Goal: Transaction & Acquisition: Book appointment/travel/reservation

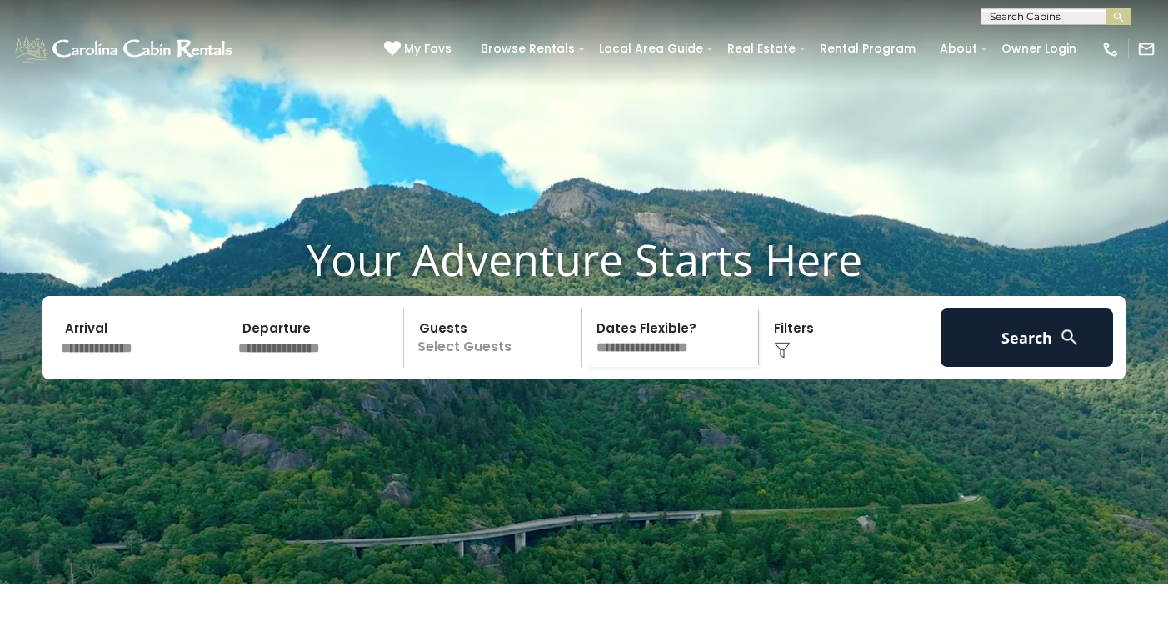
click at [111, 367] on input "text" at bounding box center [141, 337] width 173 height 58
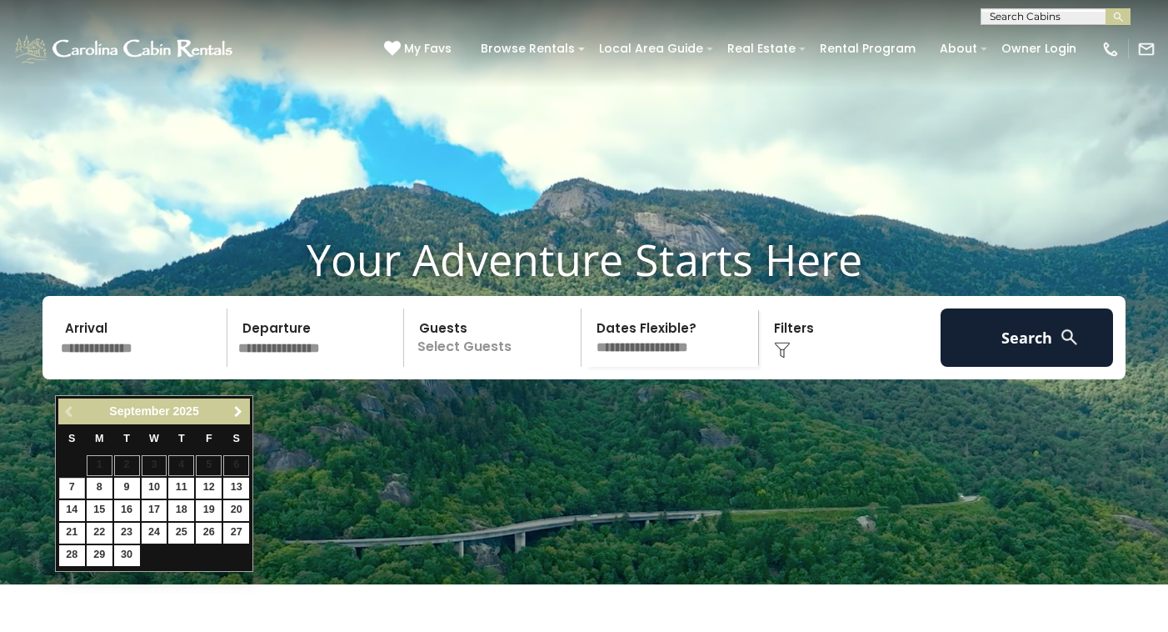
click at [238, 410] on span "Next" at bounding box center [238, 411] width 13 height 13
click at [102, 528] on link "22" at bounding box center [100, 533] width 26 height 21
type input "********"
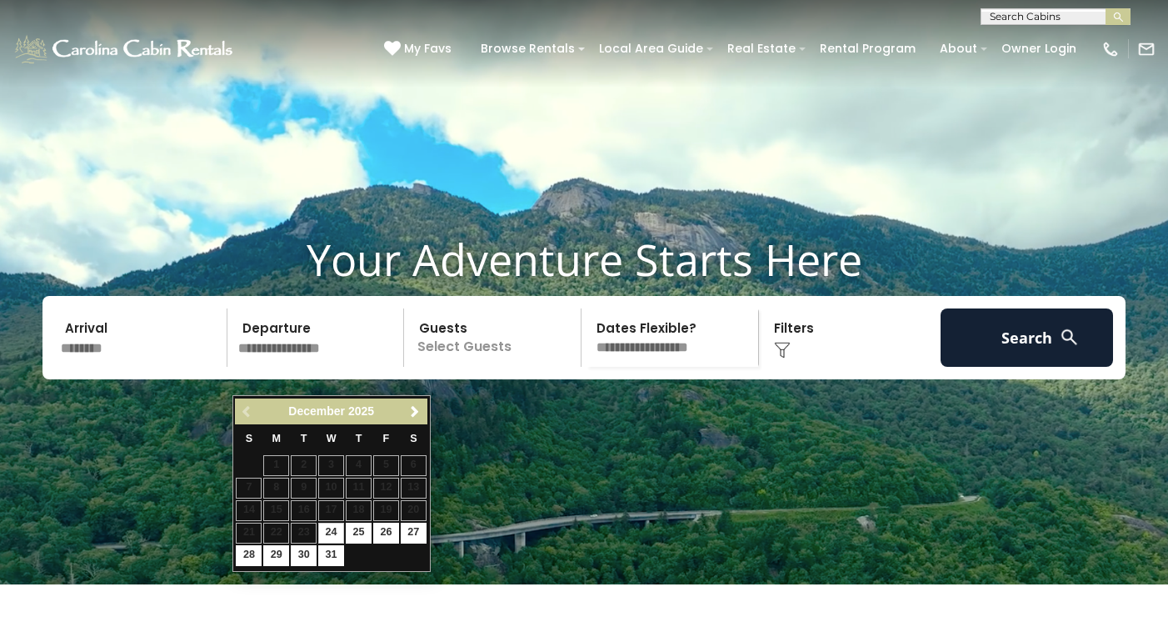
click at [324, 367] on input "text" at bounding box center [319, 337] width 173 height 58
click at [413, 528] on link "27" at bounding box center [414, 533] width 26 height 21
type input "********"
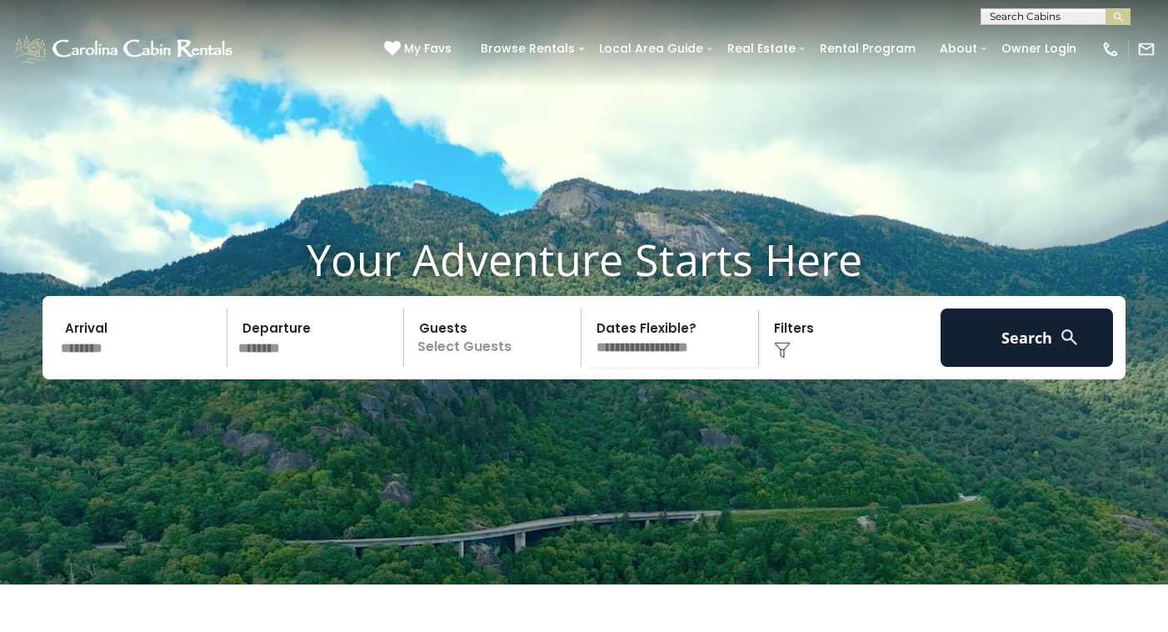
click at [428, 367] on p "Select Guests" at bounding box center [495, 337] width 172 height 58
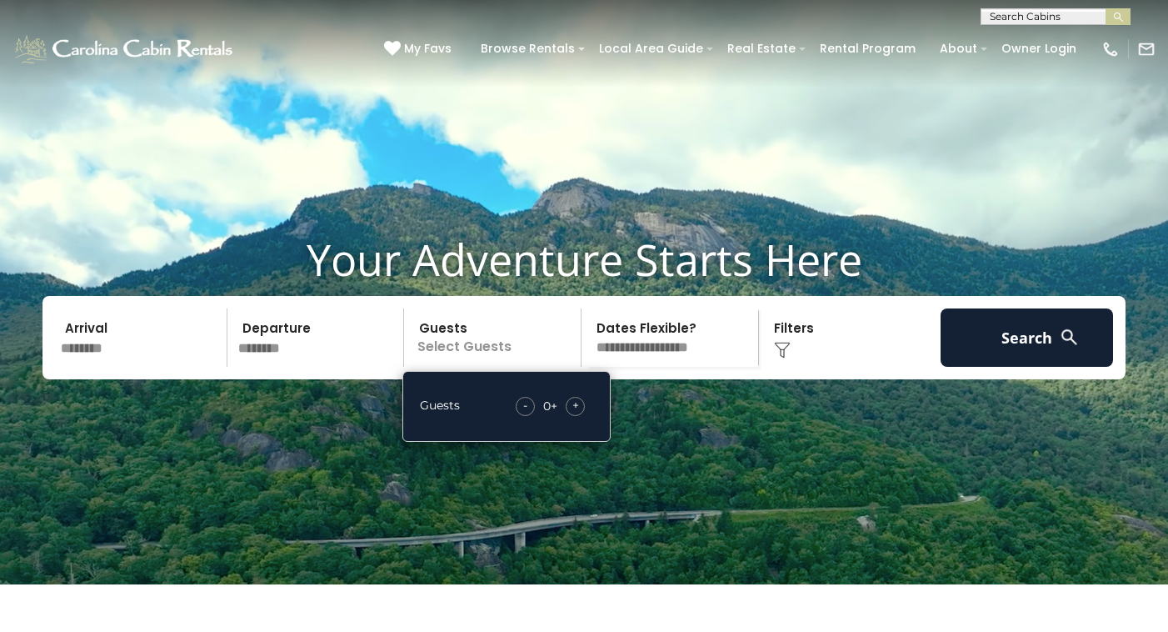
click at [577, 413] on span "+" at bounding box center [576, 405] width 7 height 17
click at [576, 413] on span "+" at bounding box center [576, 405] width 7 height 17
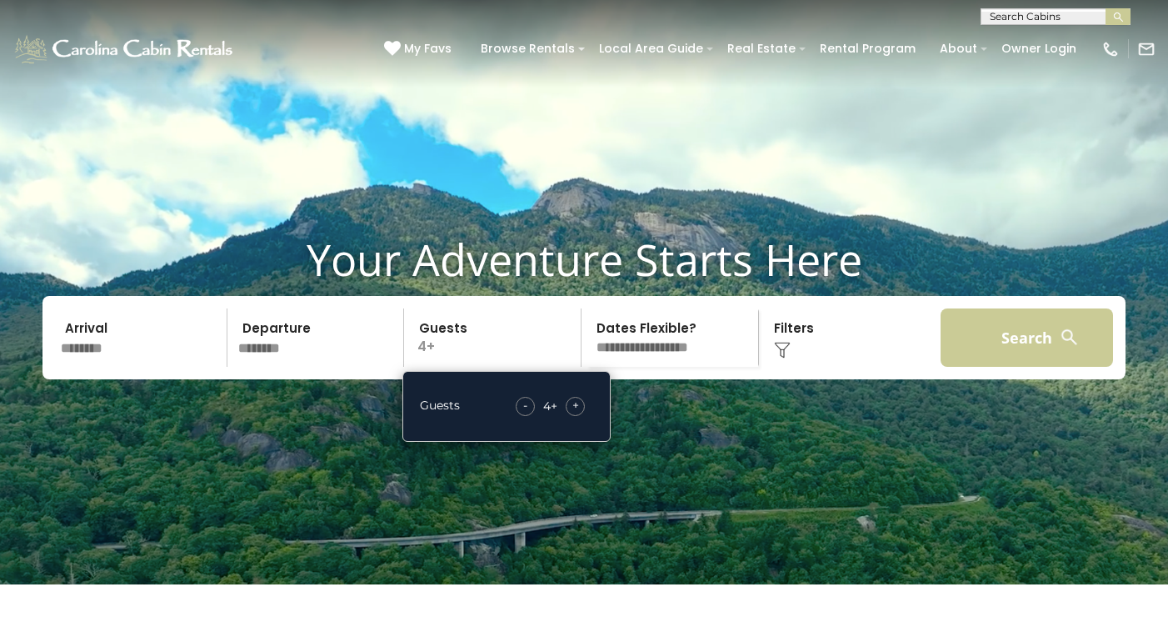
click at [1026, 364] on button "Search" at bounding box center [1027, 337] width 173 height 58
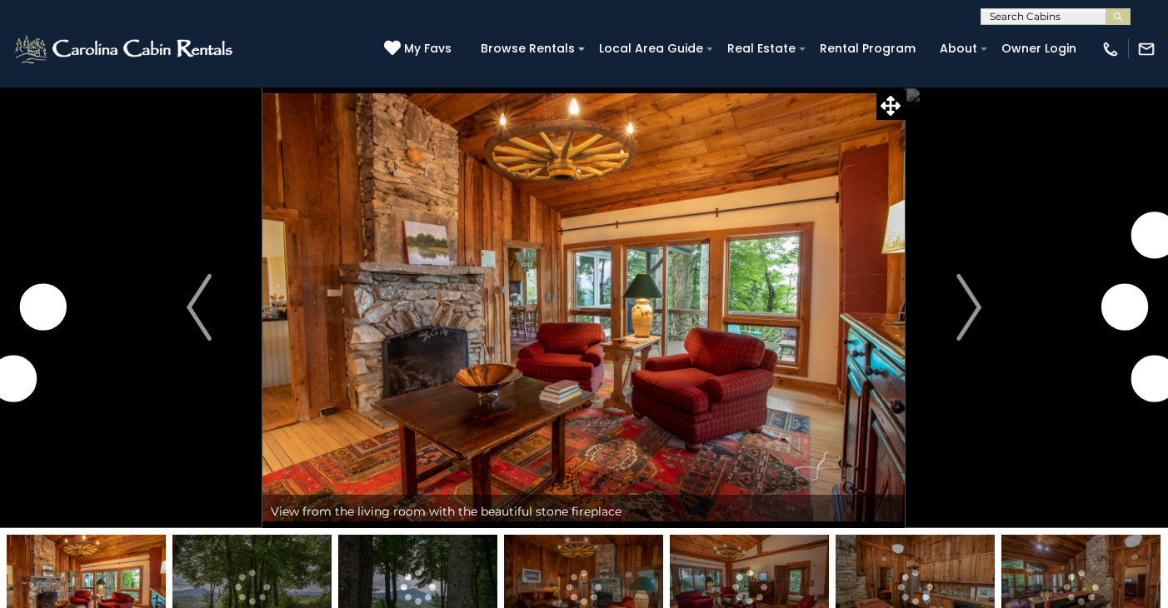
drag, startPoint x: 0, startPoint y: 0, endPoint x: 597, endPoint y: 343, distance: 688.0
click at [598, 343] on img at bounding box center [584, 308] width 643 height 442
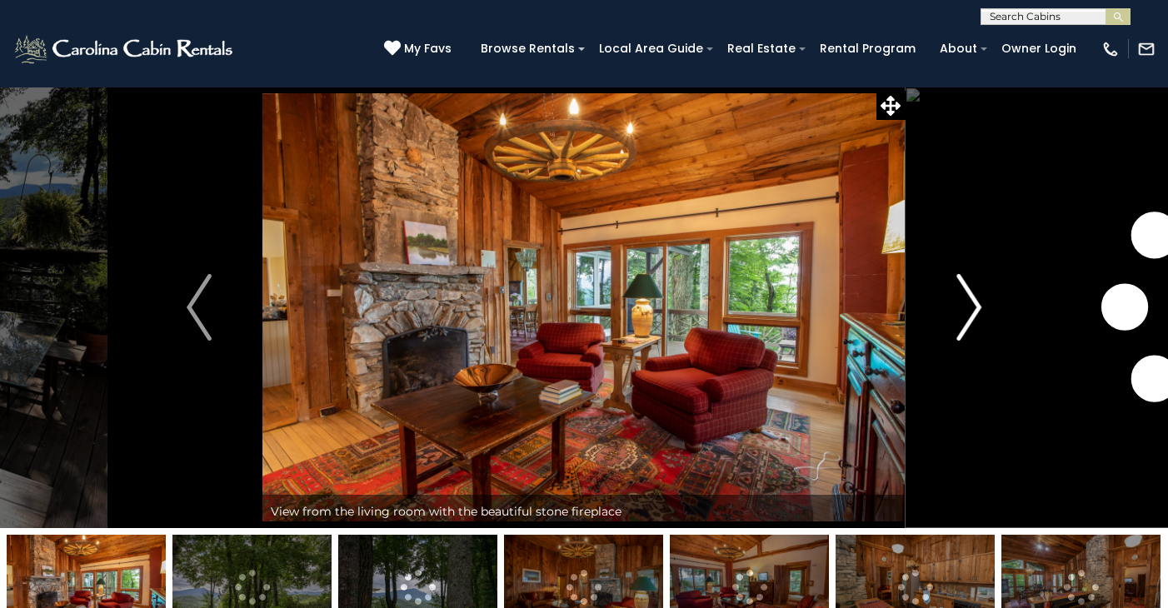
click at [979, 303] on img "Next" at bounding box center [969, 307] width 25 height 67
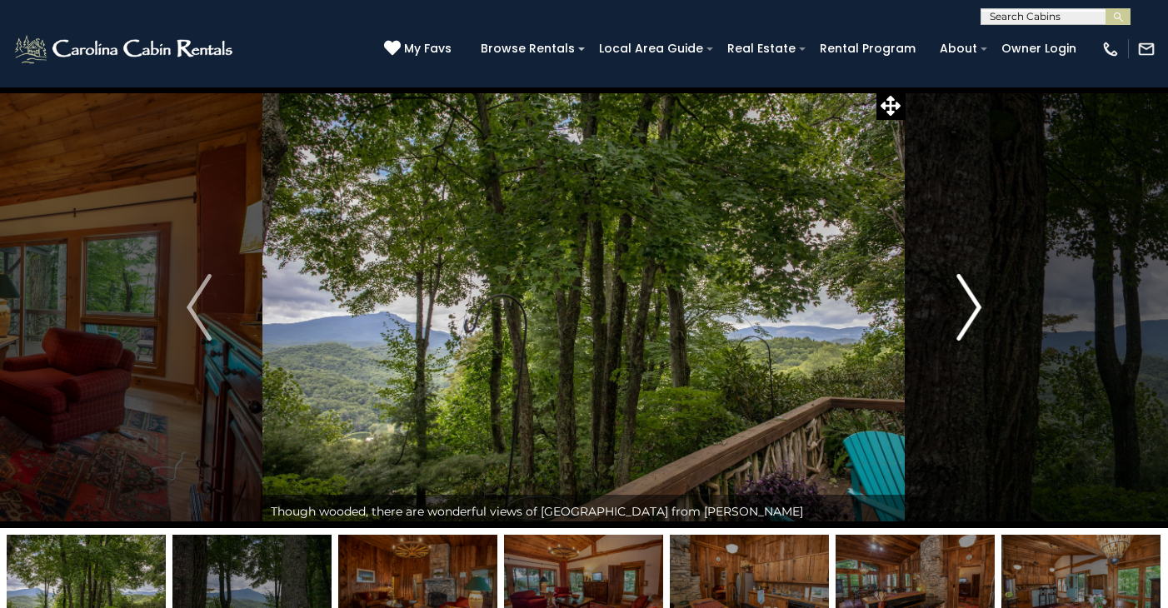
click at [978, 303] on img "Next" at bounding box center [969, 307] width 25 height 67
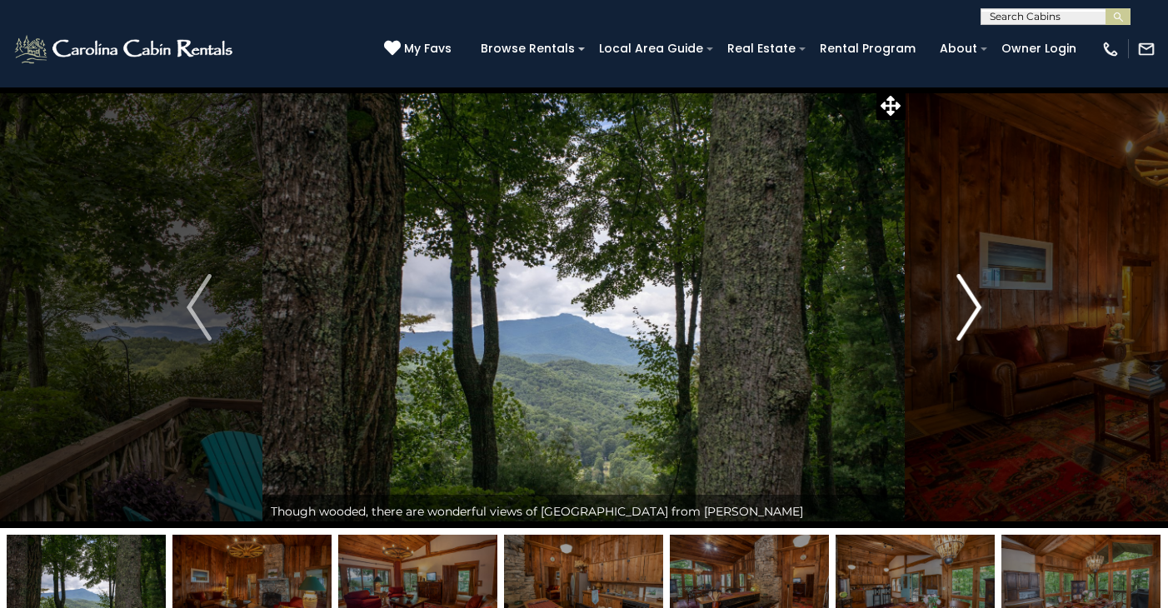
click at [978, 303] on img "Next" at bounding box center [969, 307] width 25 height 67
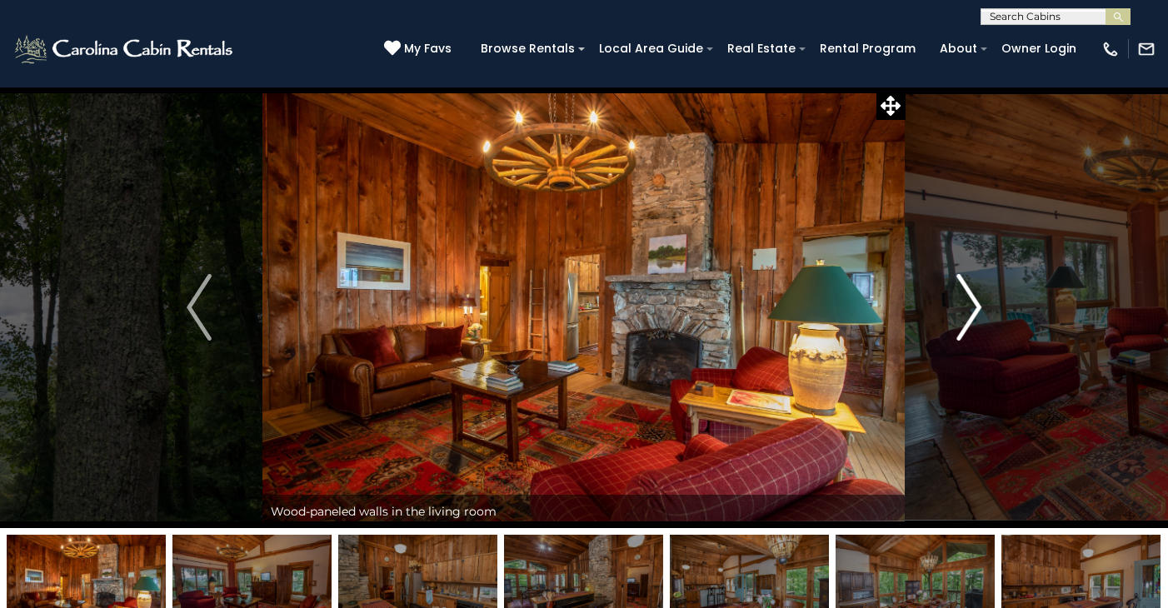
click at [978, 303] on img "Next" at bounding box center [969, 307] width 25 height 67
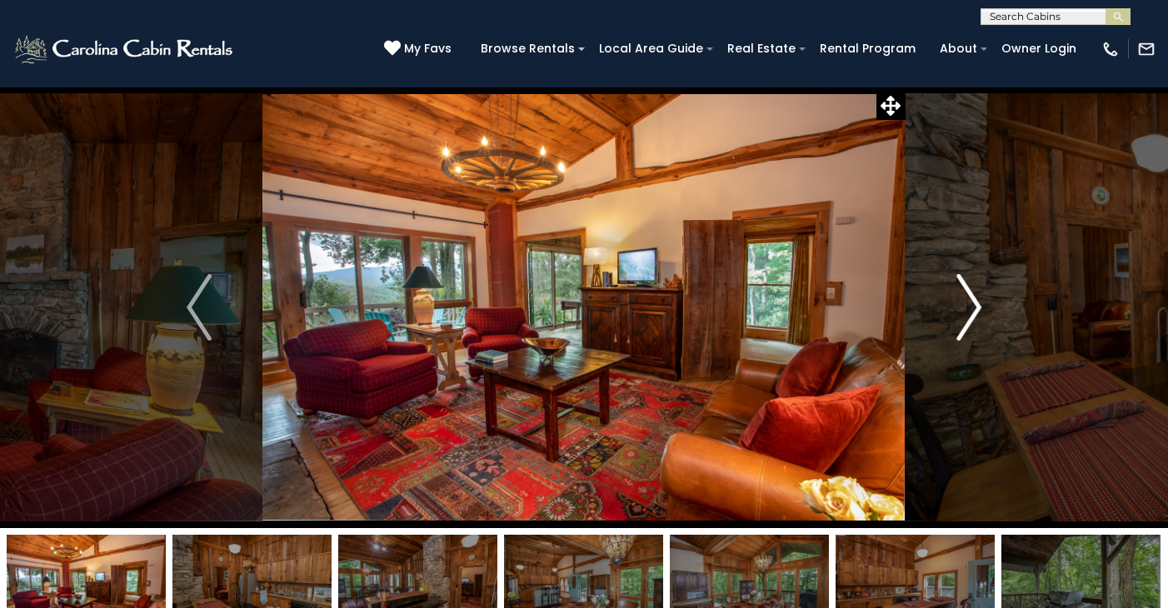
click at [978, 303] on img "Next" at bounding box center [969, 307] width 25 height 67
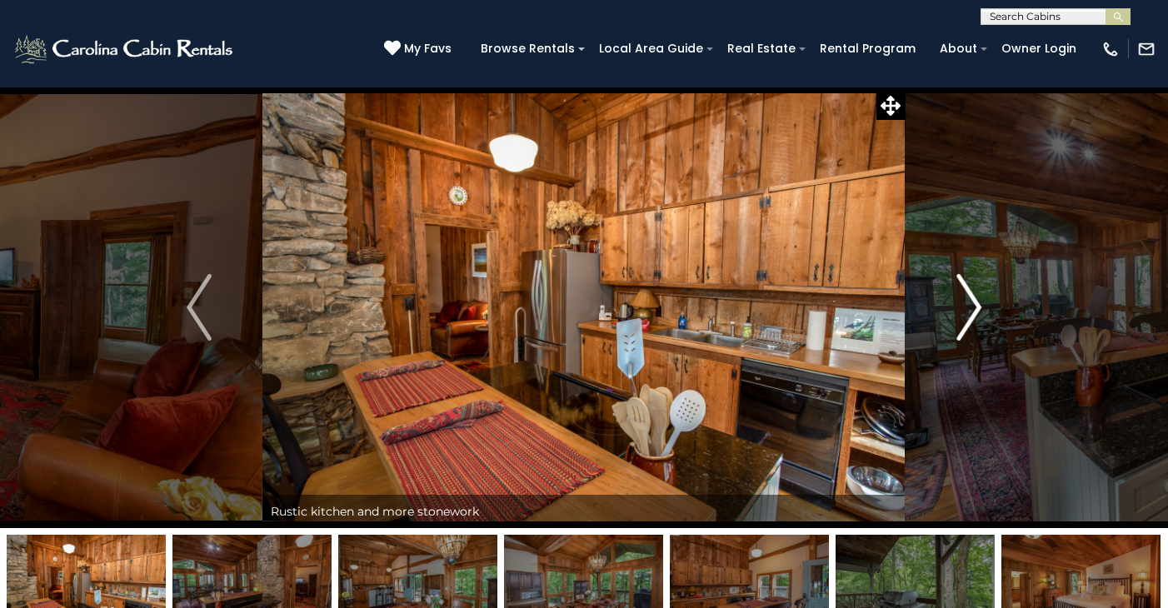
click at [978, 303] on img "Next" at bounding box center [969, 307] width 25 height 67
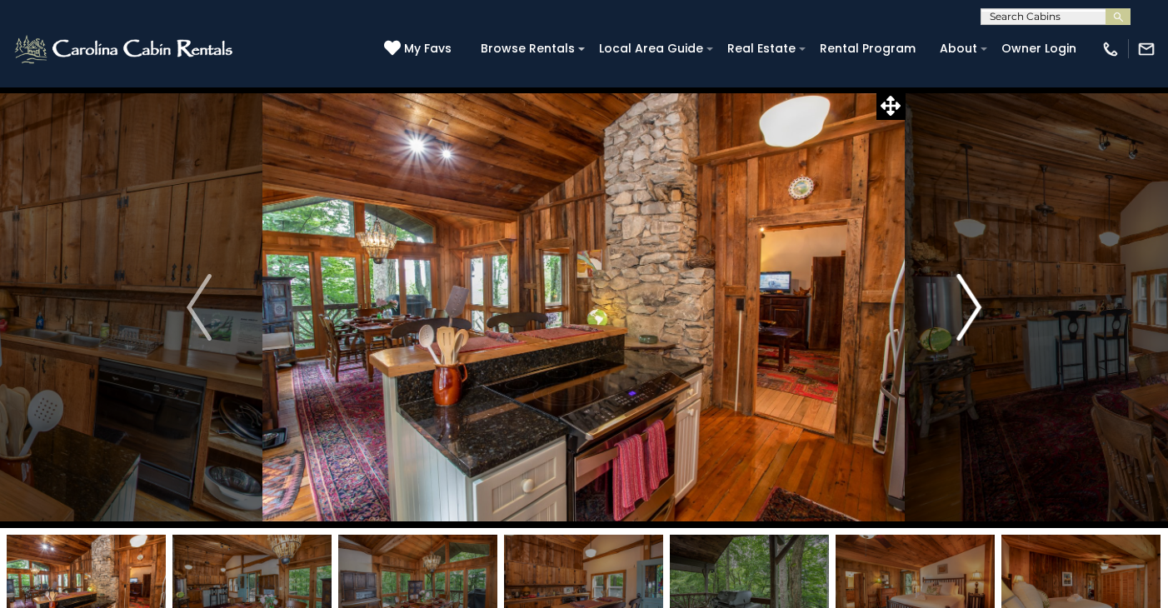
click at [978, 303] on img "Next" at bounding box center [969, 307] width 25 height 67
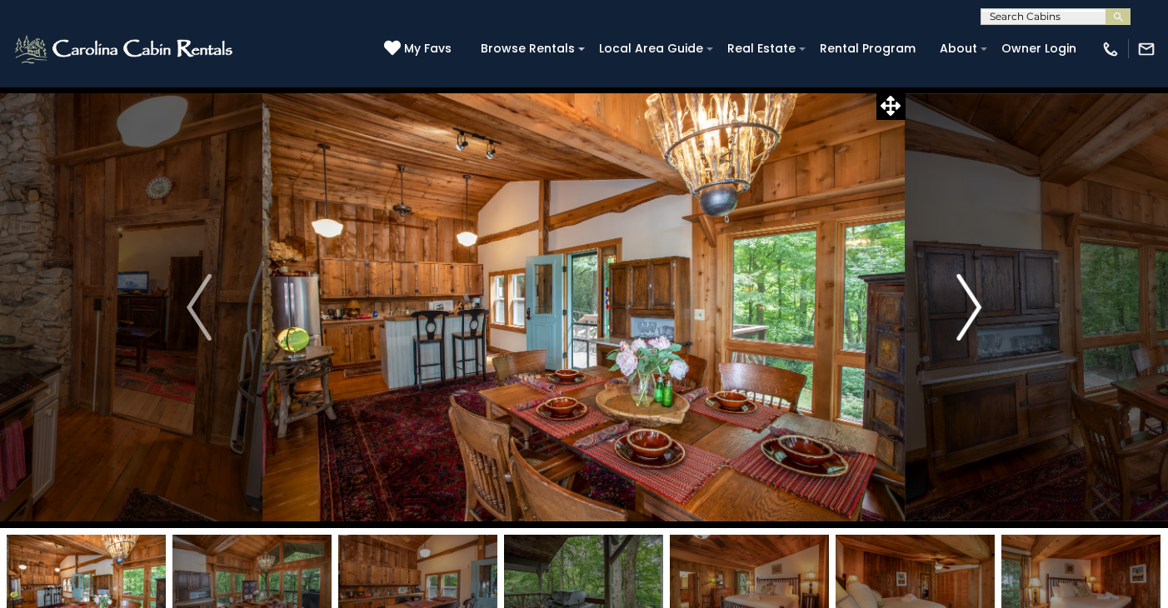
click at [978, 303] on img "Next" at bounding box center [969, 307] width 25 height 67
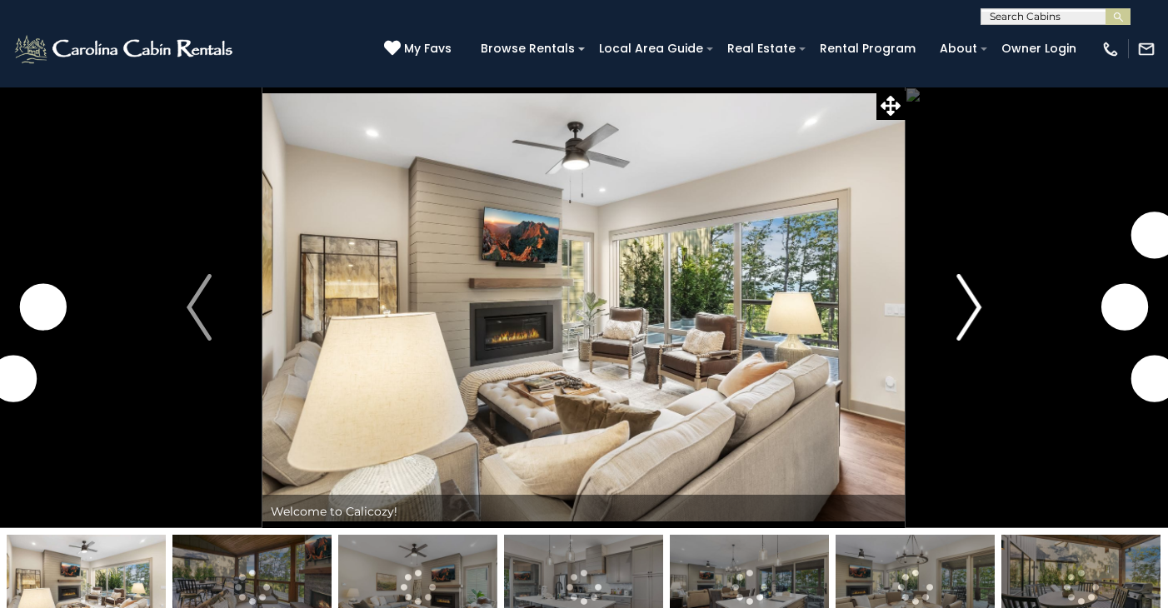
click at [975, 304] on img "Next" at bounding box center [969, 307] width 25 height 67
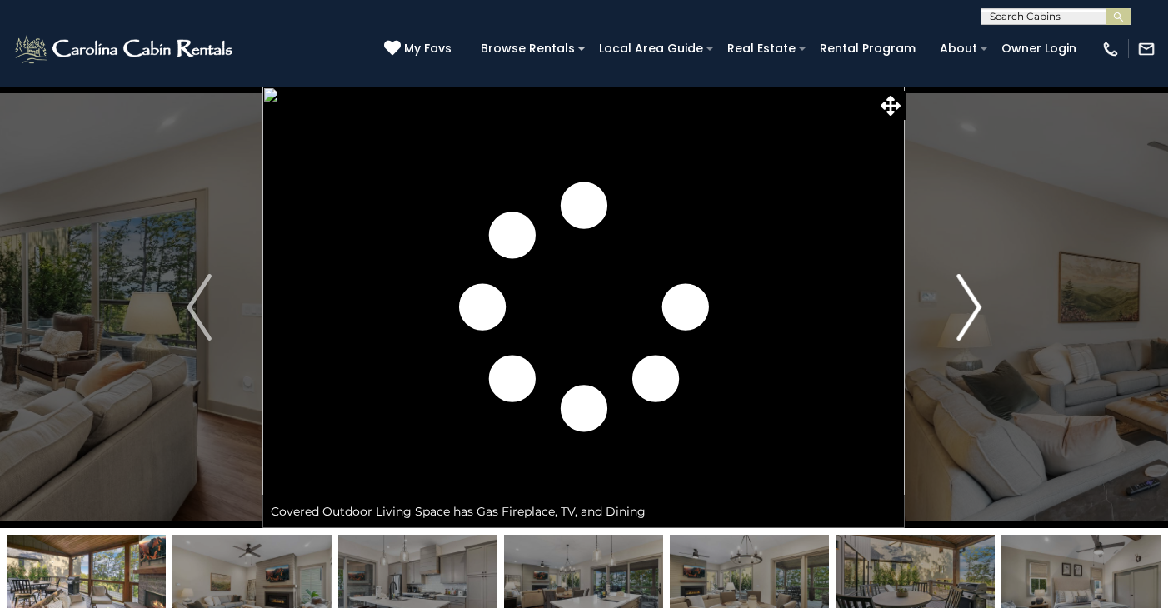
click at [975, 304] on img "Next" at bounding box center [969, 307] width 25 height 67
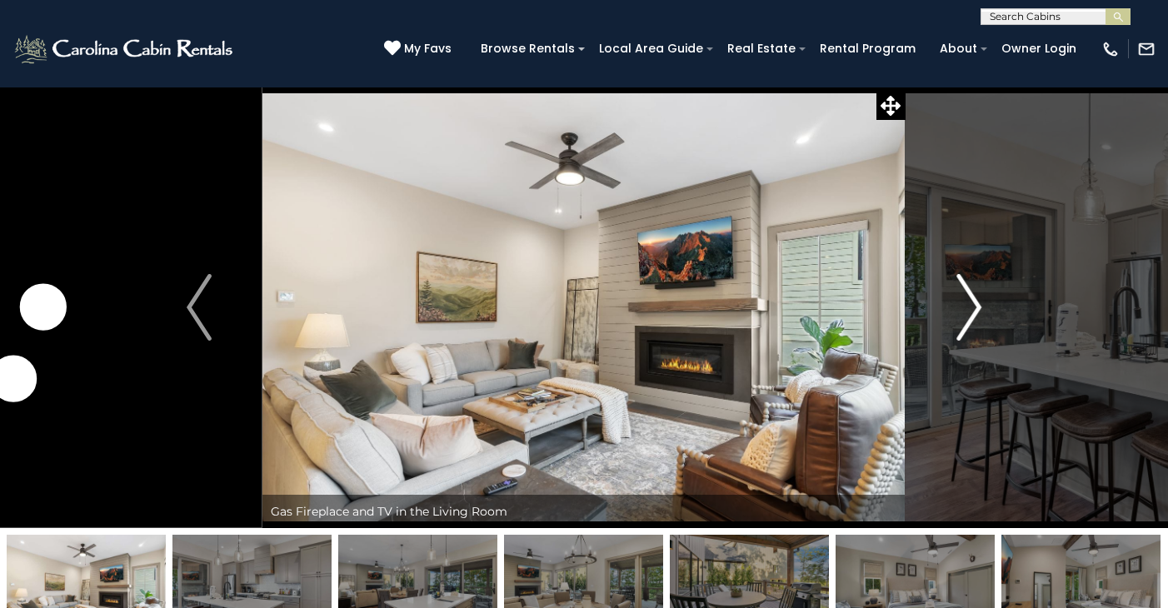
click at [975, 303] on img "Next" at bounding box center [969, 307] width 25 height 67
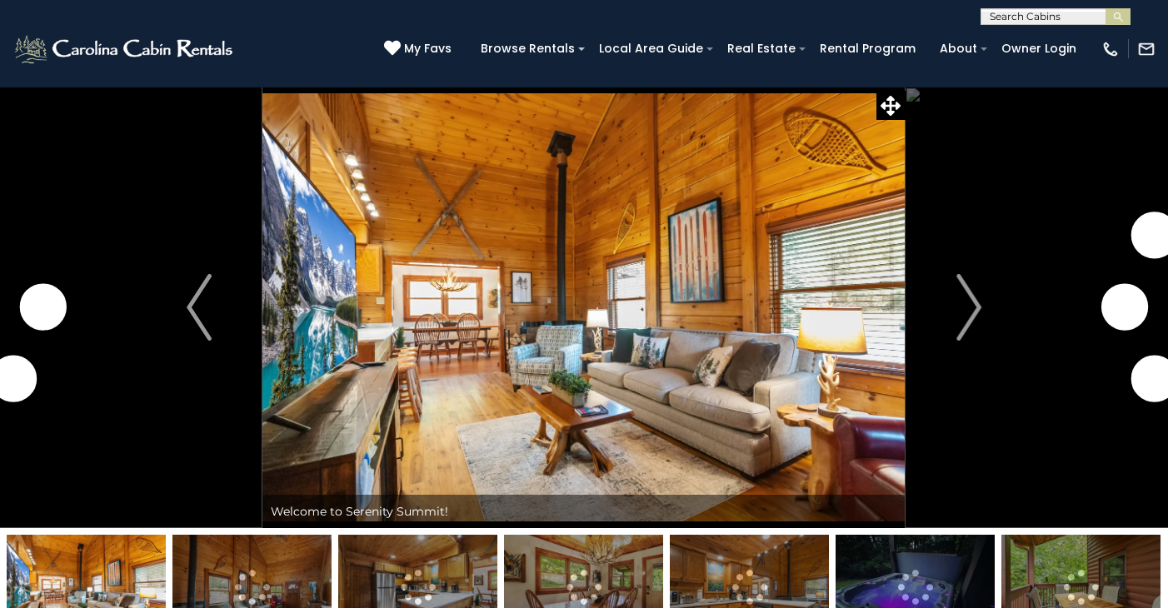
click at [510, 354] on img at bounding box center [584, 308] width 643 height 442
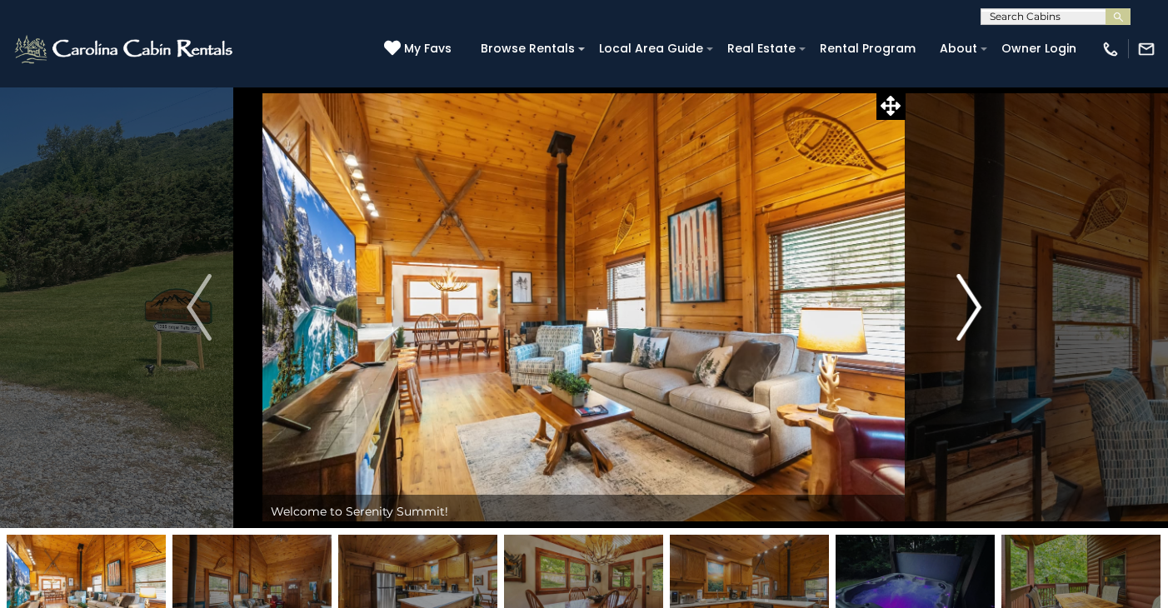
click at [975, 300] on img "Next" at bounding box center [969, 307] width 25 height 67
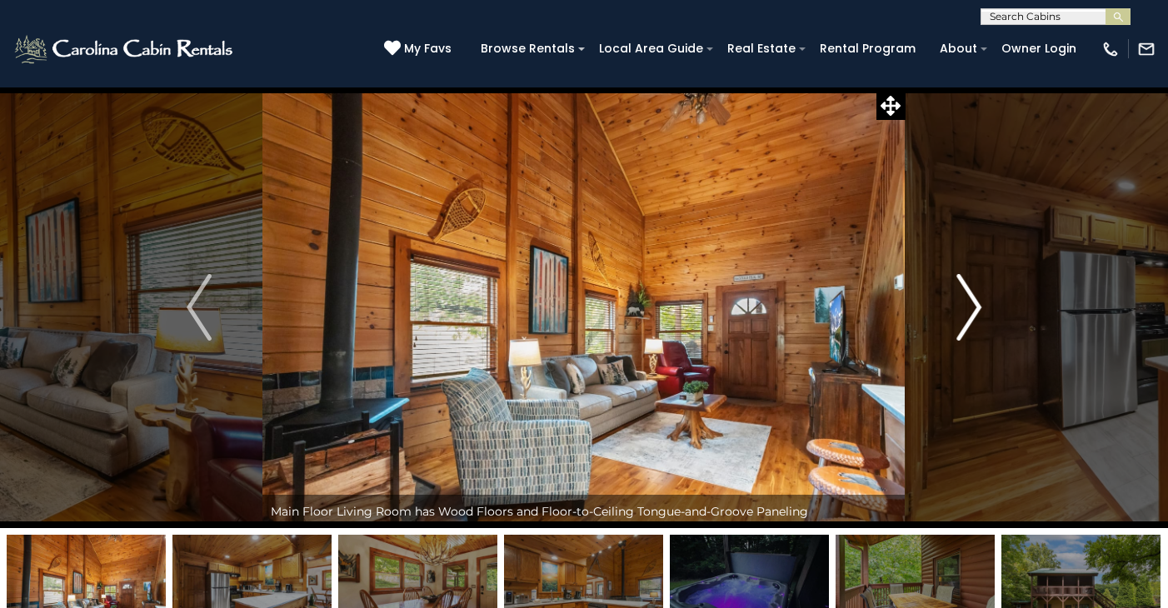
click at [974, 300] on img "Next" at bounding box center [969, 307] width 25 height 67
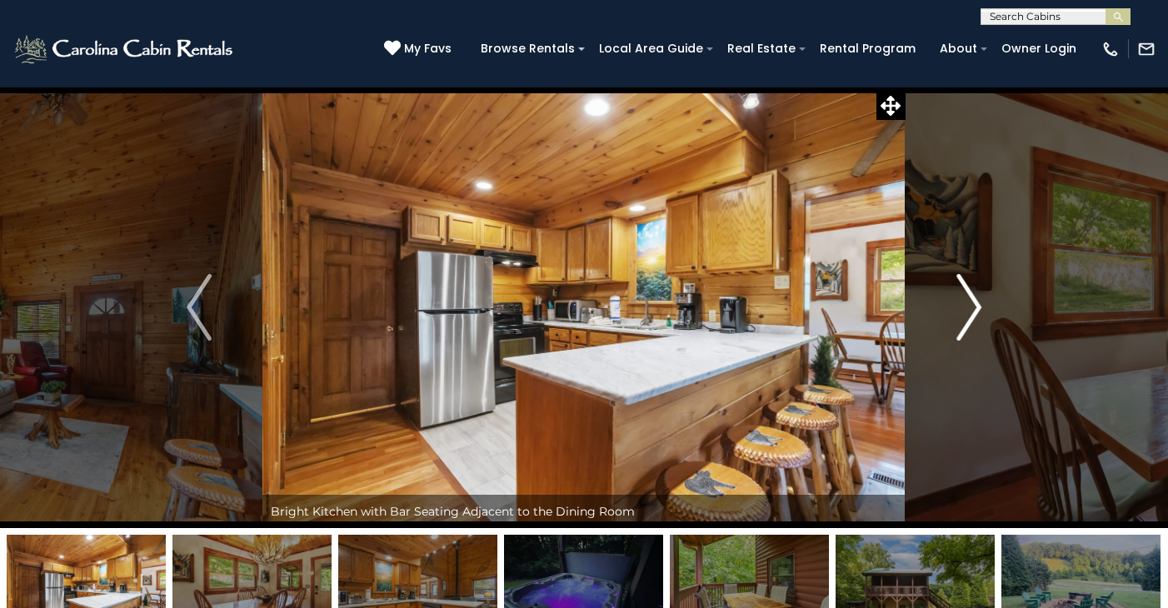
click at [974, 300] on img "Next" at bounding box center [969, 307] width 25 height 67
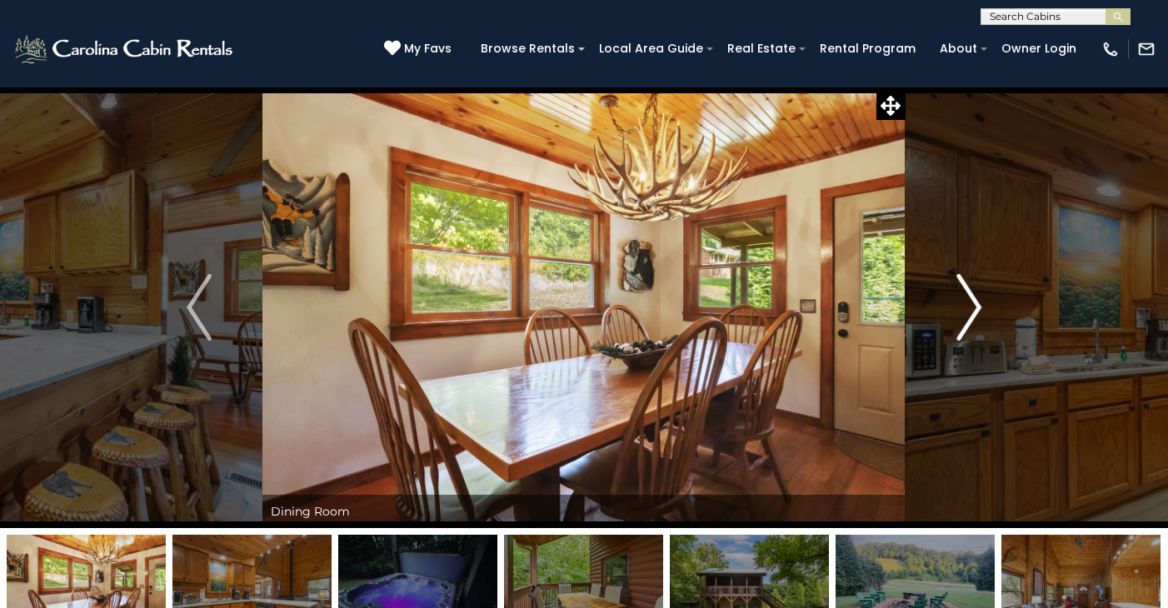
click at [974, 300] on img "Next" at bounding box center [969, 307] width 25 height 67
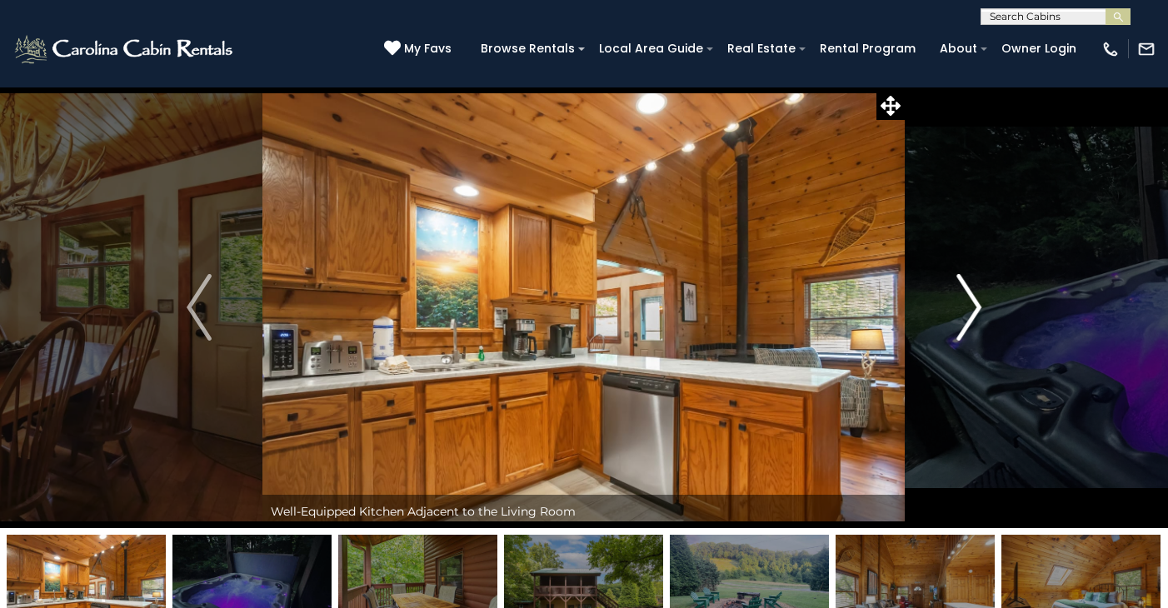
click at [974, 300] on img "Next" at bounding box center [969, 307] width 25 height 67
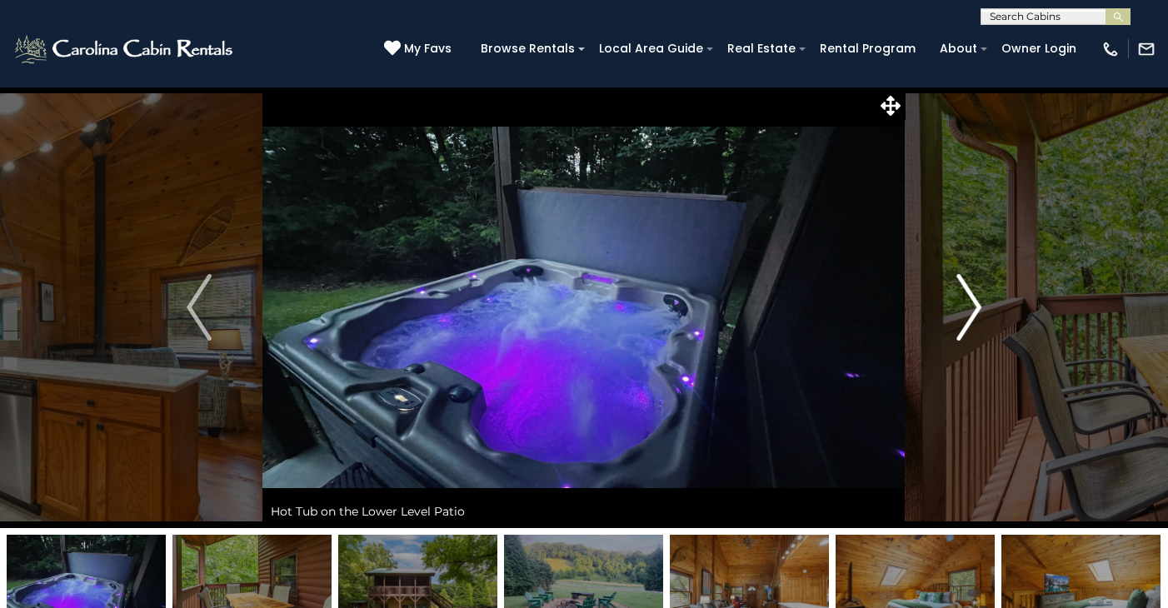
click at [974, 300] on img "Next" at bounding box center [969, 307] width 25 height 67
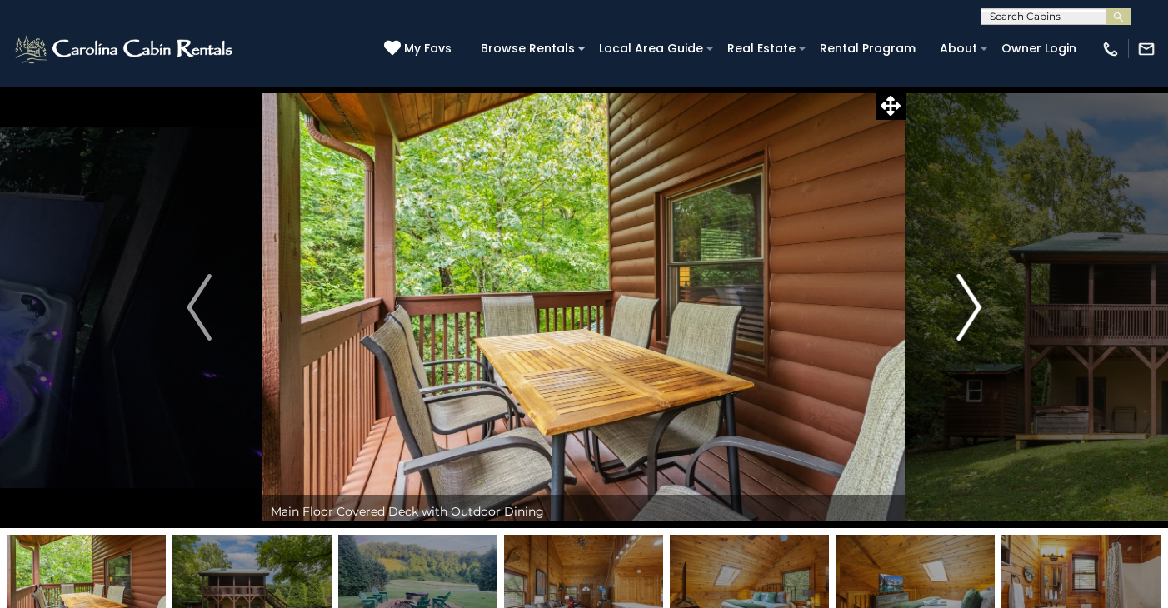
click at [974, 300] on img "Next" at bounding box center [969, 307] width 25 height 67
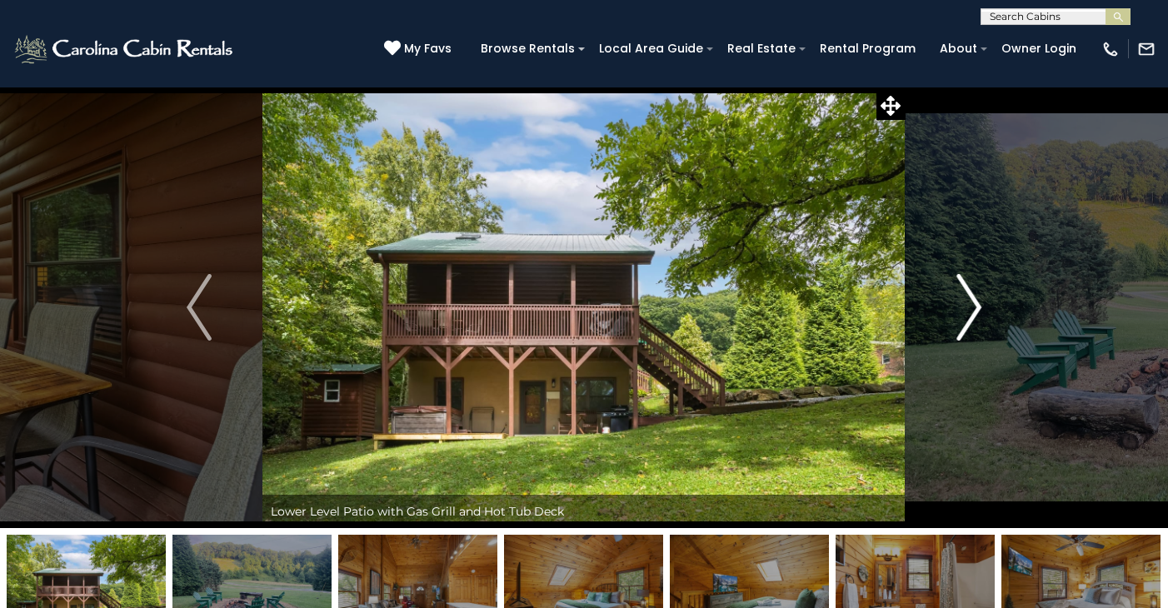
click at [974, 300] on img "Next" at bounding box center [969, 307] width 25 height 67
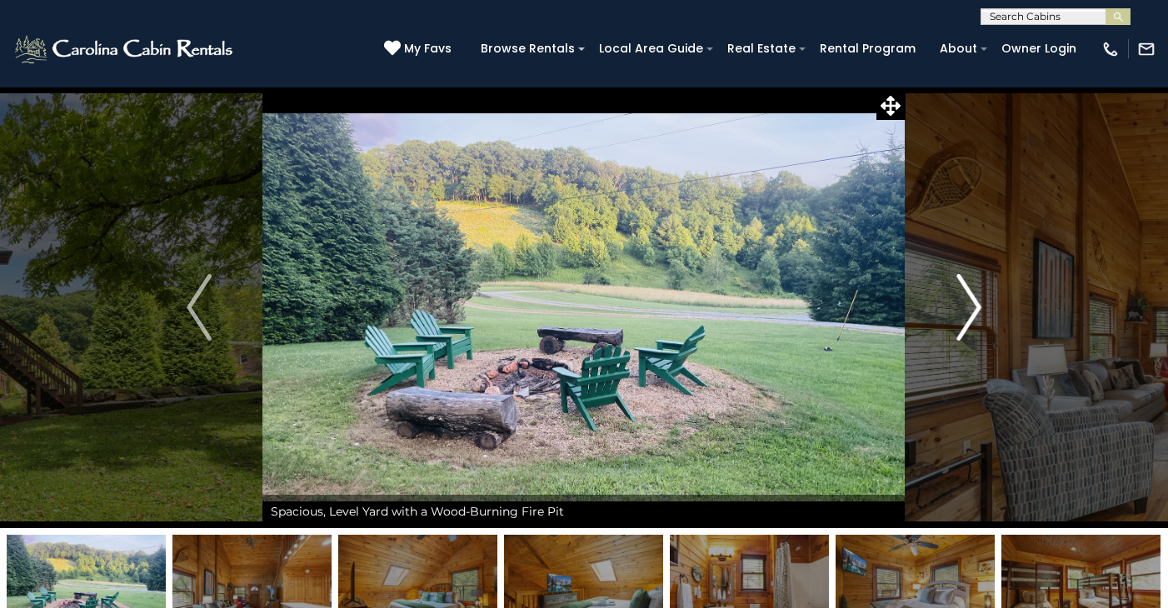
click at [974, 300] on img "Next" at bounding box center [969, 307] width 25 height 67
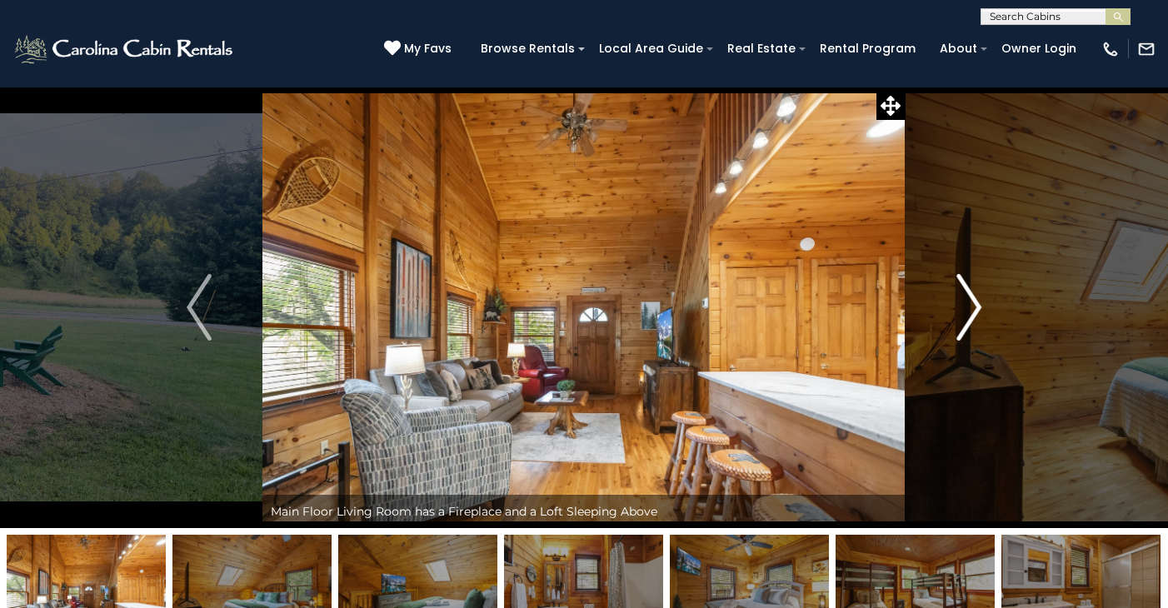
click at [974, 300] on img "Next" at bounding box center [969, 307] width 25 height 67
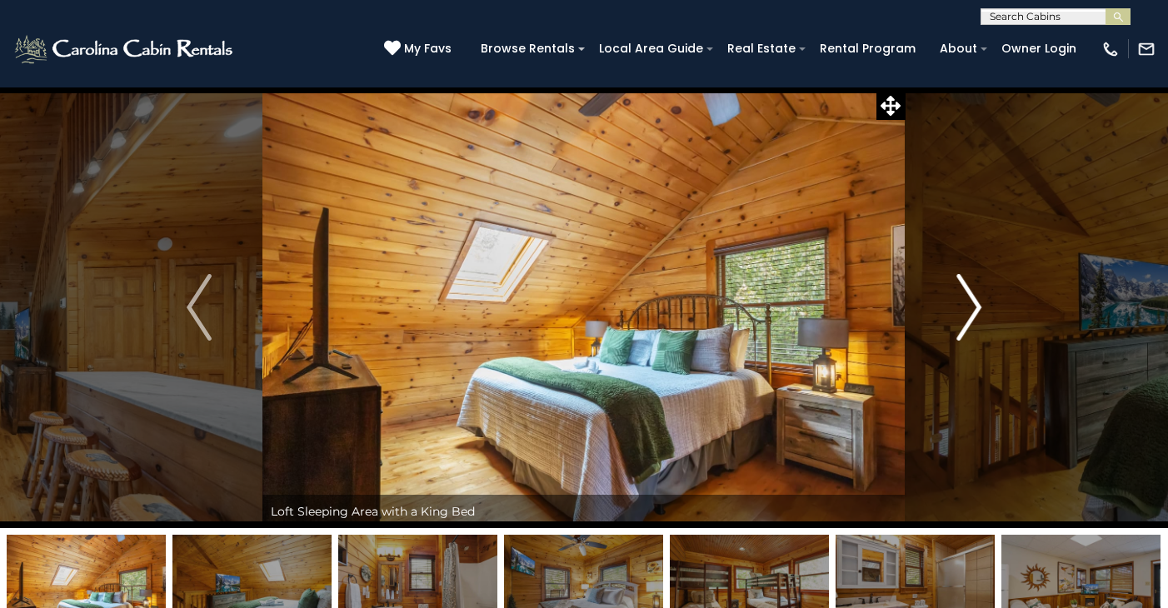
click at [974, 300] on img "Next" at bounding box center [969, 307] width 25 height 67
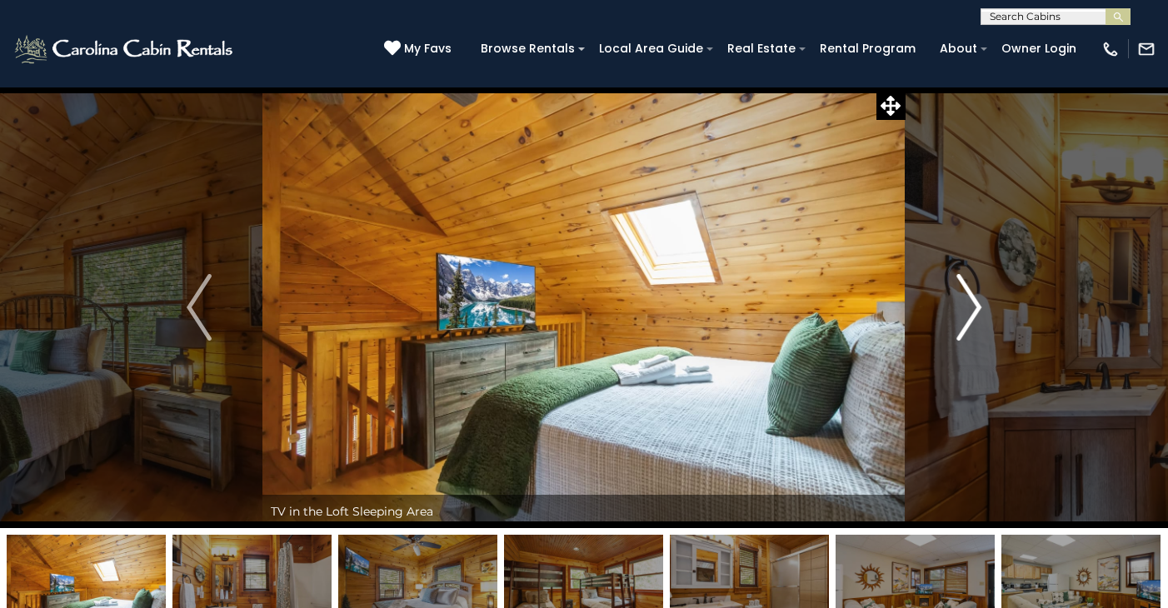
click at [974, 300] on img "Next" at bounding box center [969, 307] width 25 height 67
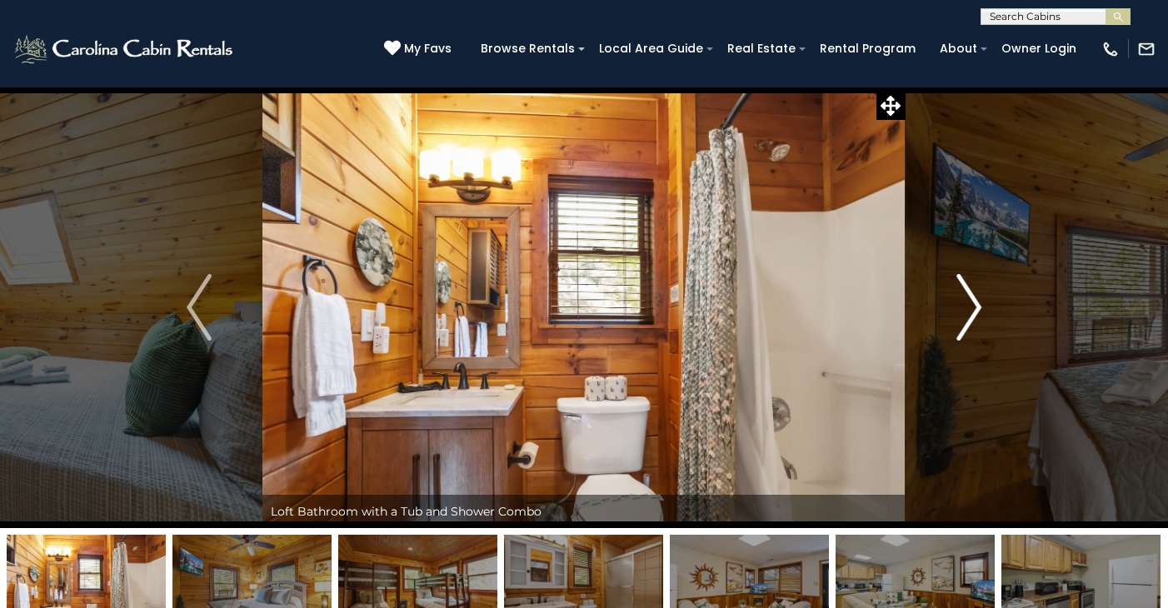
click at [974, 300] on img "Next" at bounding box center [969, 307] width 25 height 67
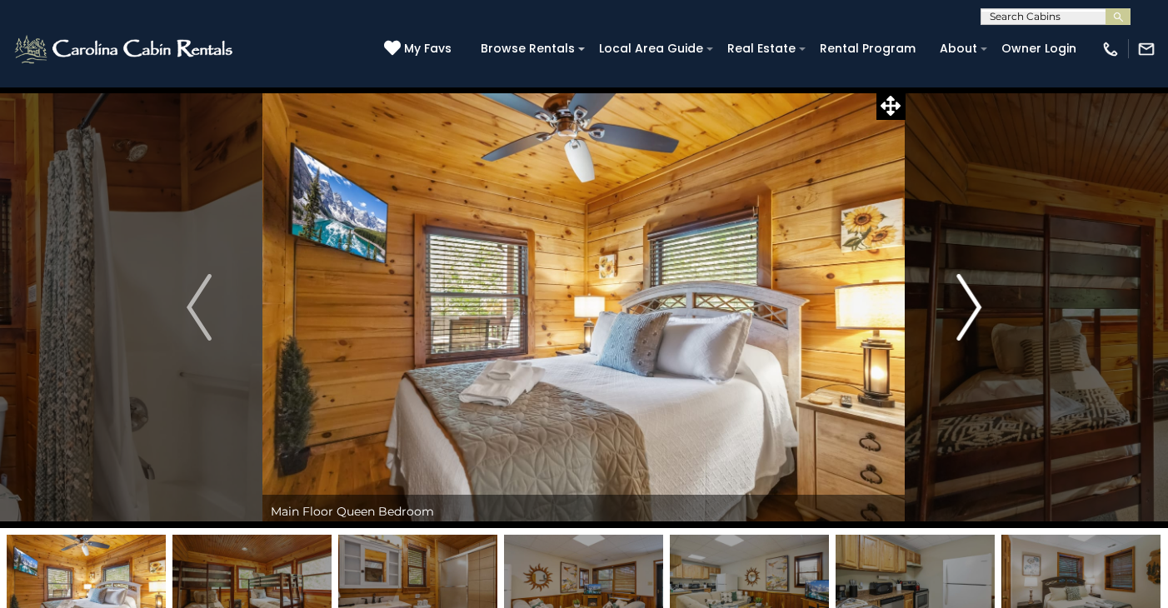
click at [974, 300] on img "Next" at bounding box center [969, 307] width 25 height 67
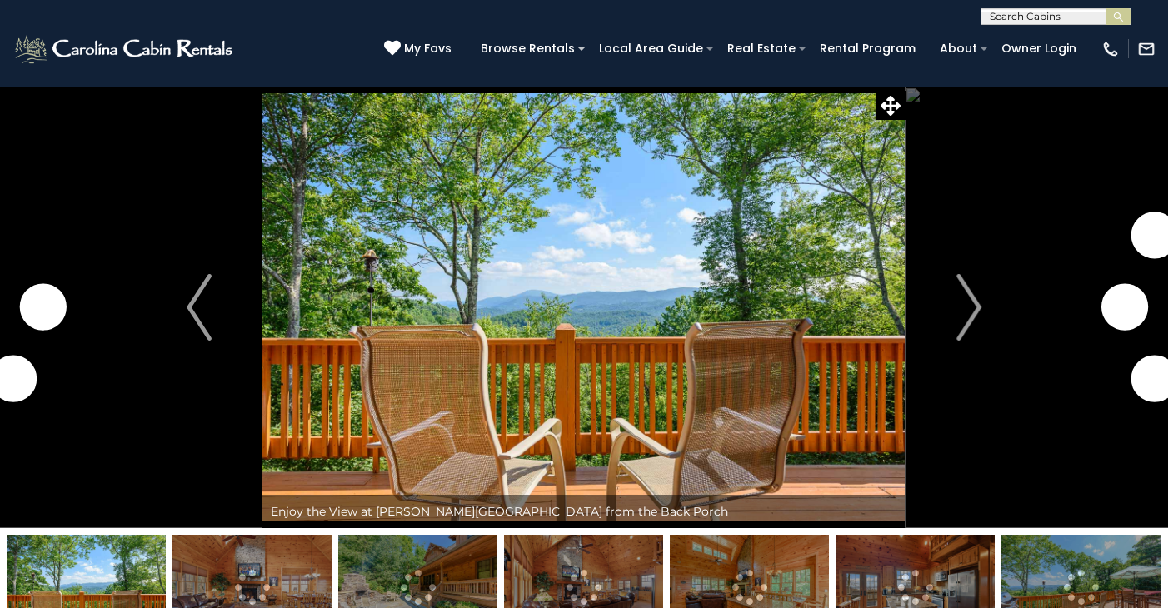
click at [496, 361] on img at bounding box center [584, 308] width 643 height 442
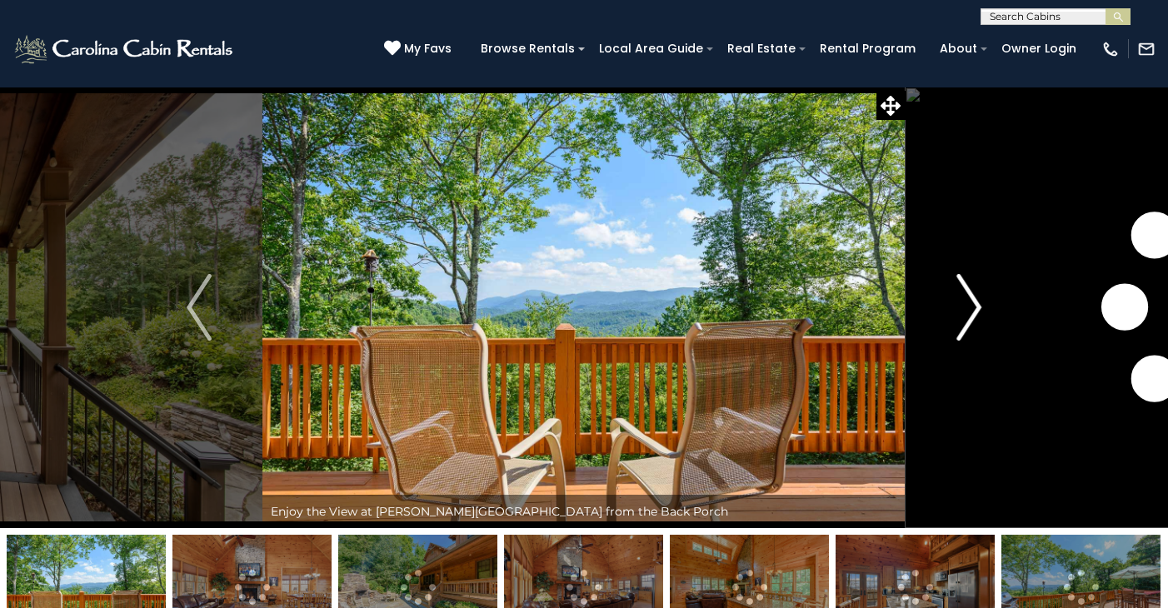
click at [976, 300] on img "Next" at bounding box center [969, 307] width 25 height 67
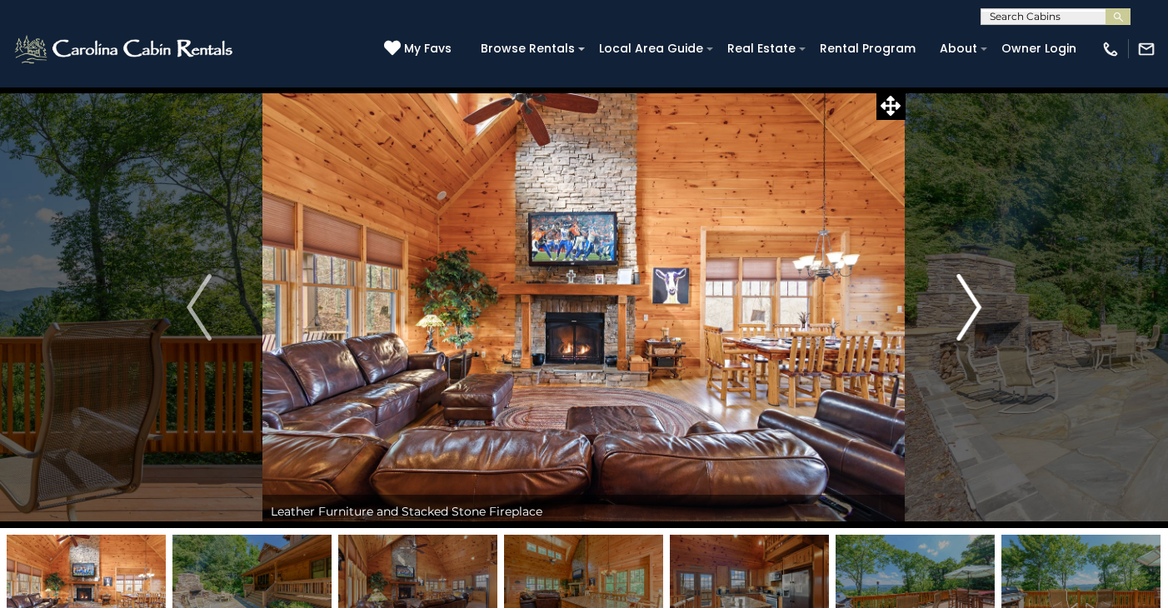
click at [976, 300] on img "Next" at bounding box center [969, 307] width 25 height 67
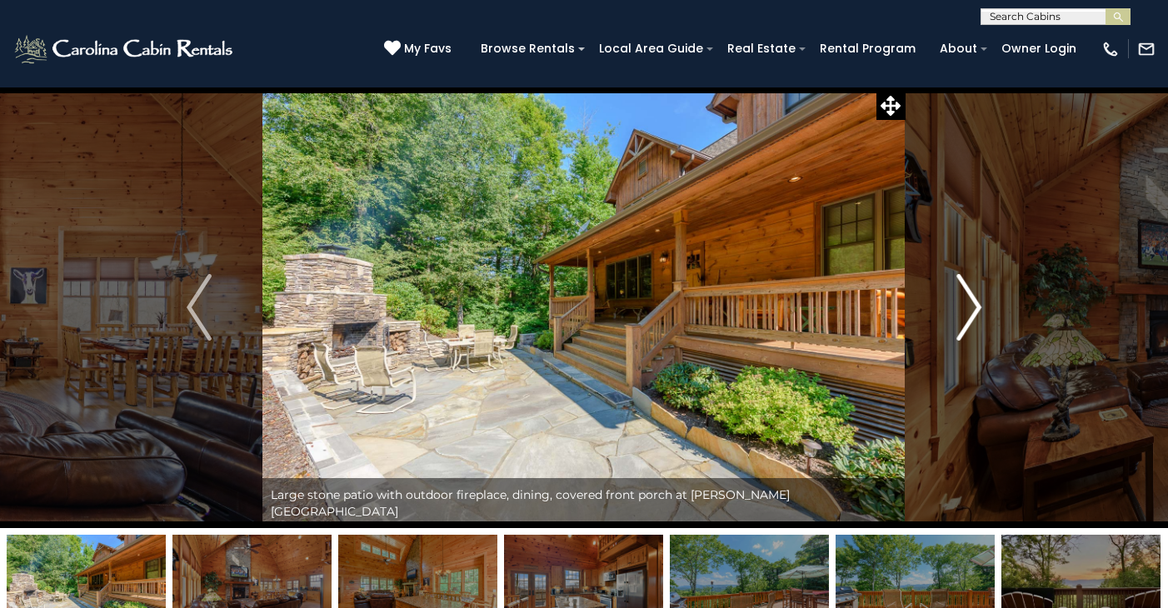
click at [976, 300] on img "Next" at bounding box center [969, 307] width 25 height 67
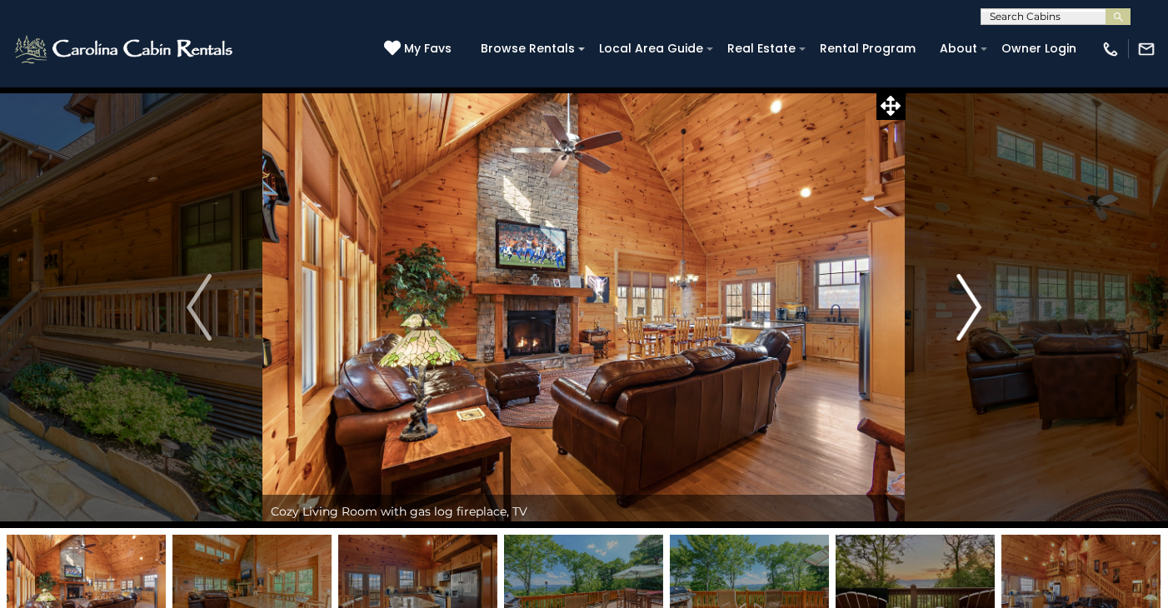
click at [976, 300] on img "Next" at bounding box center [969, 307] width 25 height 67
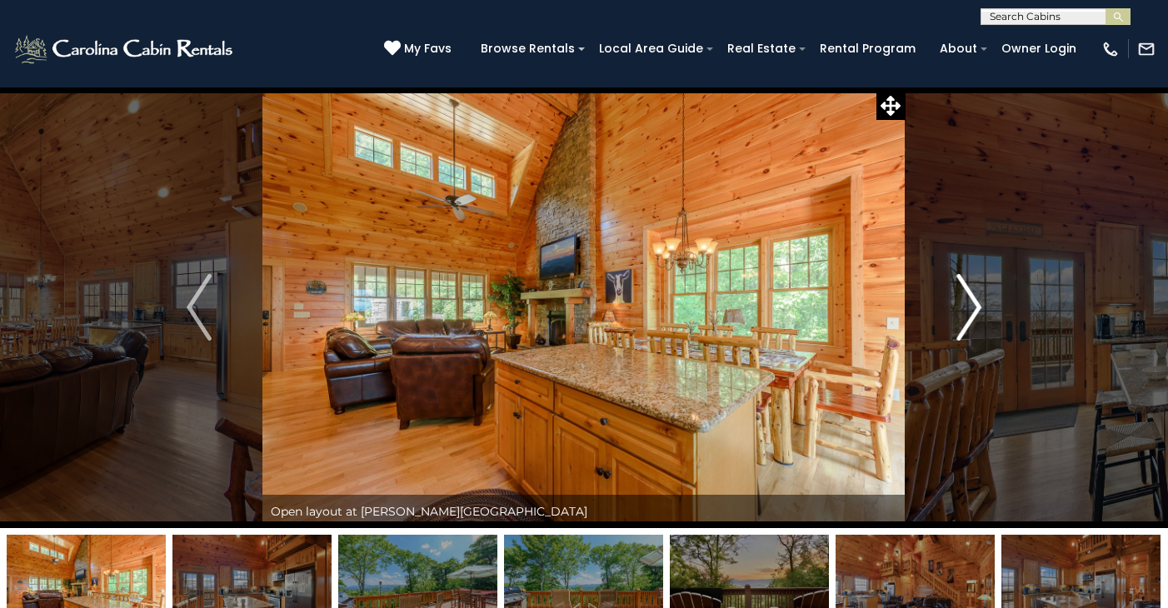
click at [976, 300] on img "Next" at bounding box center [969, 307] width 25 height 67
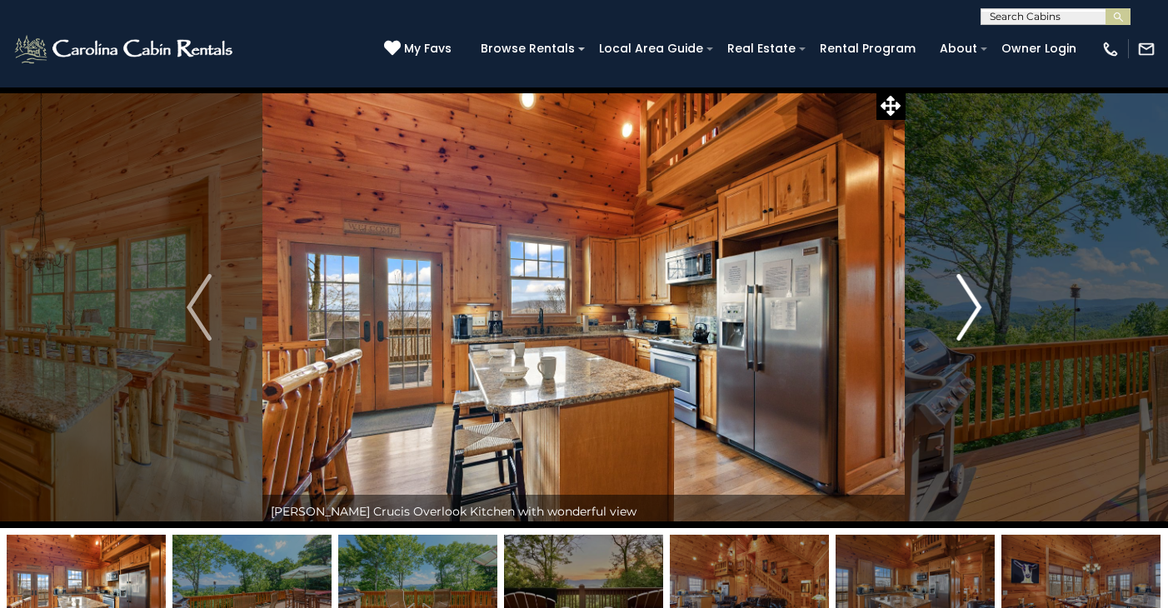
click at [976, 300] on img "Next" at bounding box center [969, 307] width 25 height 67
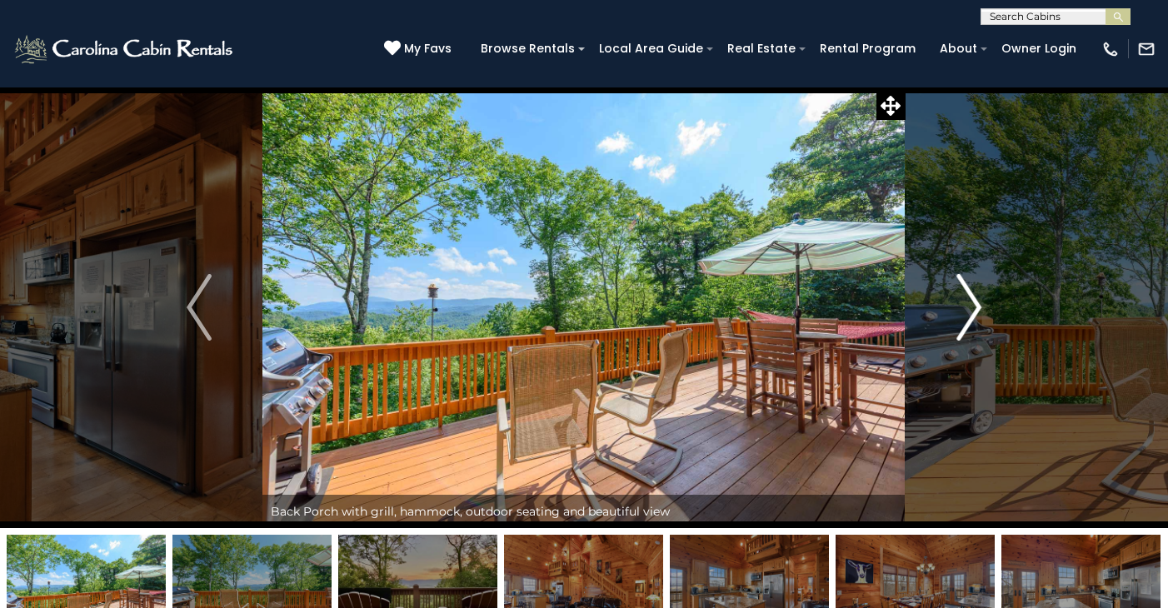
click at [976, 300] on img "Next" at bounding box center [969, 307] width 25 height 67
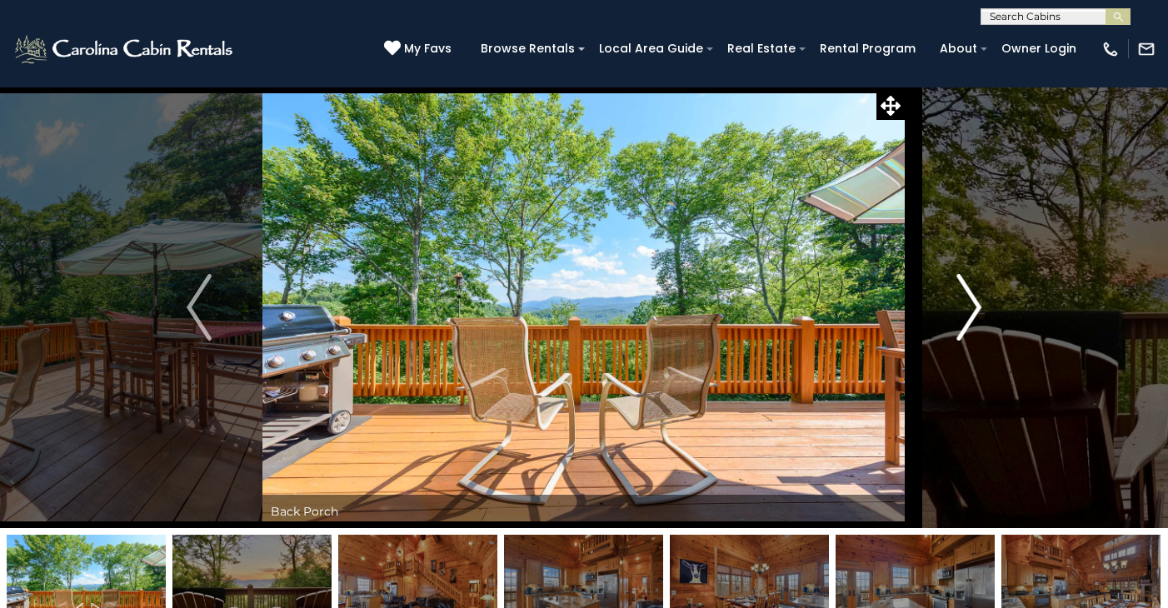
click at [976, 300] on img "Next" at bounding box center [969, 307] width 25 height 67
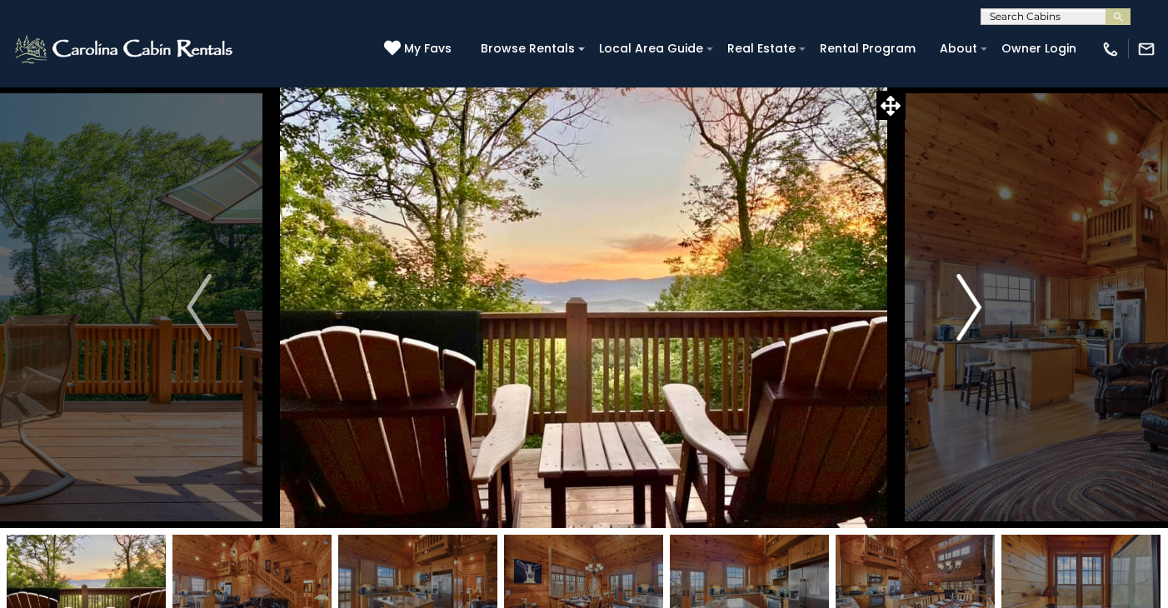
click at [976, 300] on img "Next" at bounding box center [969, 307] width 25 height 67
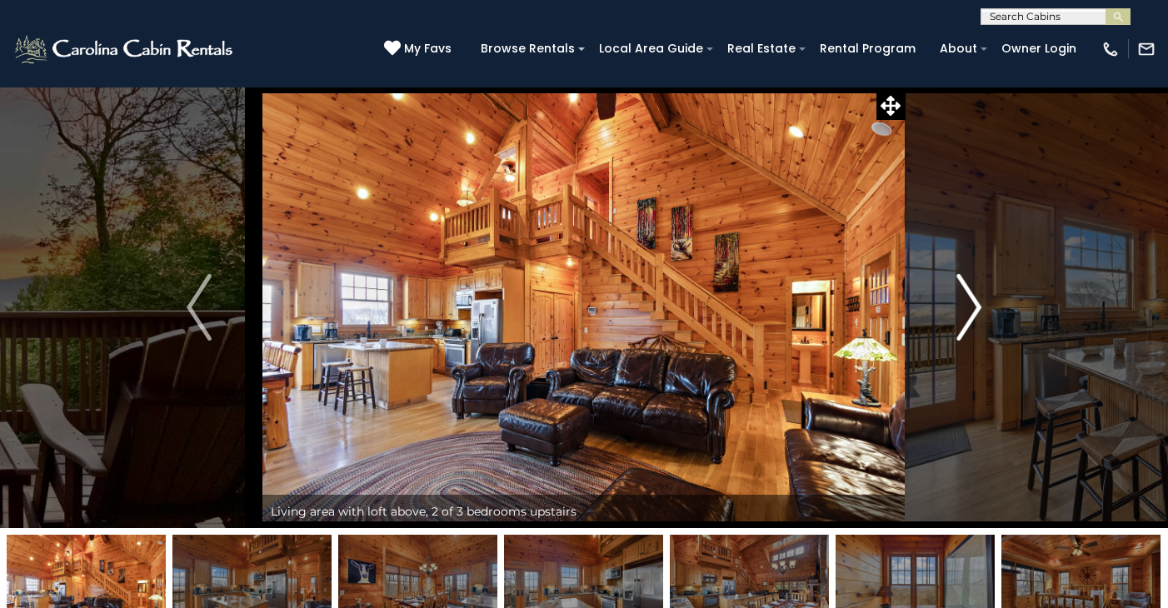
click at [976, 300] on img "Next" at bounding box center [969, 307] width 25 height 67
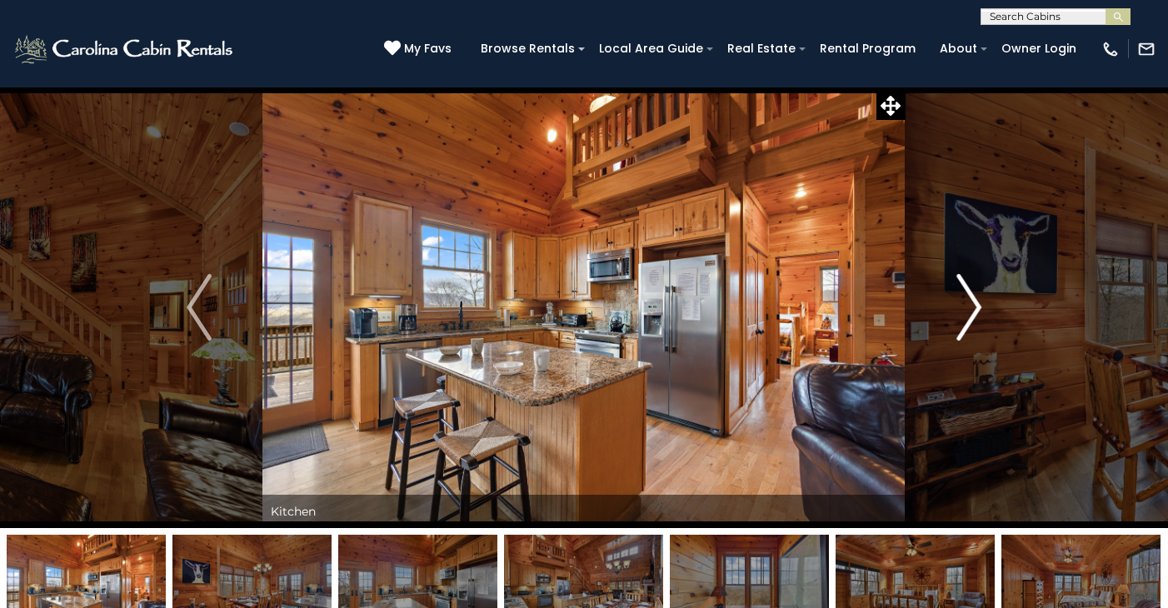
click at [976, 300] on img "Next" at bounding box center [969, 307] width 25 height 67
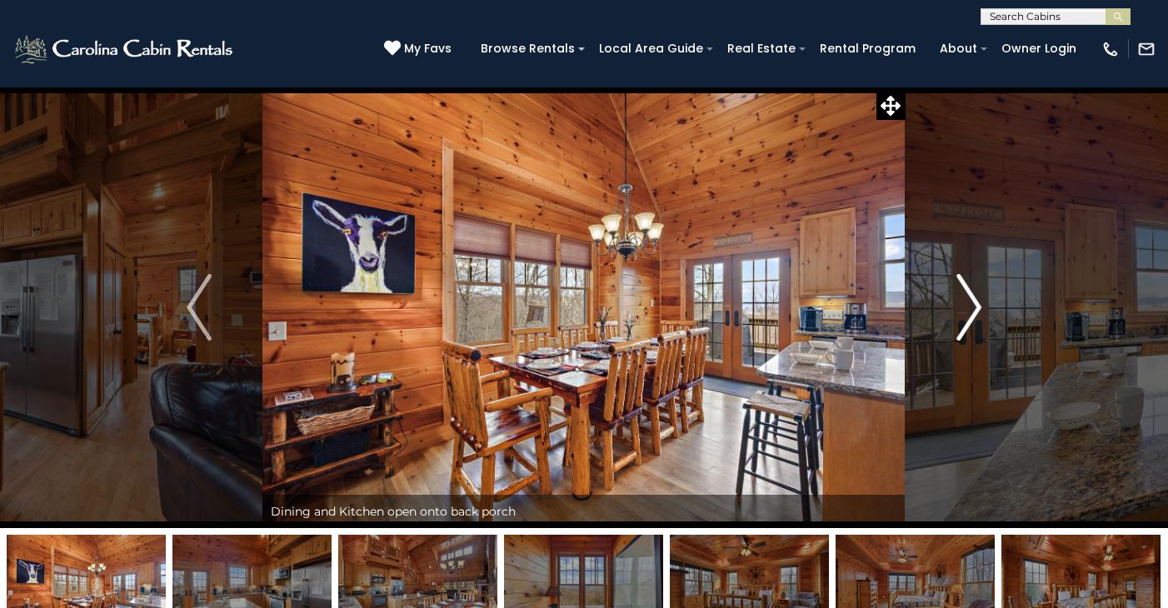
click at [976, 300] on img "Next" at bounding box center [969, 307] width 25 height 67
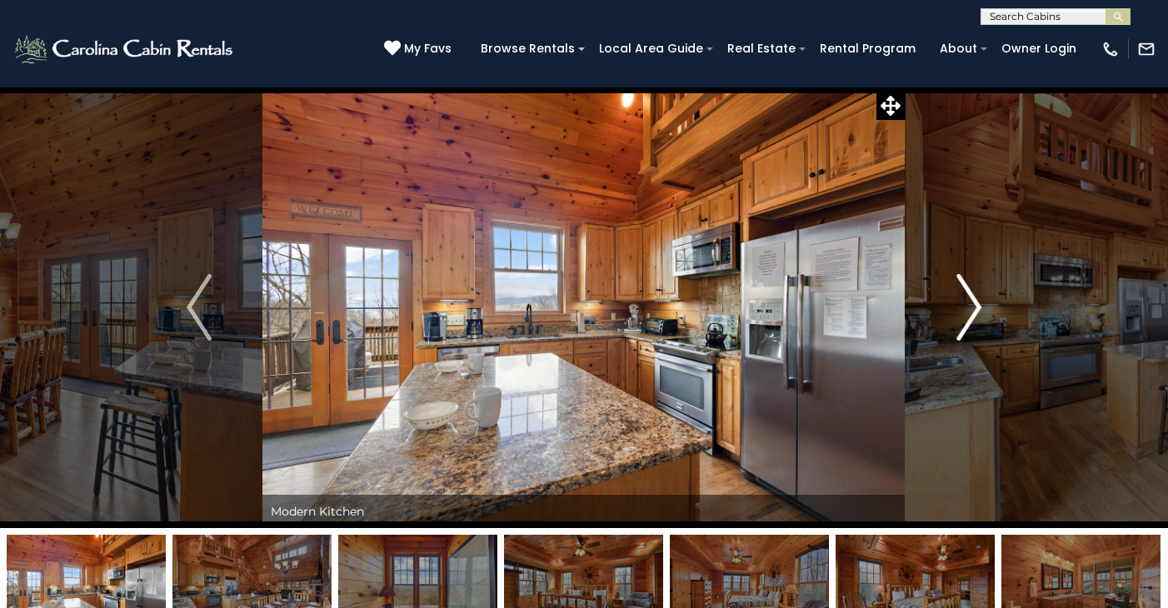
click at [976, 300] on img "Next" at bounding box center [969, 307] width 25 height 67
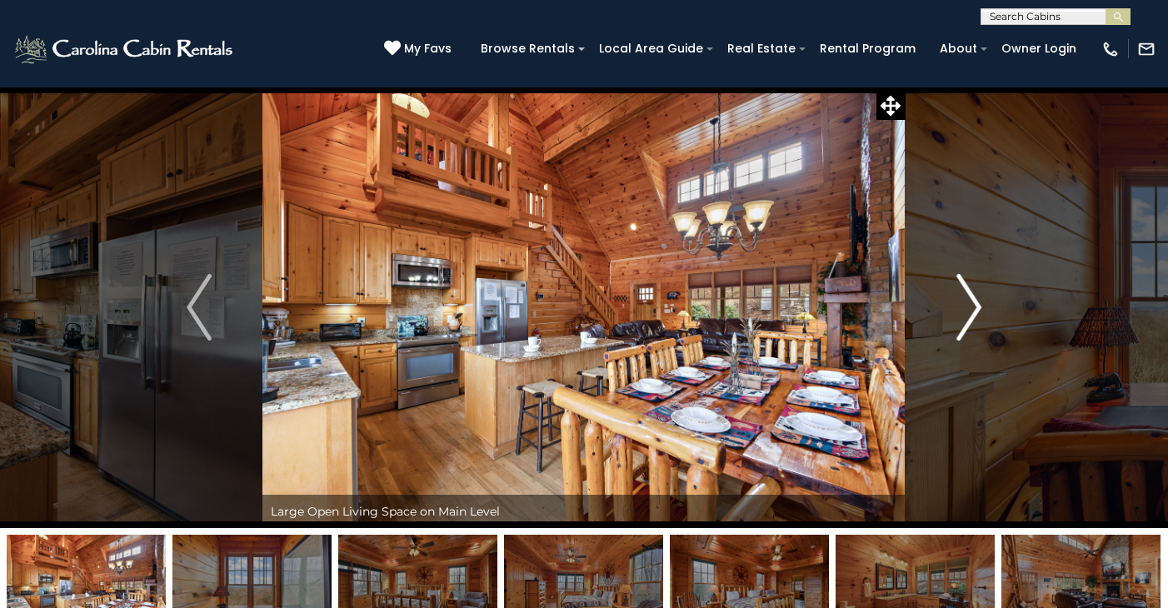
click at [976, 300] on img "Next" at bounding box center [969, 307] width 25 height 67
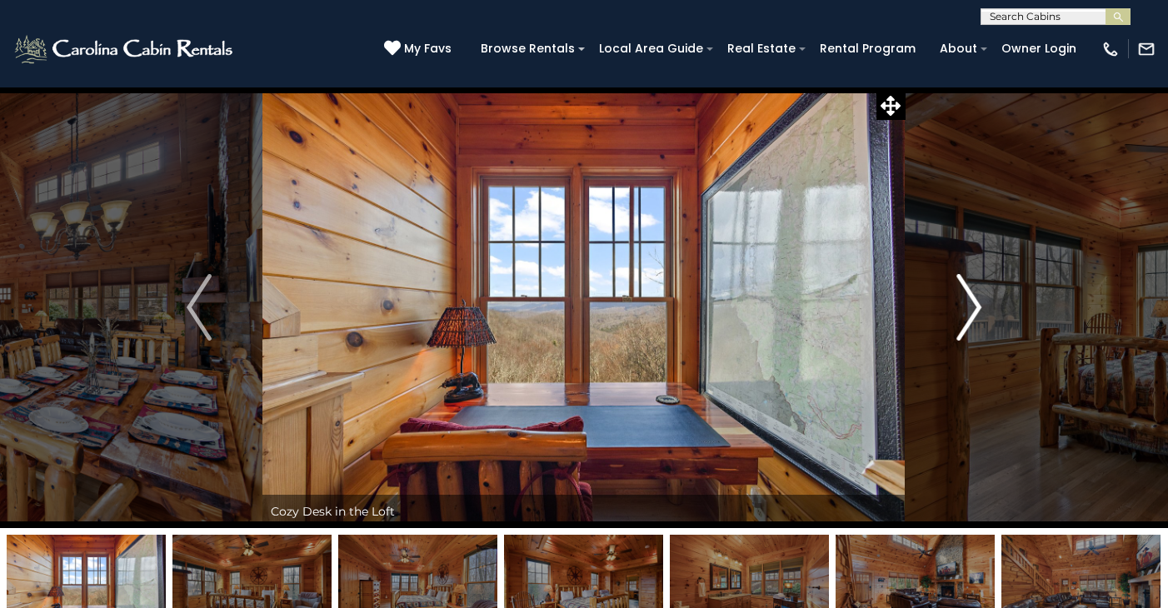
click at [976, 300] on img "Next" at bounding box center [969, 307] width 25 height 67
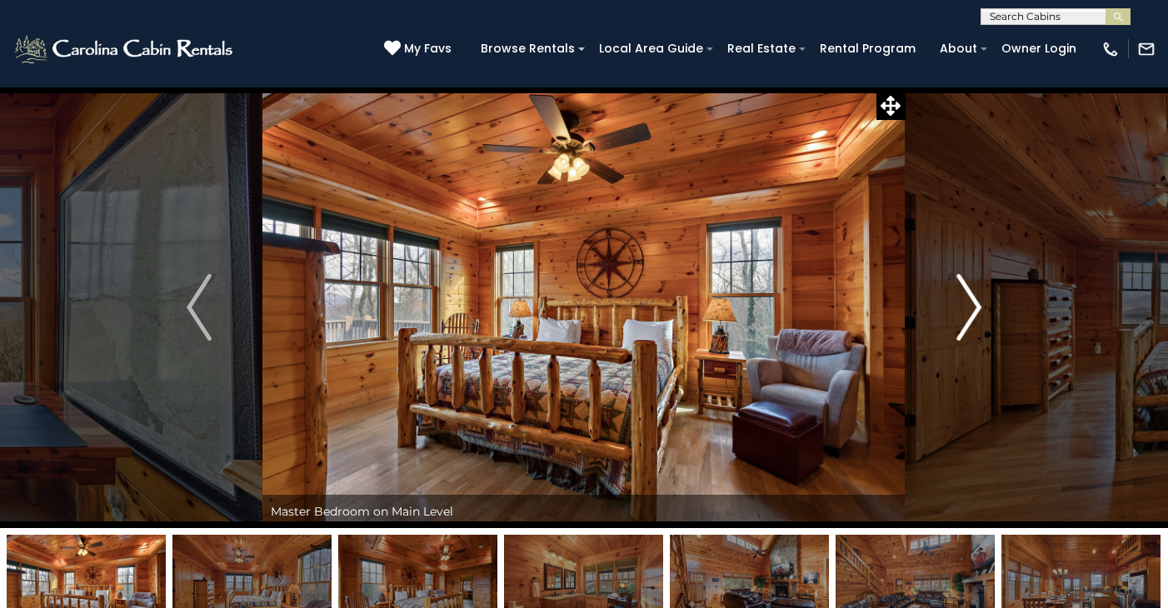
click at [976, 300] on img "Next" at bounding box center [969, 307] width 25 height 67
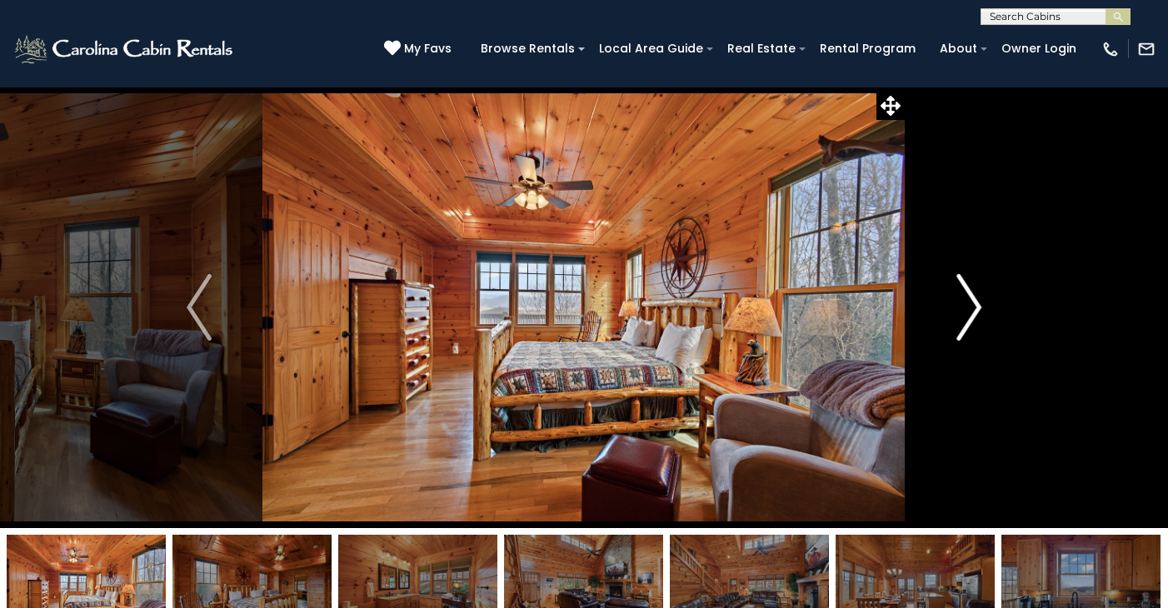
click at [976, 300] on img "Next" at bounding box center [969, 307] width 25 height 67
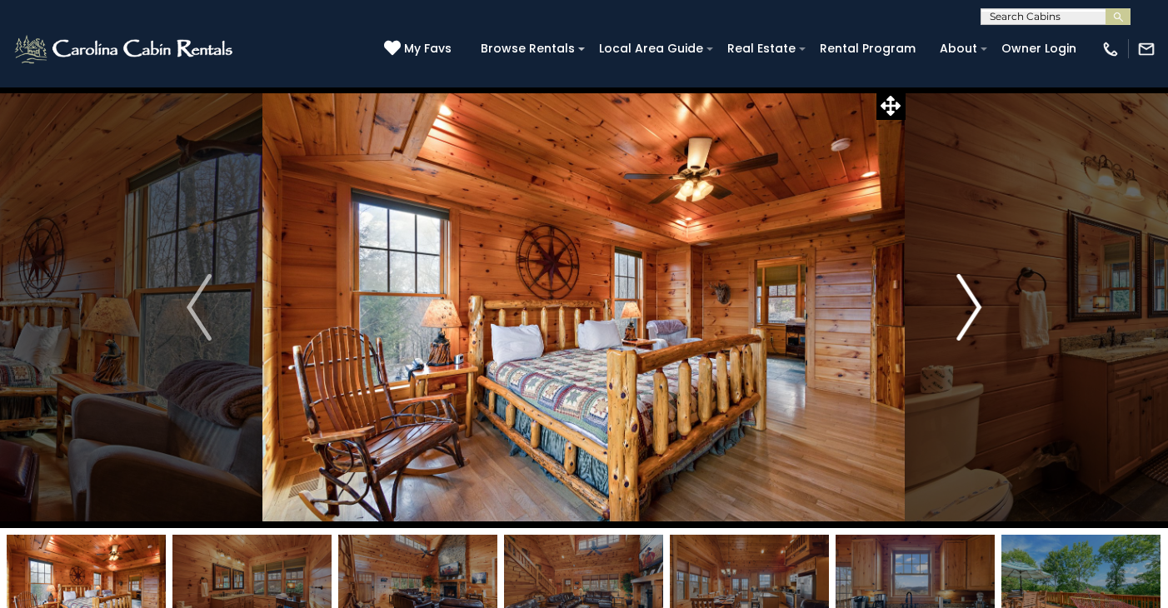
click at [978, 301] on img "Next" at bounding box center [969, 307] width 25 height 67
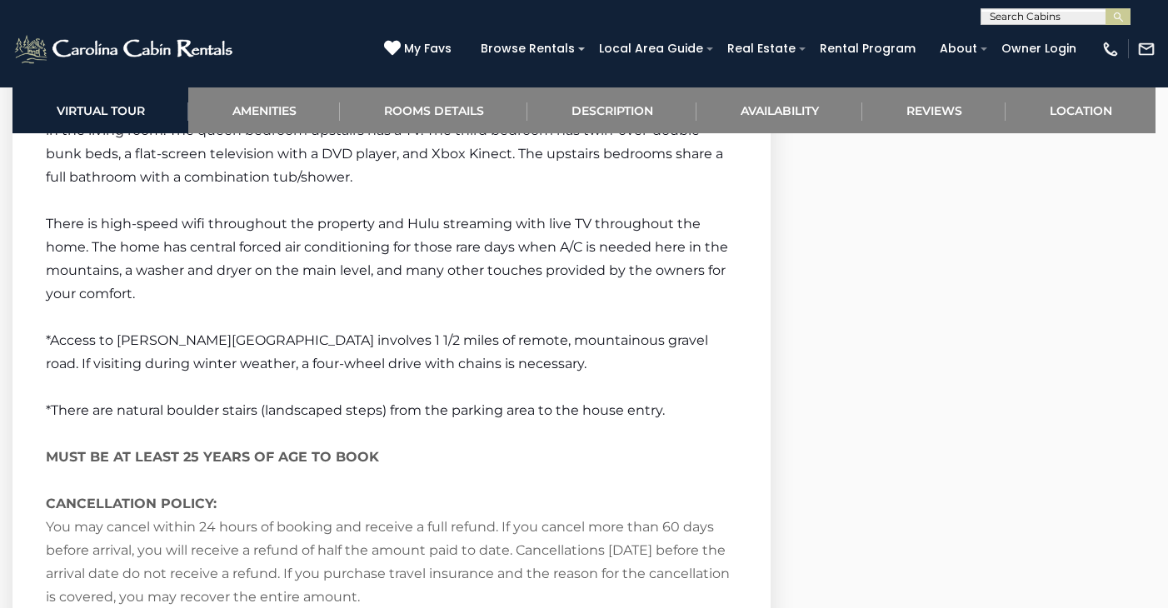
scroll to position [2868, 0]
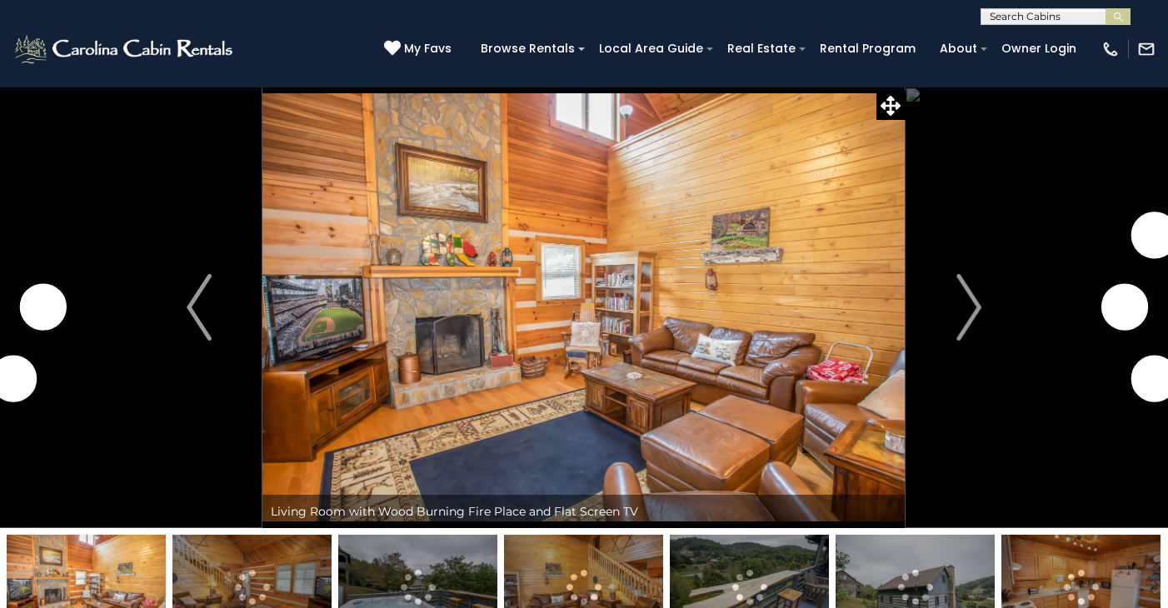
click at [553, 309] on img at bounding box center [584, 308] width 643 height 442
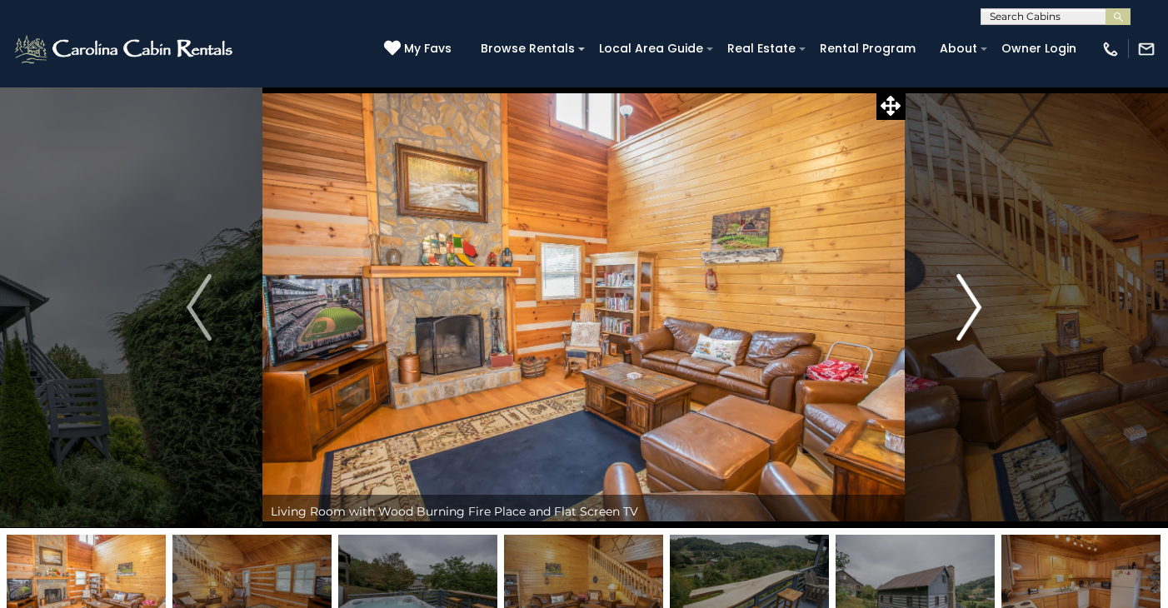
click at [977, 305] on img "Next" at bounding box center [969, 307] width 25 height 67
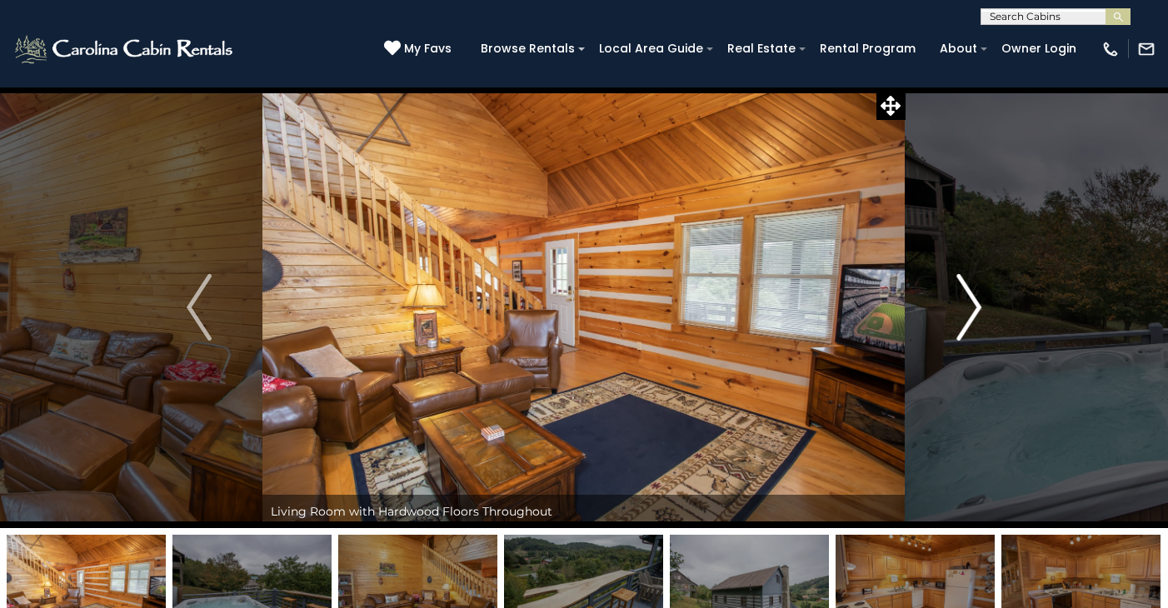
click at [977, 305] on img "Next" at bounding box center [969, 307] width 25 height 67
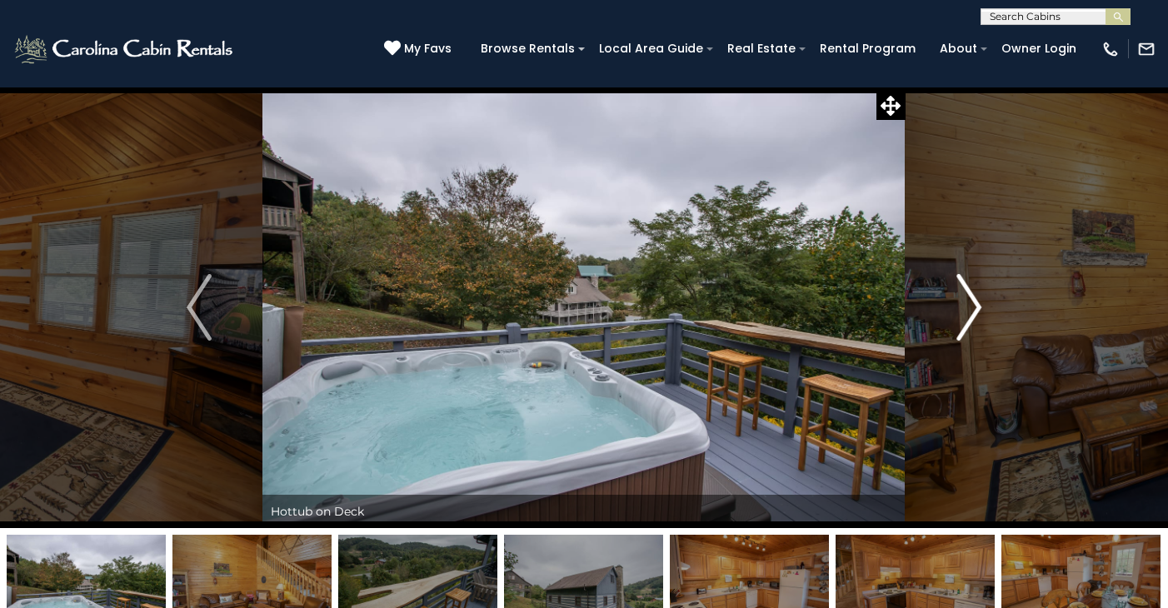
click at [978, 305] on img "Next" at bounding box center [969, 307] width 25 height 67
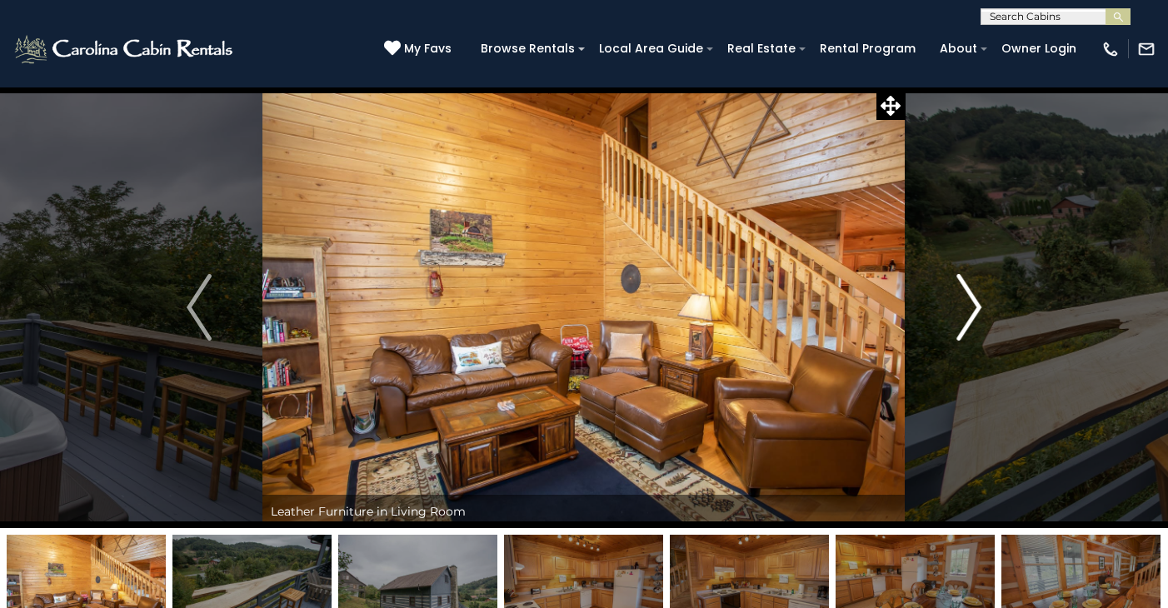
click at [978, 305] on img "Next" at bounding box center [969, 307] width 25 height 67
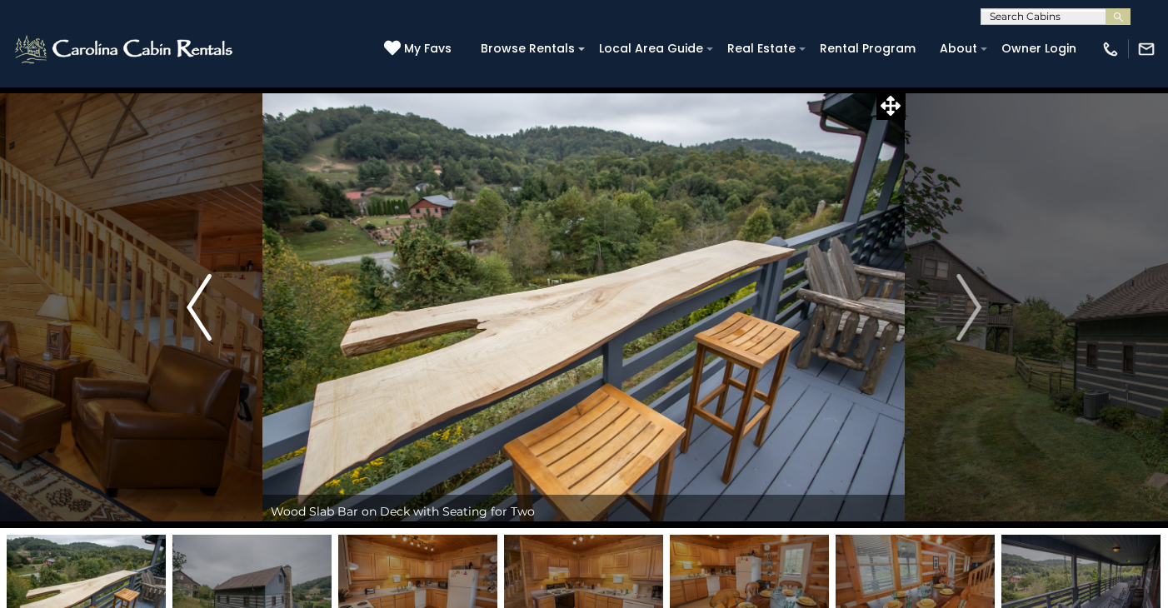
click at [194, 296] on img "Previous" at bounding box center [199, 307] width 25 height 67
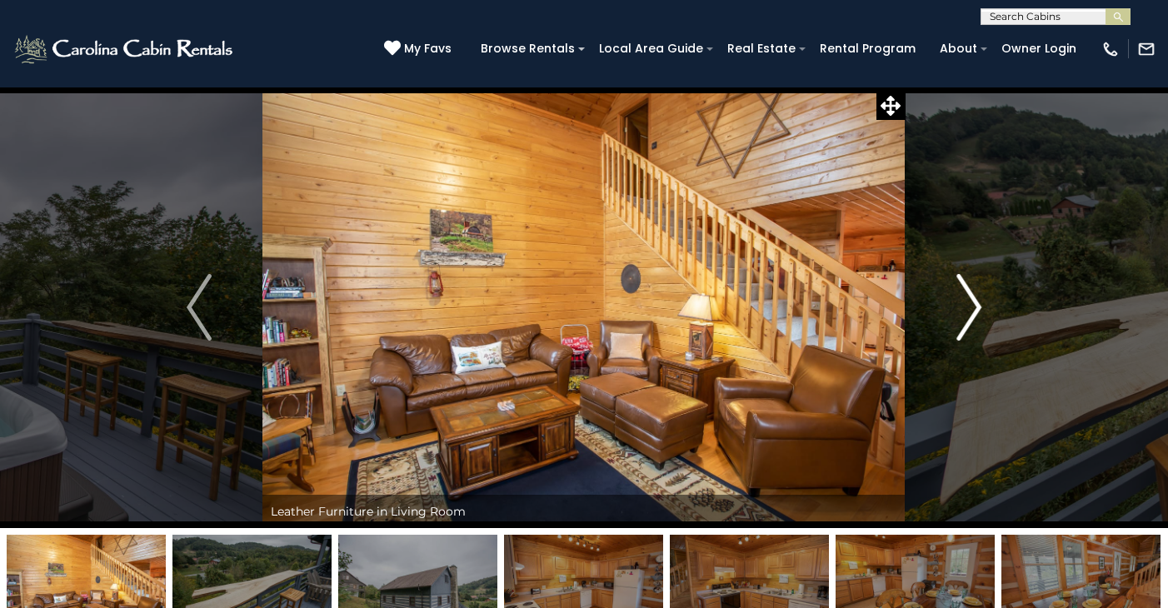
click at [974, 301] on img "Next" at bounding box center [969, 307] width 25 height 67
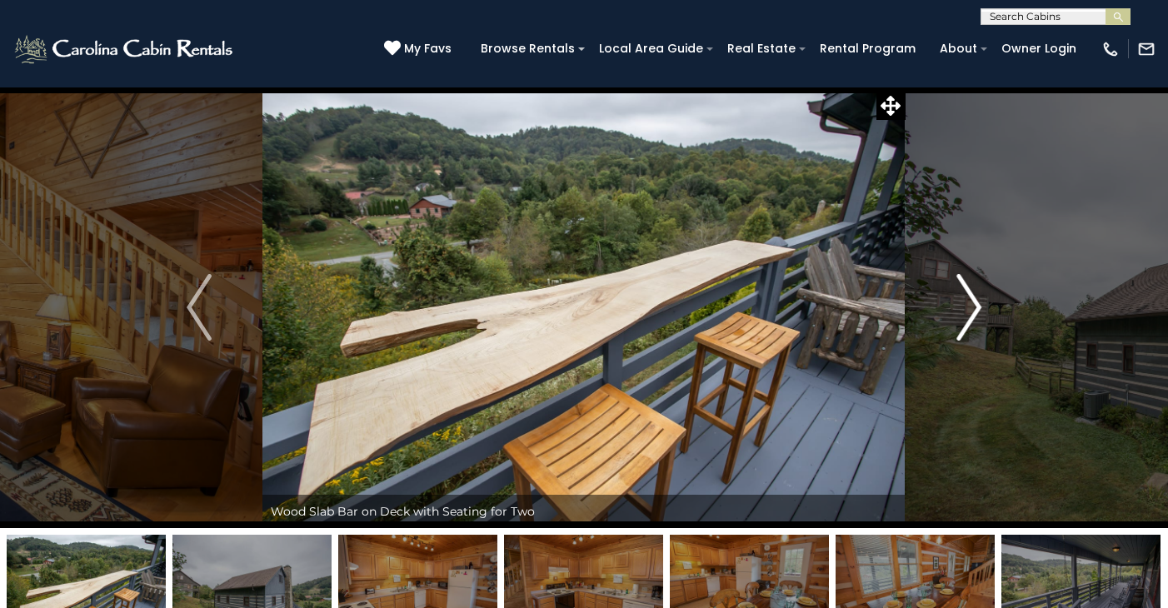
click at [974, 301] on img "Next" at bounding box center [969, 307] width 25 height 67
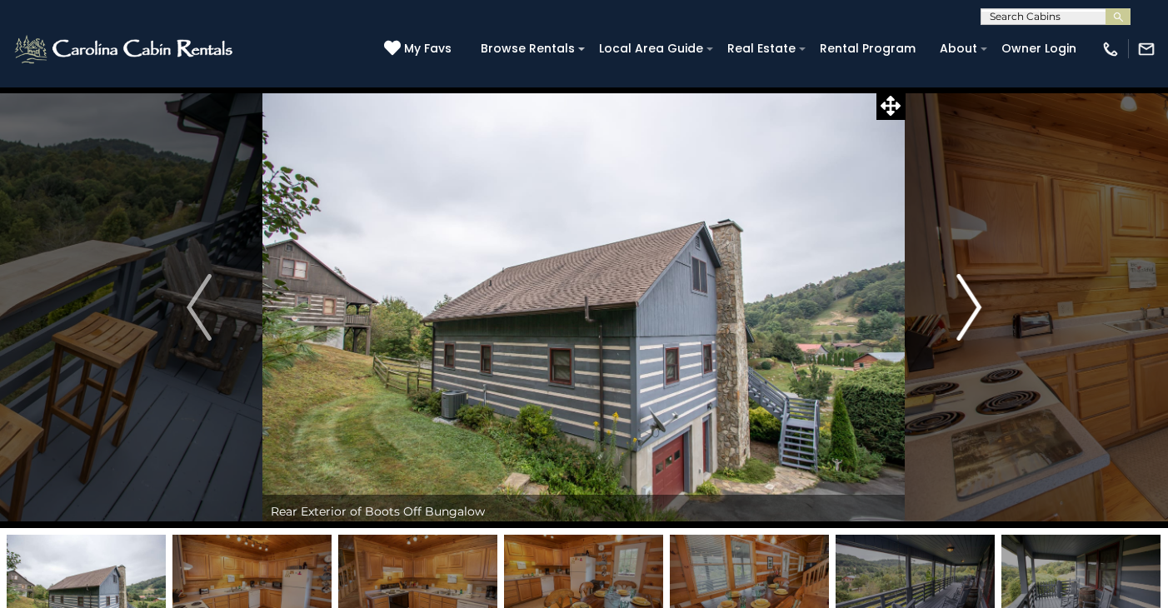
click at [974, 301] on img "Next" at bounding box center [969, 307] width 25 height 67
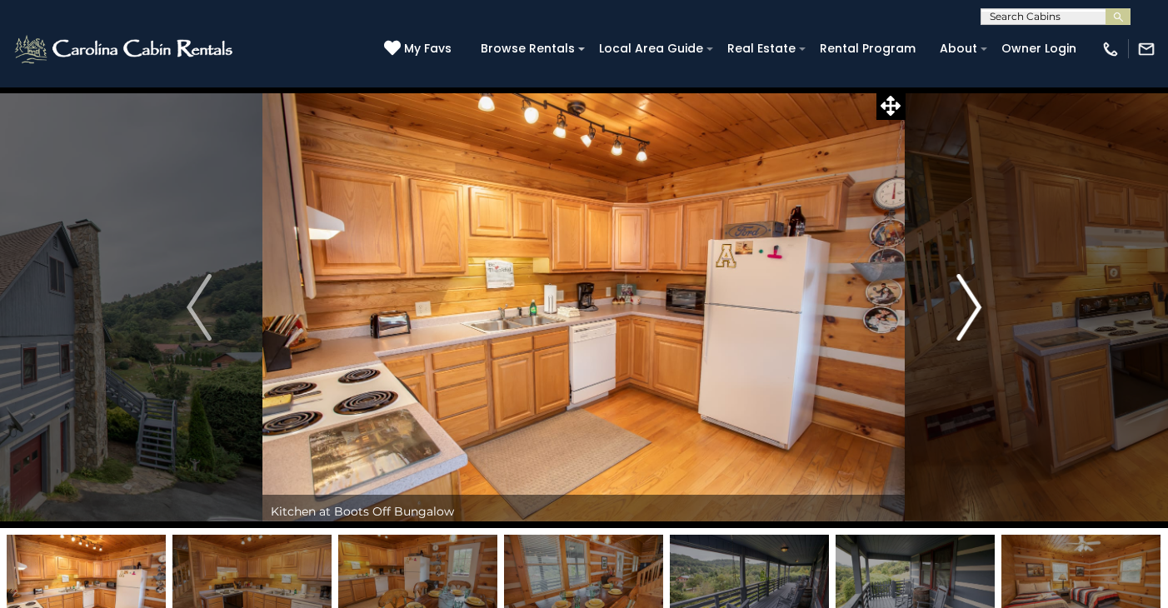
click at [974, 301] on img "Next" at bounding box center [969, 307] width 25 height 67
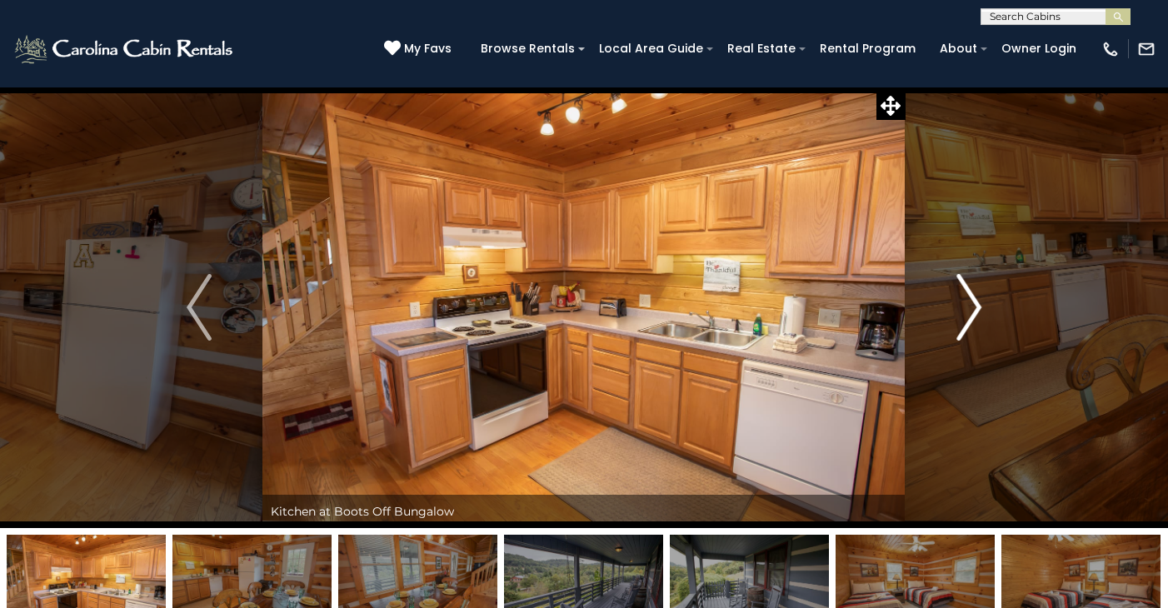
click at [974, 301] on img "Next" at bounding box center [969, 307] width 25 height 67
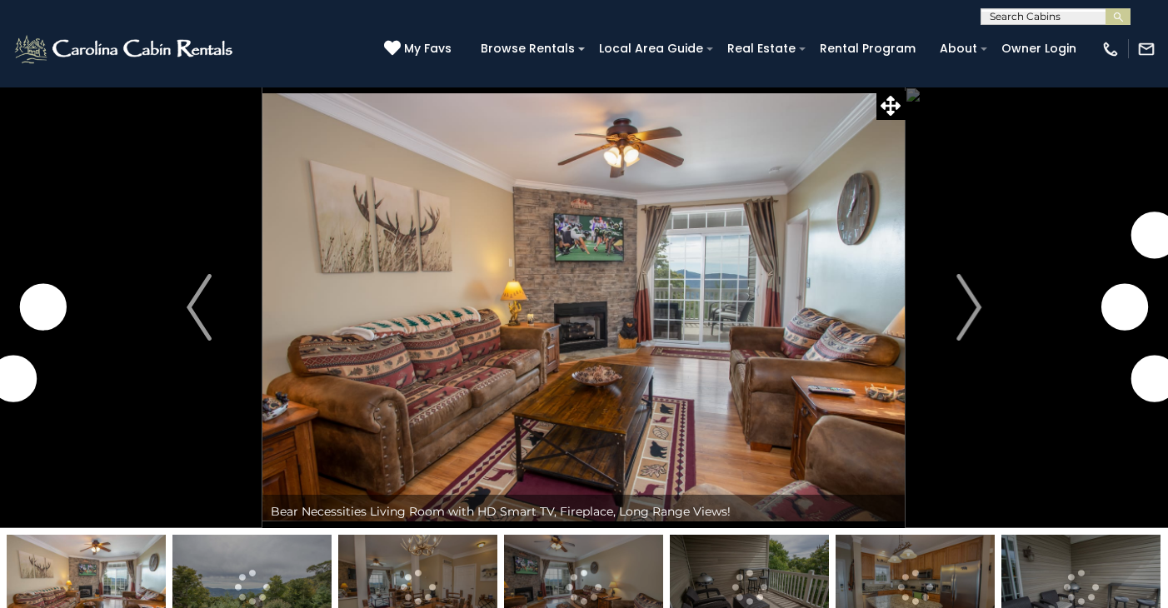
click at [537, 370] on img at bounding box center [584, 308] width 643 height 442
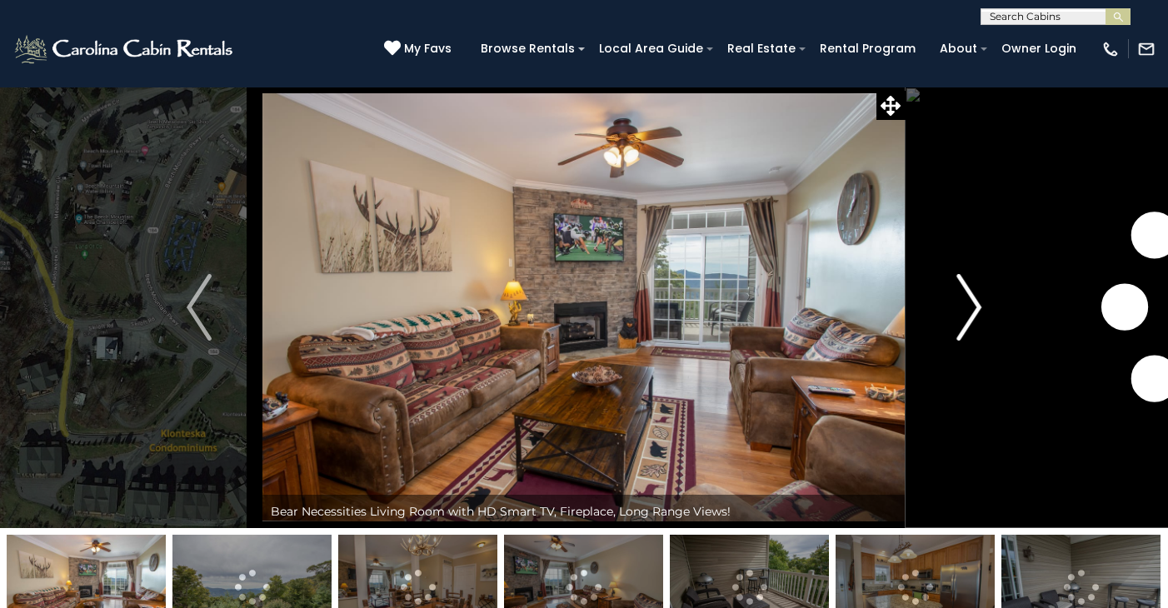
click at [973, 306] on img "Next" at bounding box center [969, 307] width 25 height 67
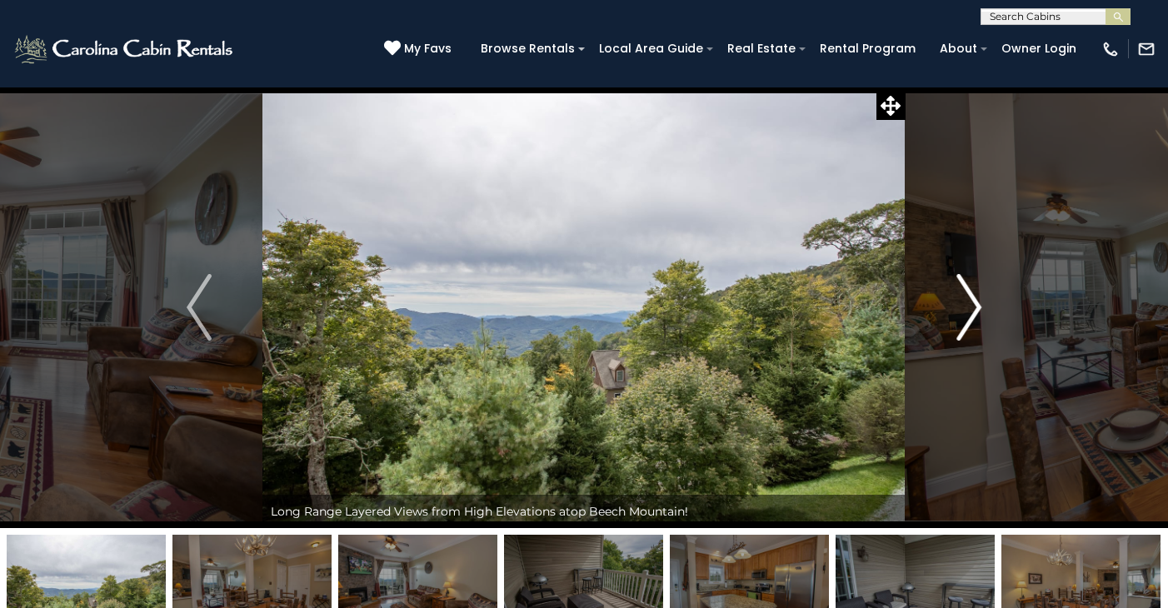
click at [973, 306] on img "Next" at bounding box center [969, 307] width 25 height 67
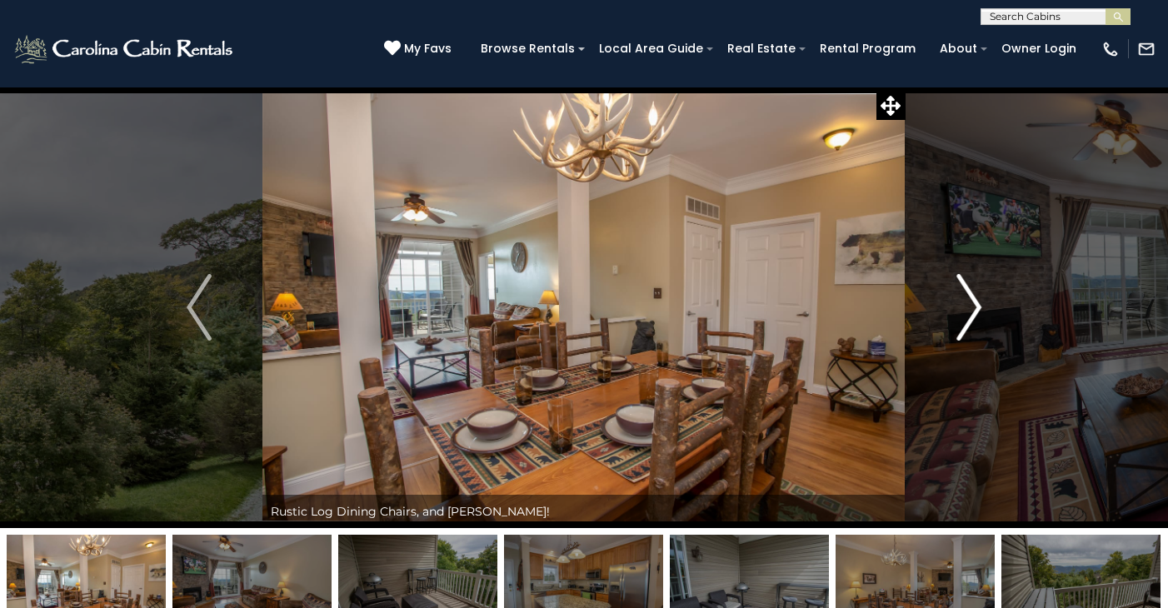
click at [973, 306] on img "Next" at bounding box center [969, 307] width 25 height 67
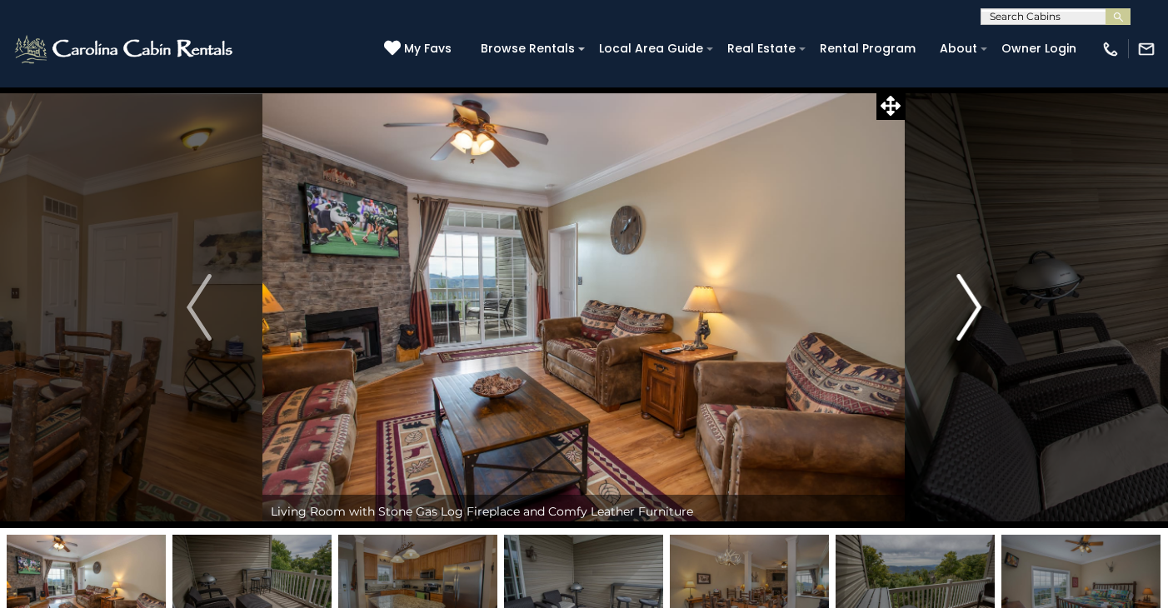
click at [973, 306] on img "Next" at bounding box center [969, 307] width 25 height 67
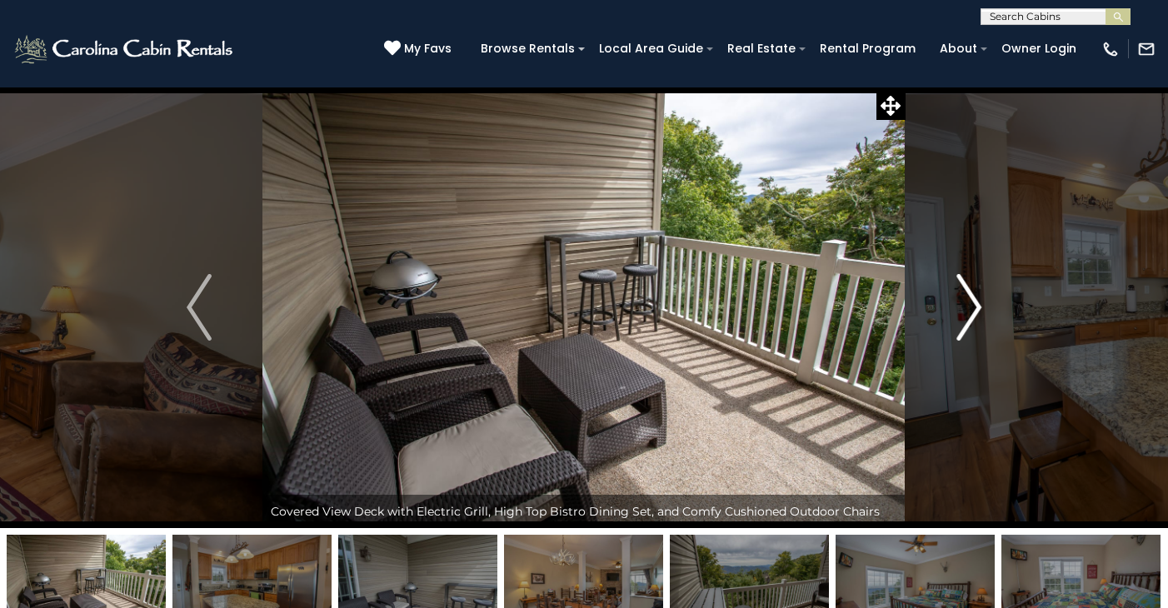
click at [973, 306] on img "Next" at bounding box center [969, 307] width 25 height 67
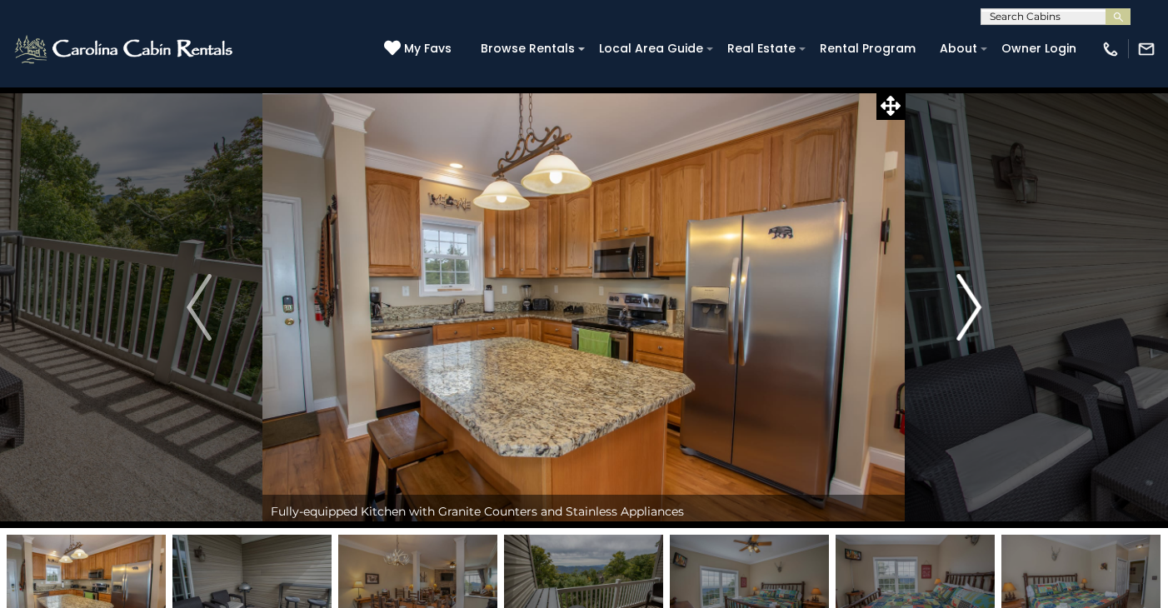
click at [973, 306] on img "Next" at bounding box center [969, 307] width 25 height 67
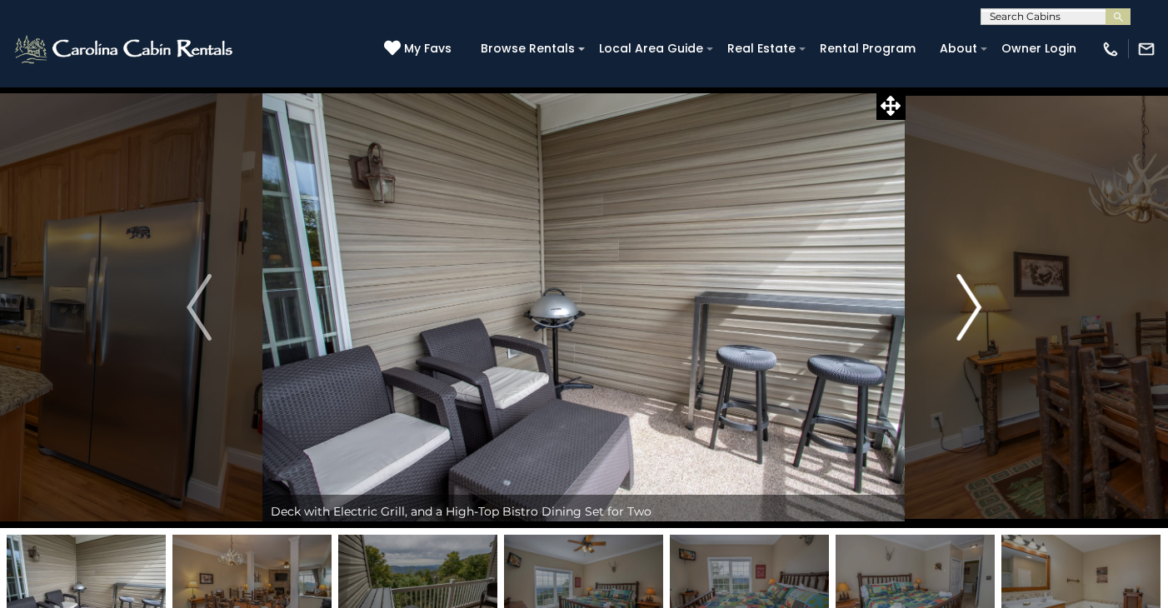
click at [973, 306] on img "Next" at bounding box center [969, 307] width 25 height 67
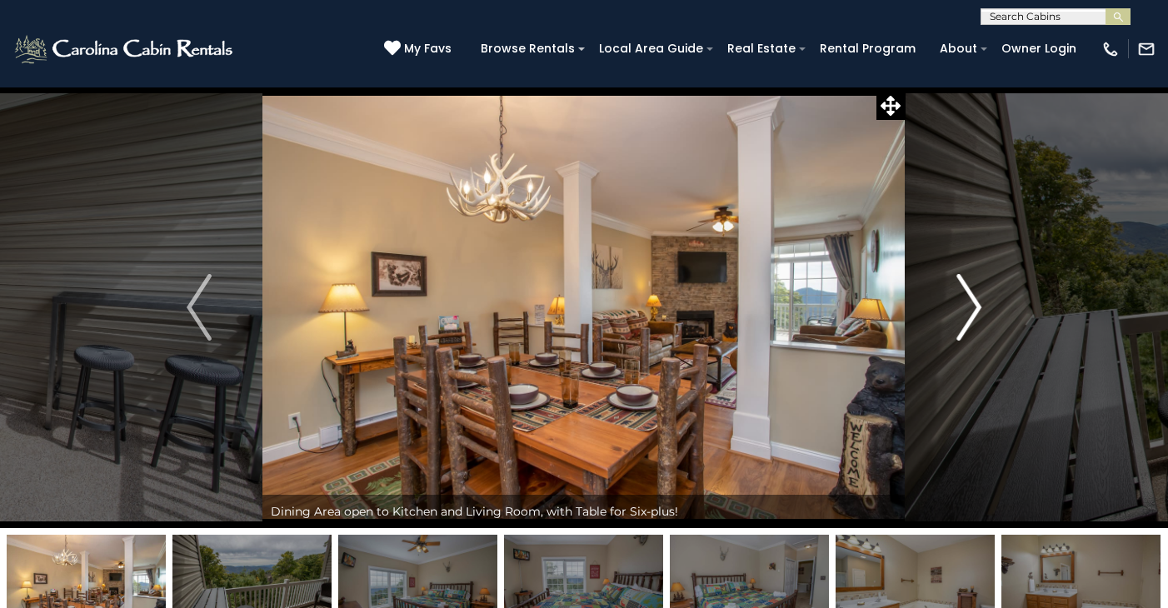
click at [973, 306] on img "Next" at bounding box center [969, 307] width 25 height 67
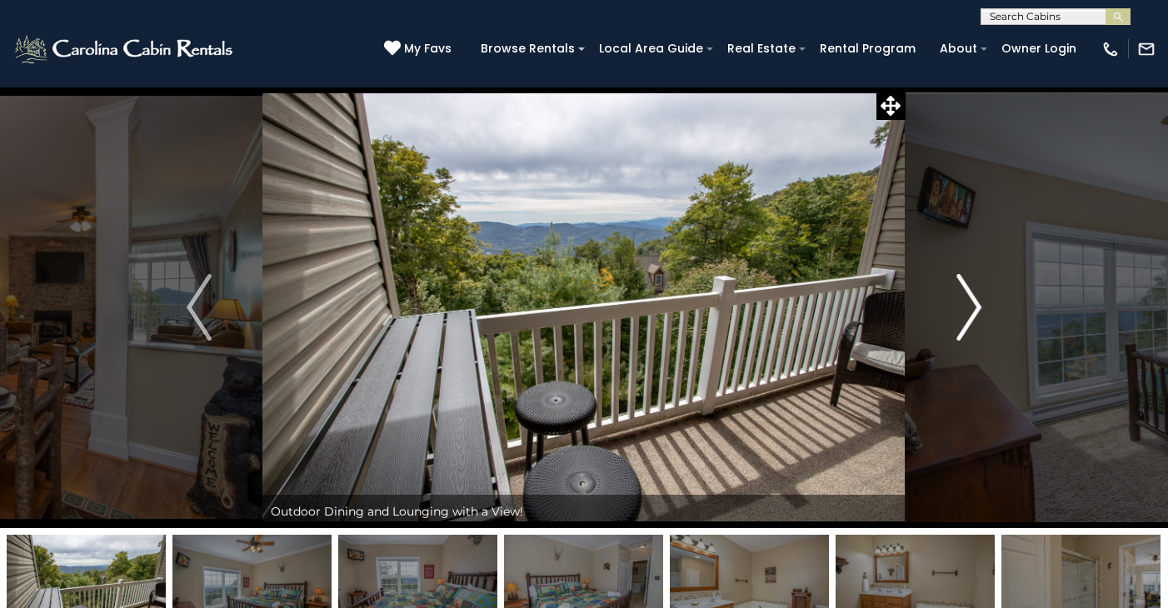
click at [973, 306] on img "Next" at bounding box center [969, 307] width 25 height 67
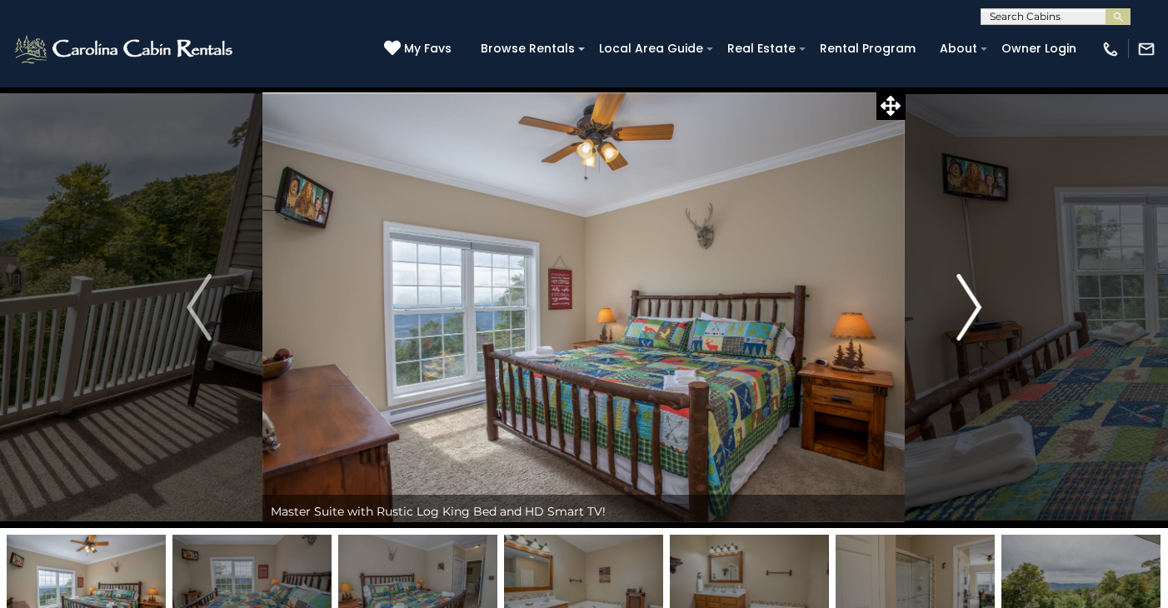
click at [973, 306] on img "Next" at bounding box center [969, 307] width 25 height 67
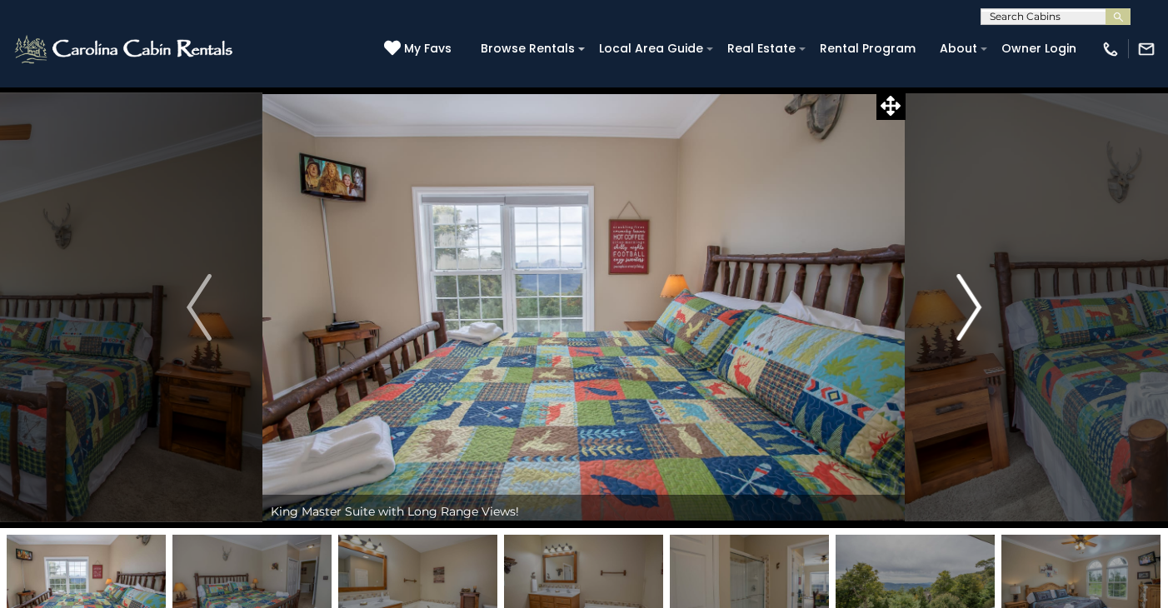
click at [973, 306] on img "Next" at bounding box center [969, 307] width 25 height 67
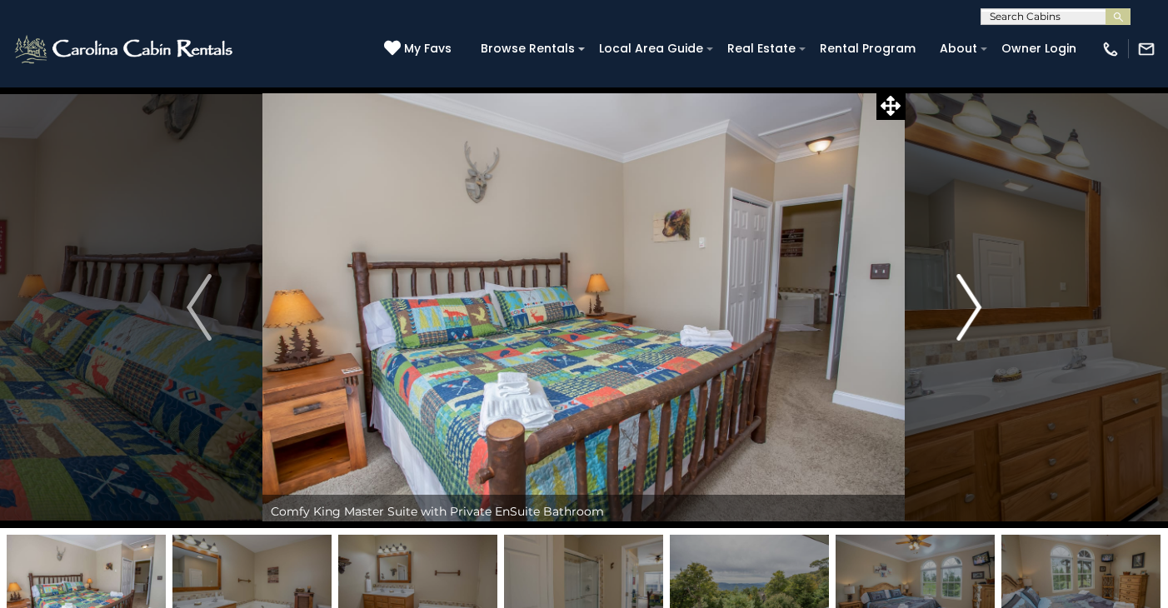
click at [973, 306] on img "Next" at bounding box center [969, 307] width 25 height 67
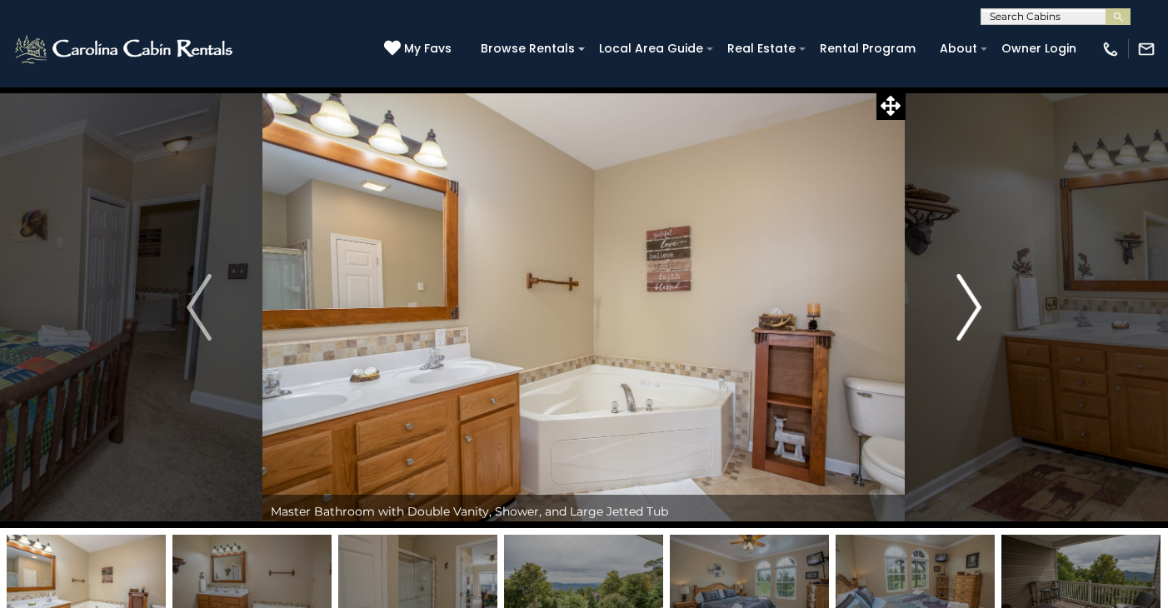
click at [973, 306] on img "Next" at bounding box center [969, 307] width 25 height 67
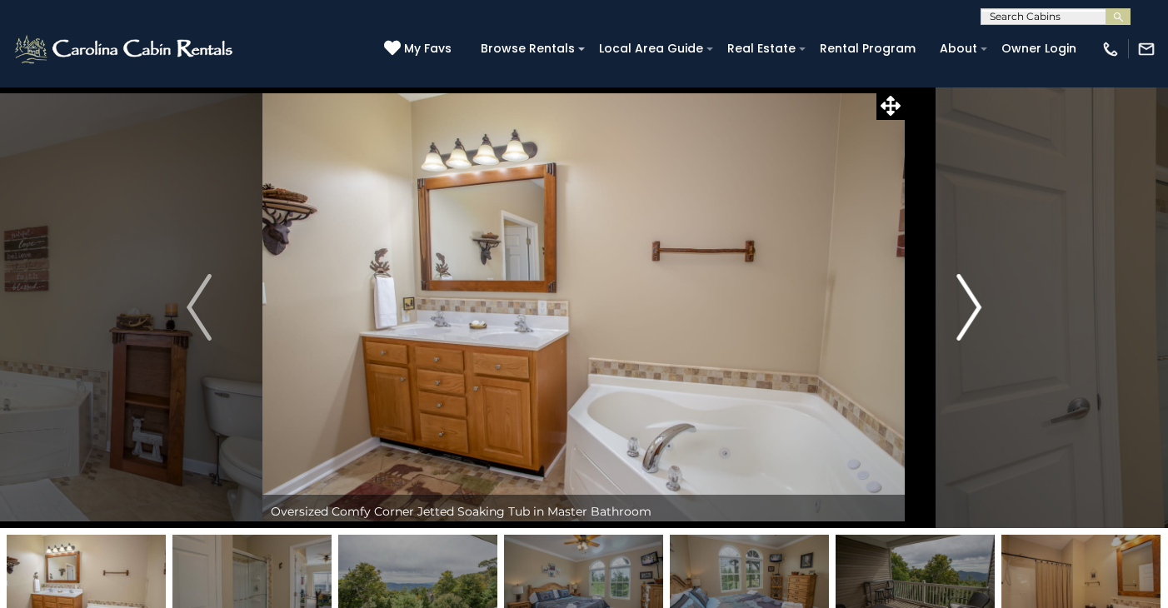
click at [973, 306] on img "Next" at bounding box center [969, 307] width 25 height 67
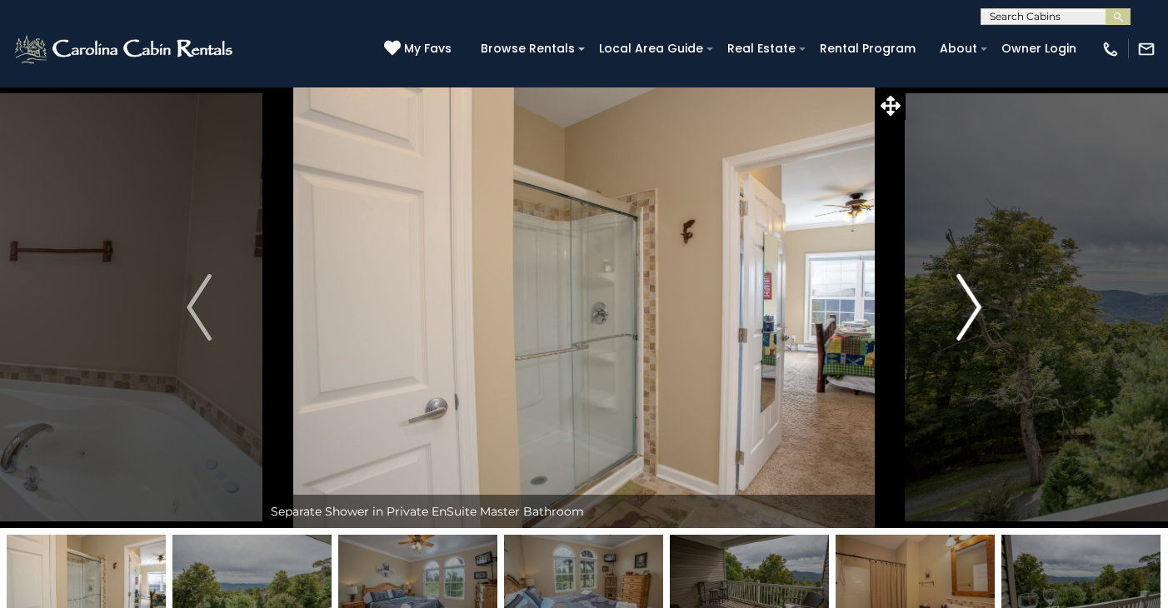
click at [973, 306] on img "Next" at bounding box center [969, 307] width 25 height 67
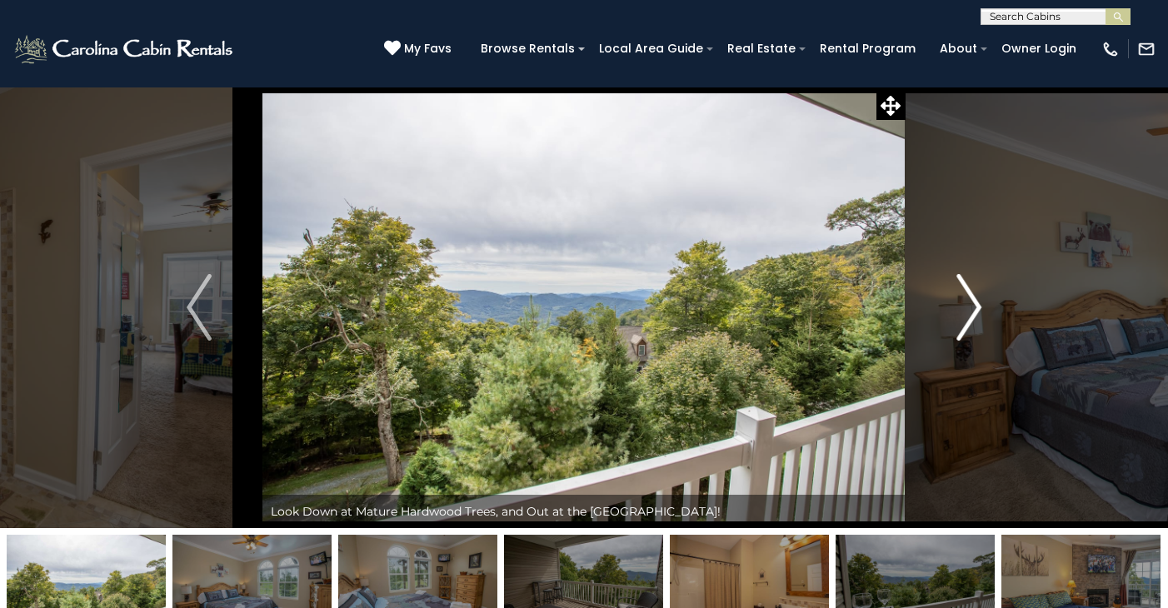
click at [973, 306] on img "Next" at bounding box center [969, 307] width 25 height 67
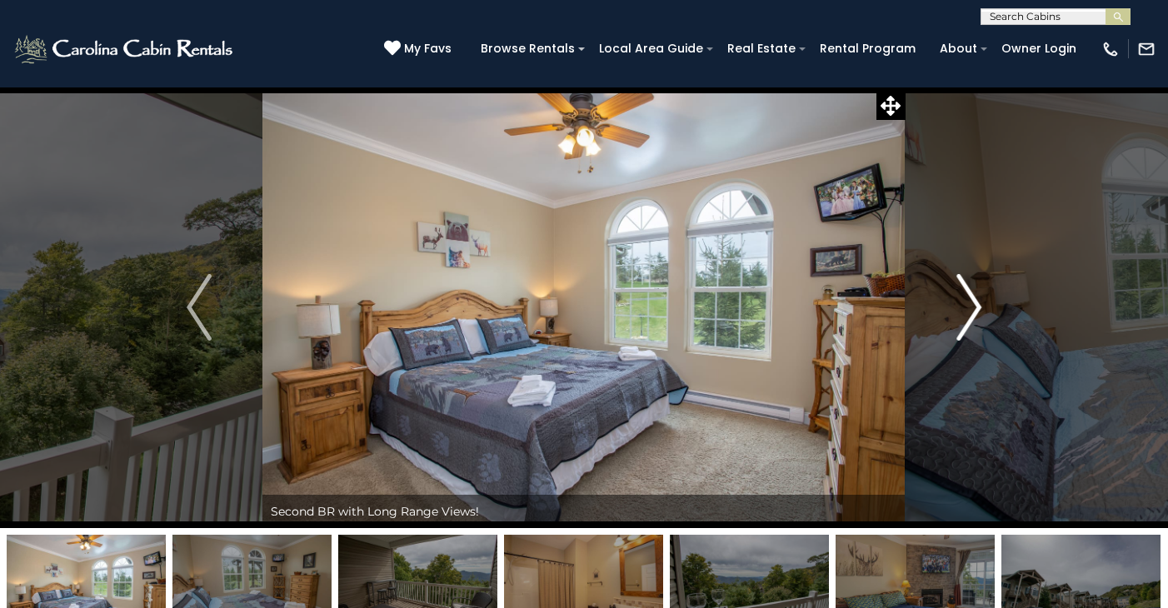
click at [973, 305] on img "Next" at bounding box center [969, 307] width 25 height 67
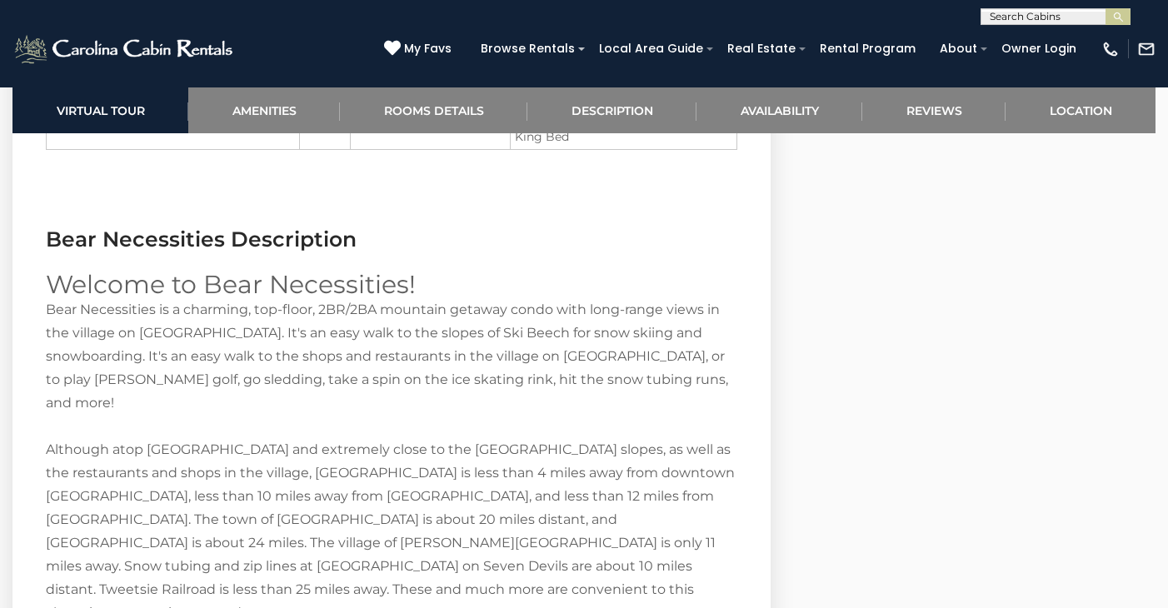
scroll to position [2176, 0]
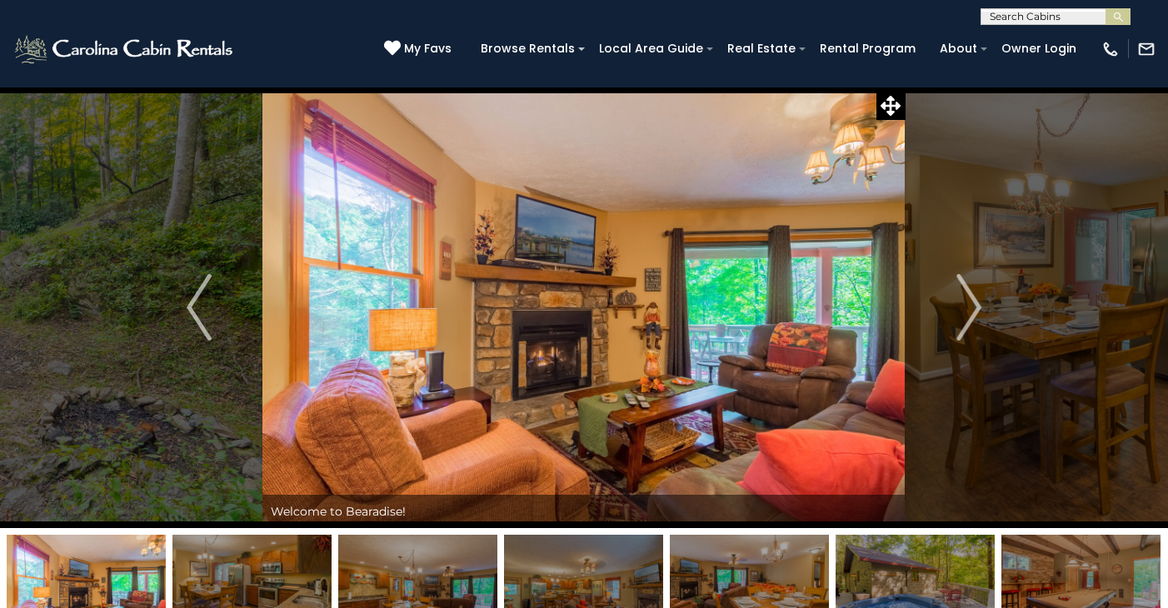
click at [575, 308] on img at bounding box center [584, 308] width 643 height 442
click at [574, 325] on img at bounding box center [584, 308] width 643 height 442
click at [976, 303] on img "Next" at bounding box center [969, 307] width 25 height 67
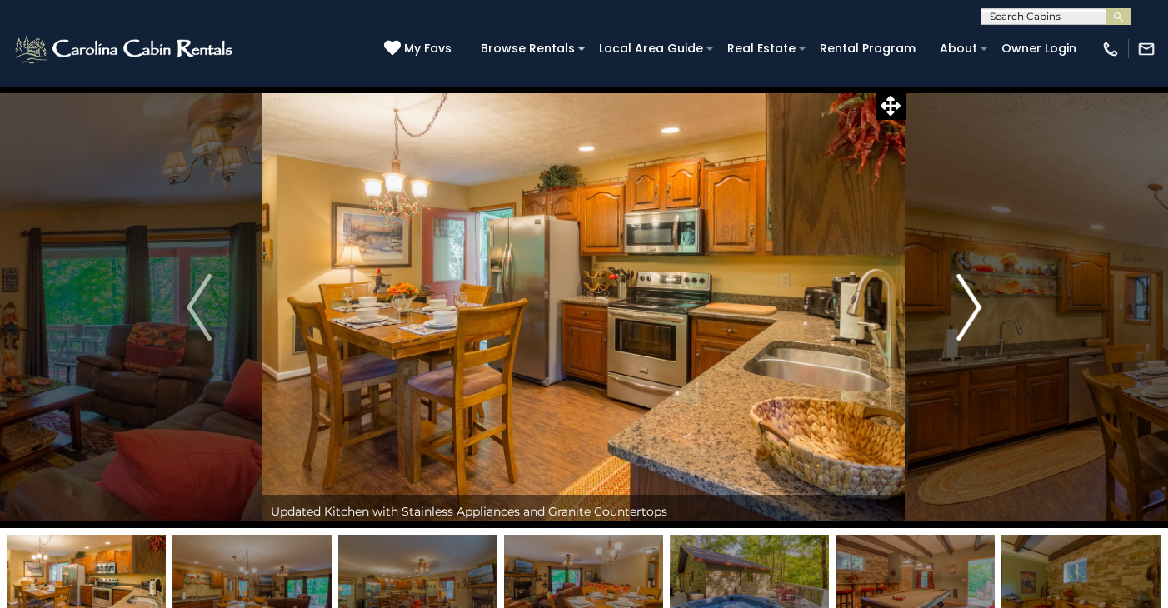
scroll to position [1, 0]
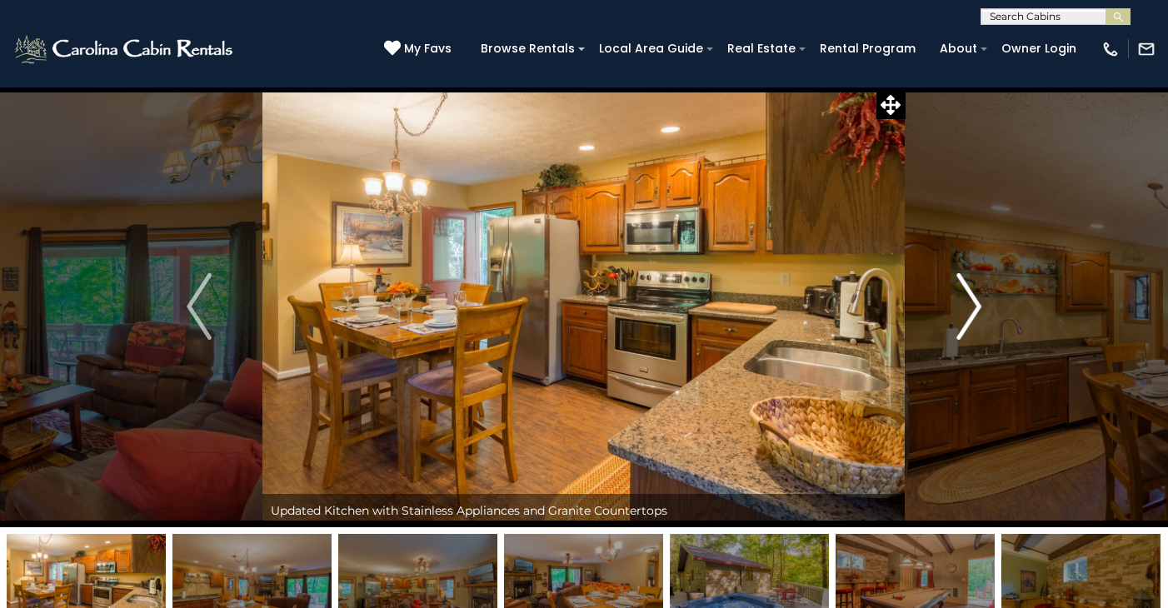
click at [977, 303] on img "Next" at bounding box center [969, 306] width 25 height 67
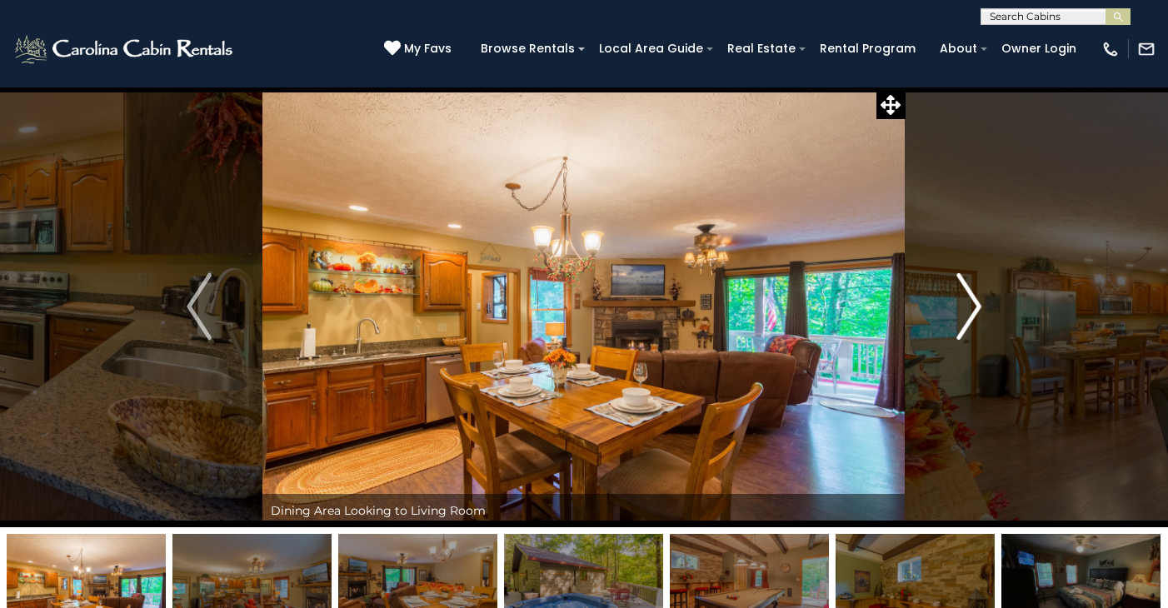
click at [977, 303] on img "Next" at bounding box center [969, 306] width 25 height 67
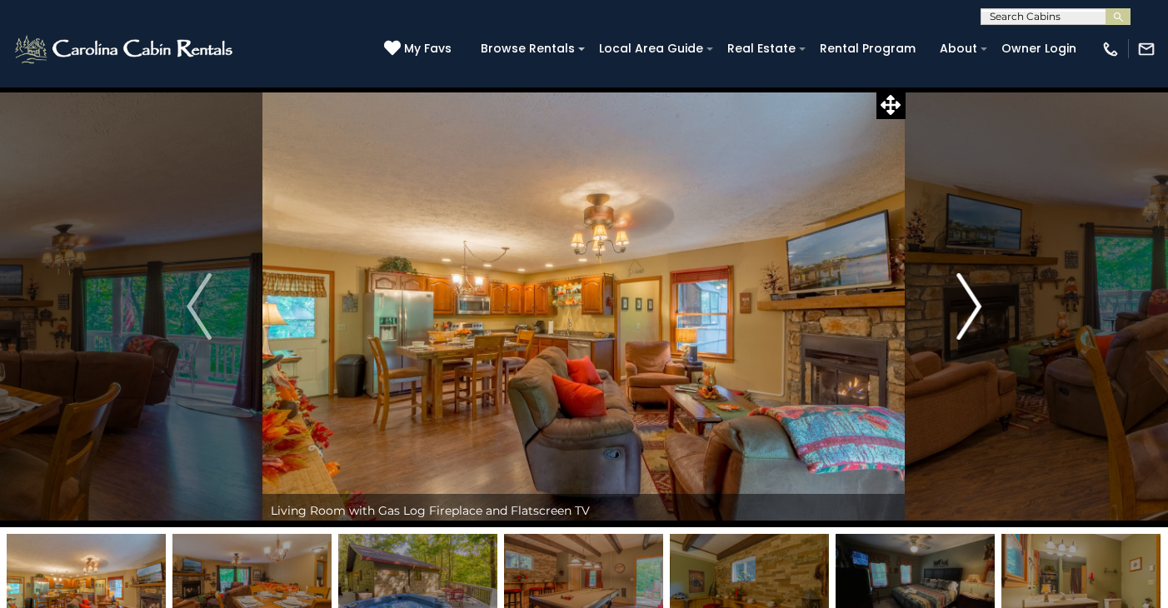
click at [977, 303] on img "Next" at bounding box center [969, 306] width 25 height 67
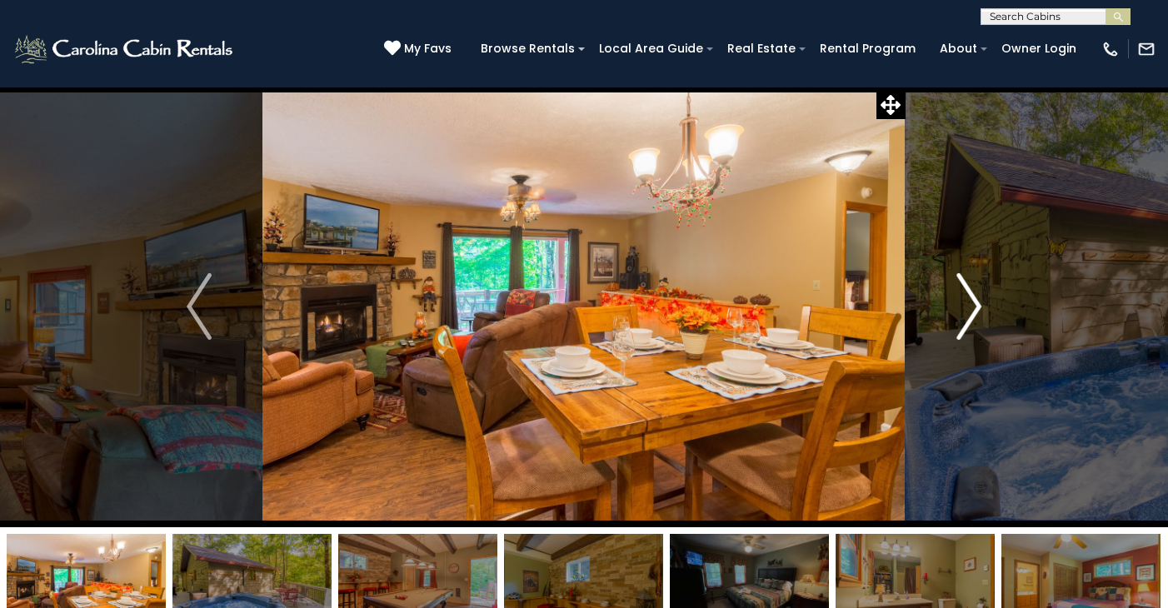
click at [977, 303] on img "Next" at bounding box center [969, 306] width 25 height 67
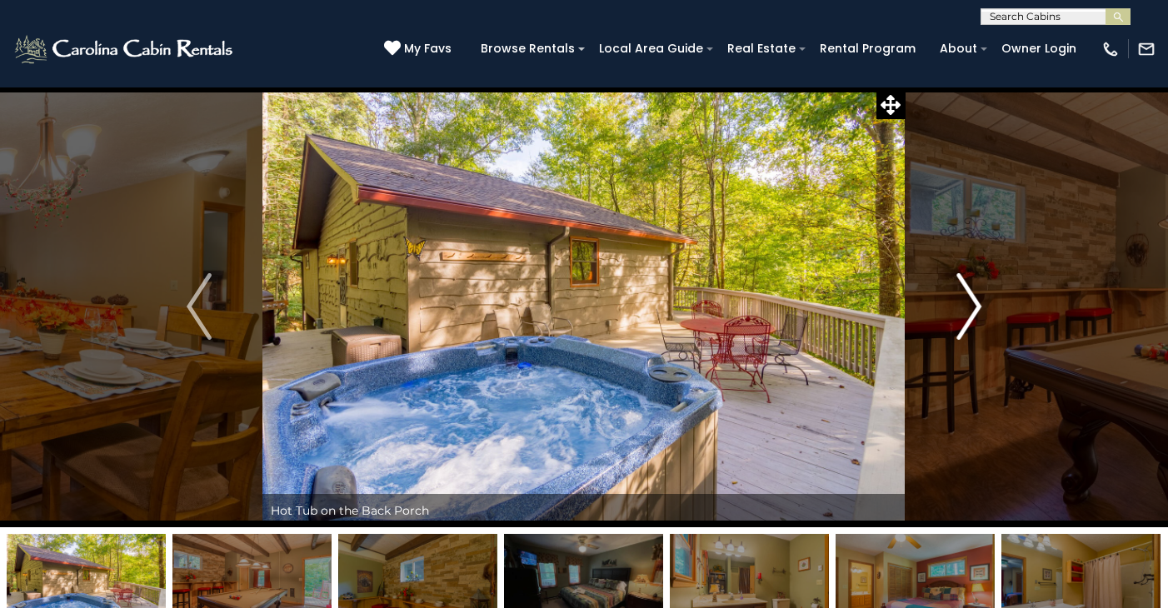
click at [977, 303] on img "Next" at bounding box center [969, 306] width 25 height 67
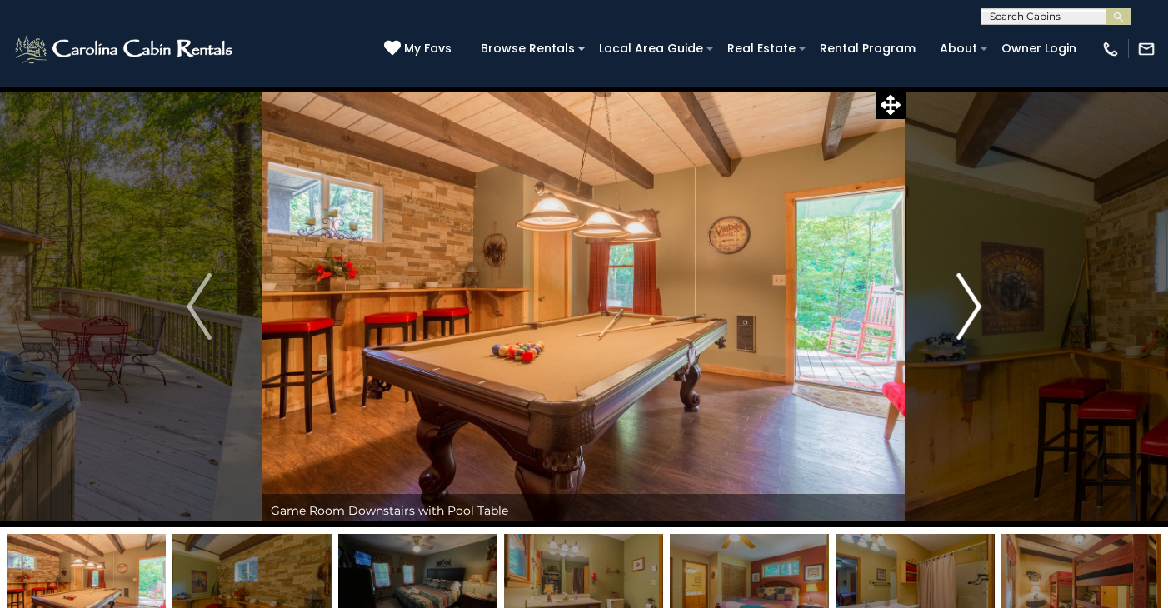
click at [977, 303] on img "Next" at bounding box center [969, 306] width 25 height 67
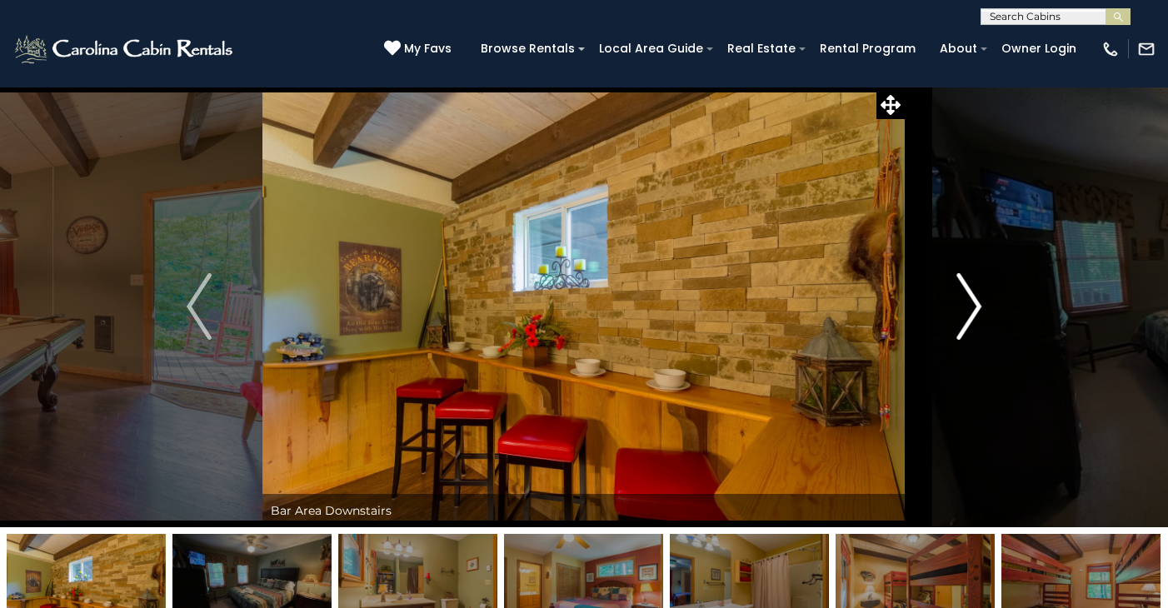
click at [977, 303] on img "Next" at bounding box center [969, 306] width 25 height 67
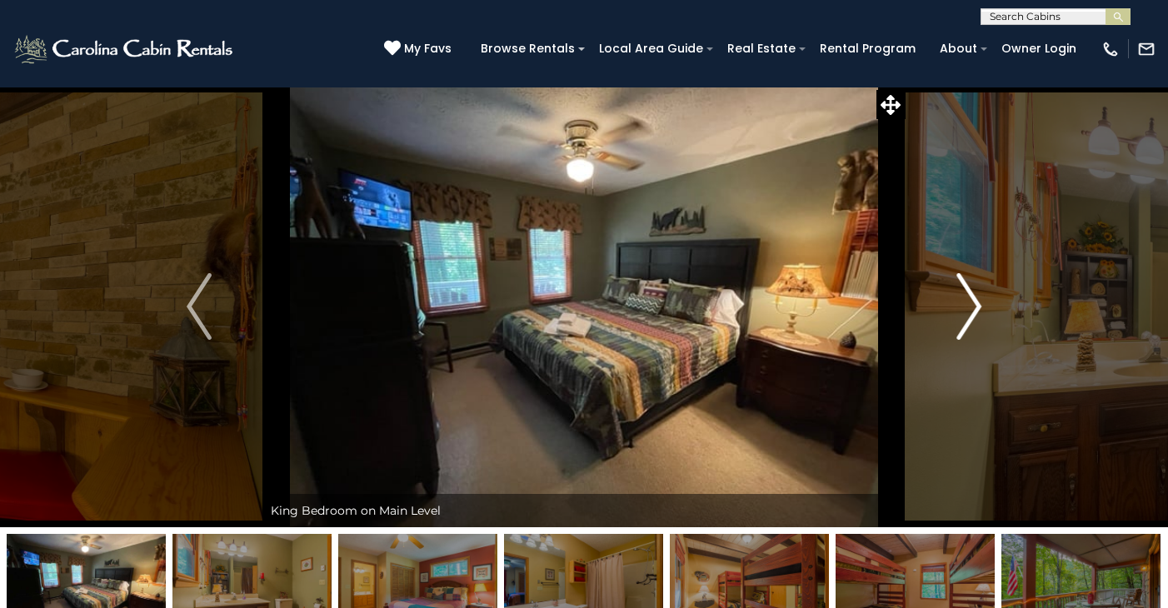
click at [977, 303] on img "Next" at bounding box center [969, 306] width 25 height 67
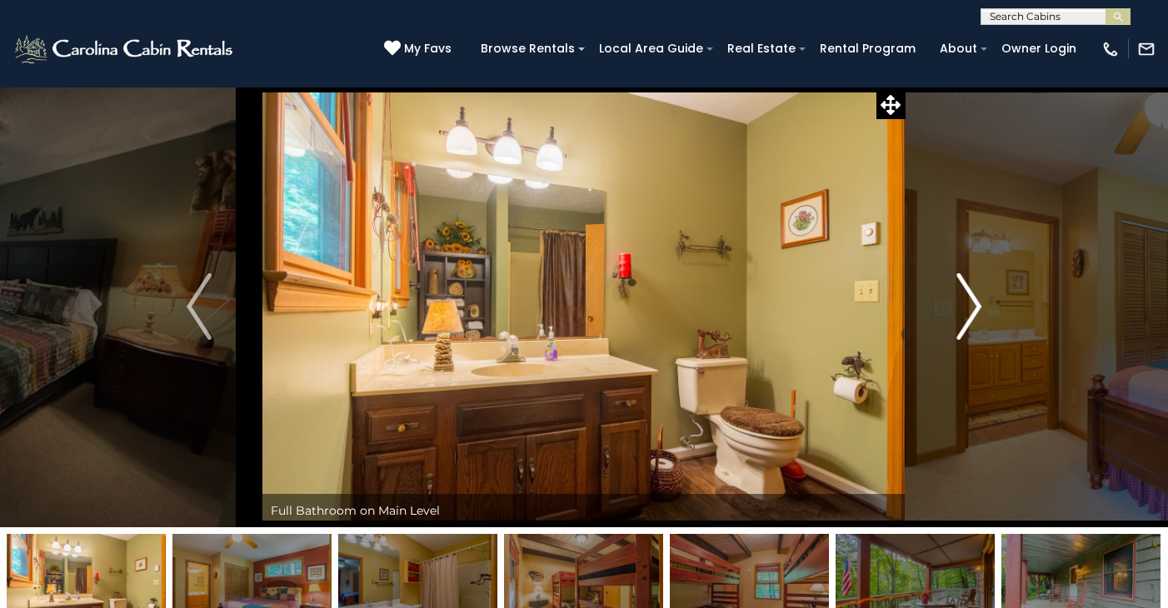
click at [977, 303] on img "Next" at bounding box center [969, 306] width 25 height 67
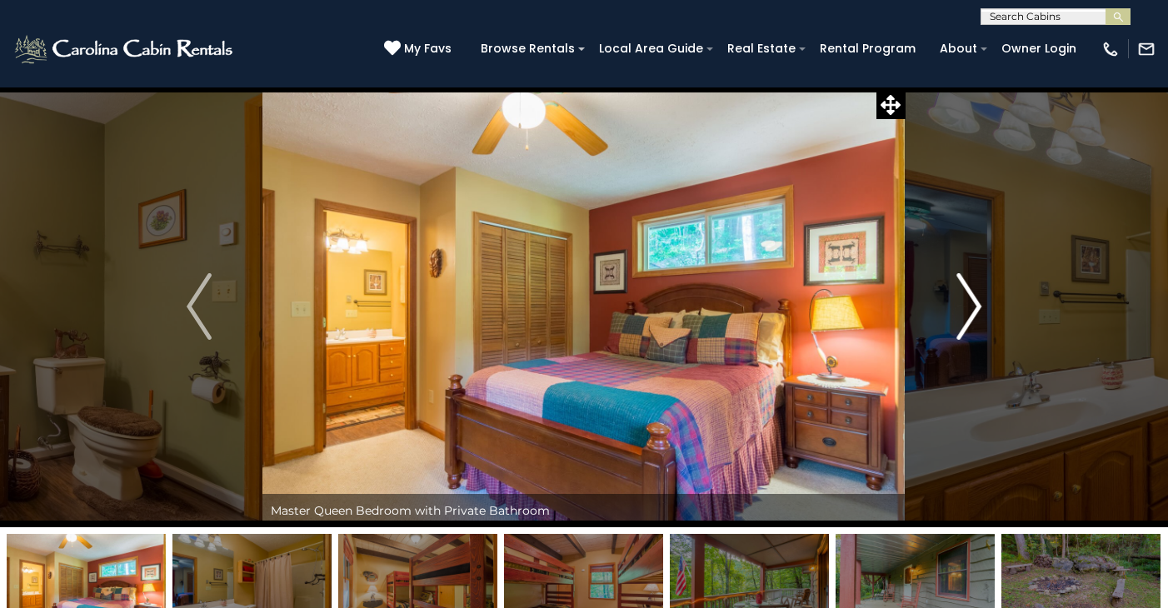
click at [978, 303] on img "Next" at bounding box center [969, 306] width 25 height 67
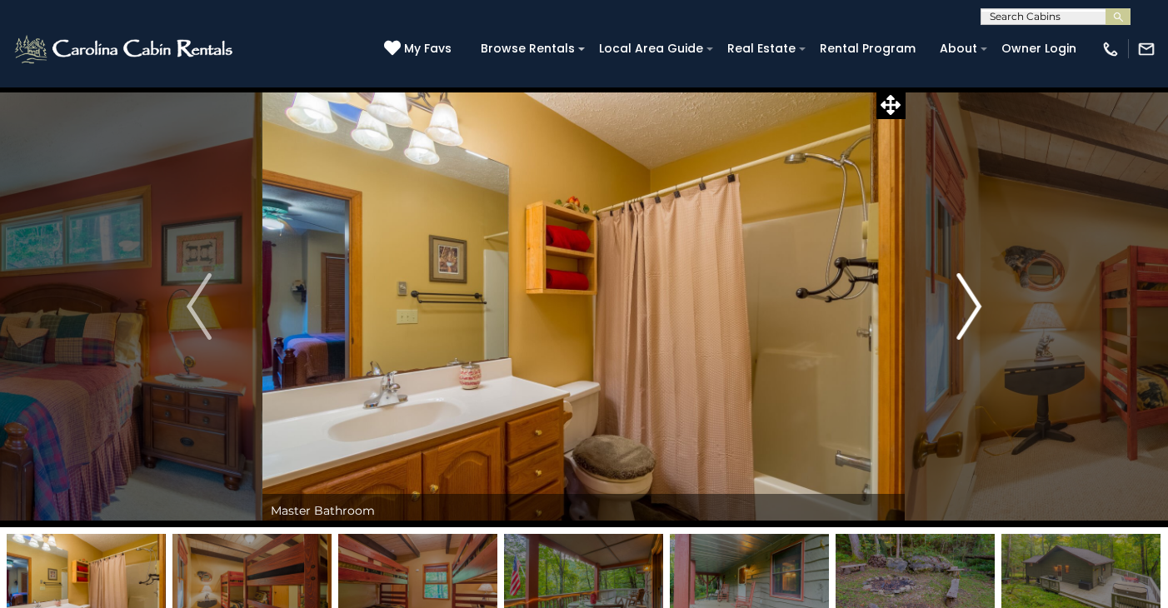
click at [978, 304] on img "Next" at bounding box center [969, 306] width 25 height 67
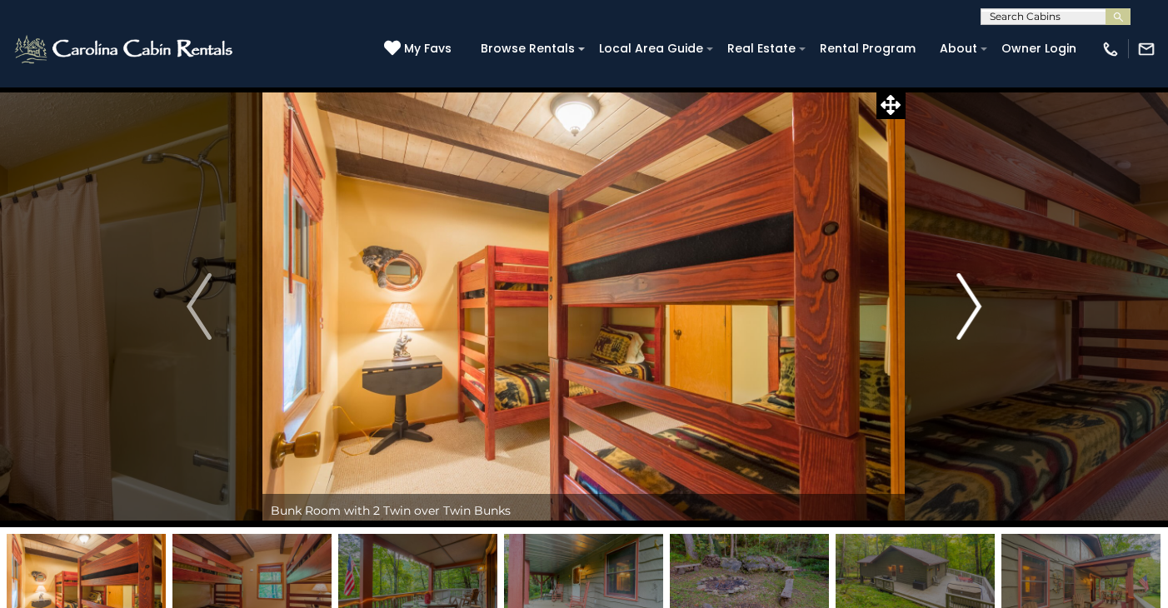
click at [978, 304] on img "Next" at bounding box center [969, 306] width 25 height 67
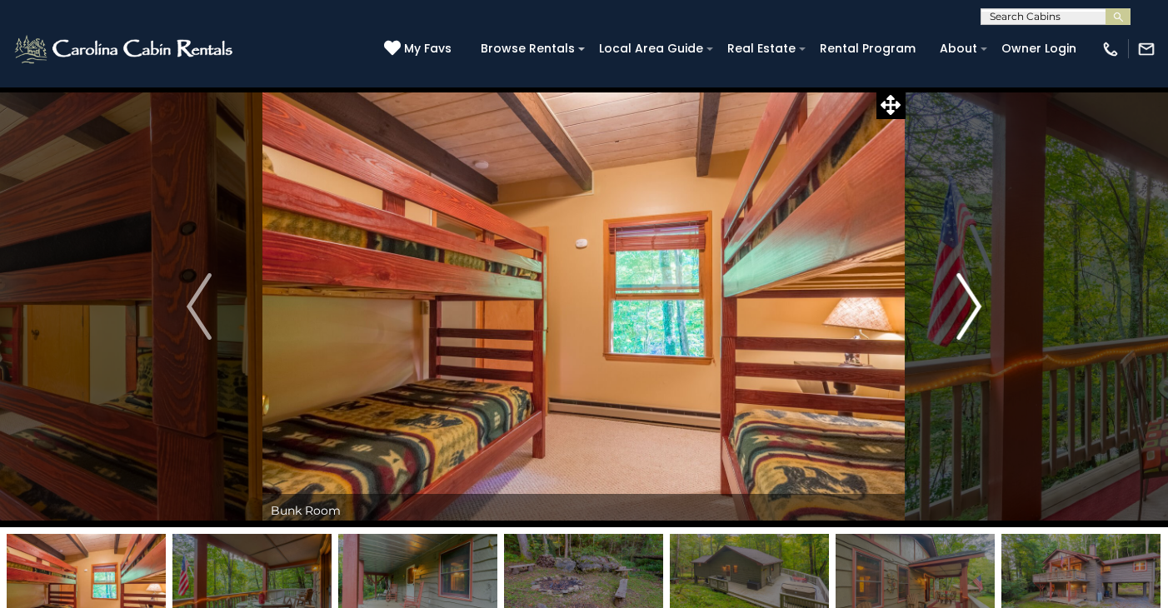
click at [978, 304] on img "Next" at bounding box center [969, 306] width 25 height 67
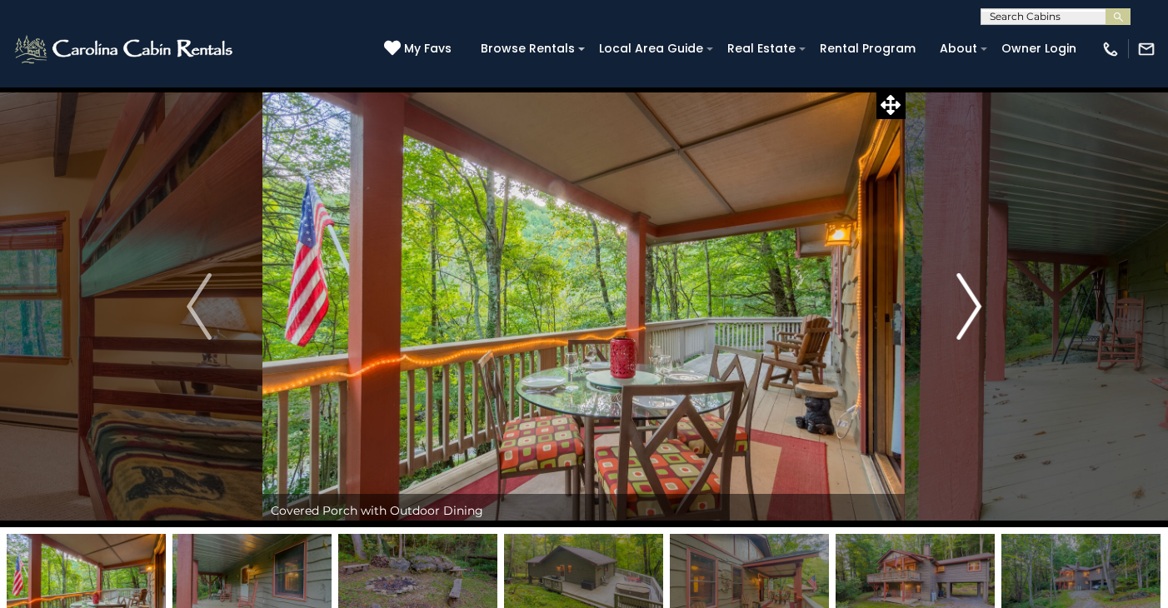
click at [978, 304] on img "Next" at bounding box center [969, 306] width 25 height 67
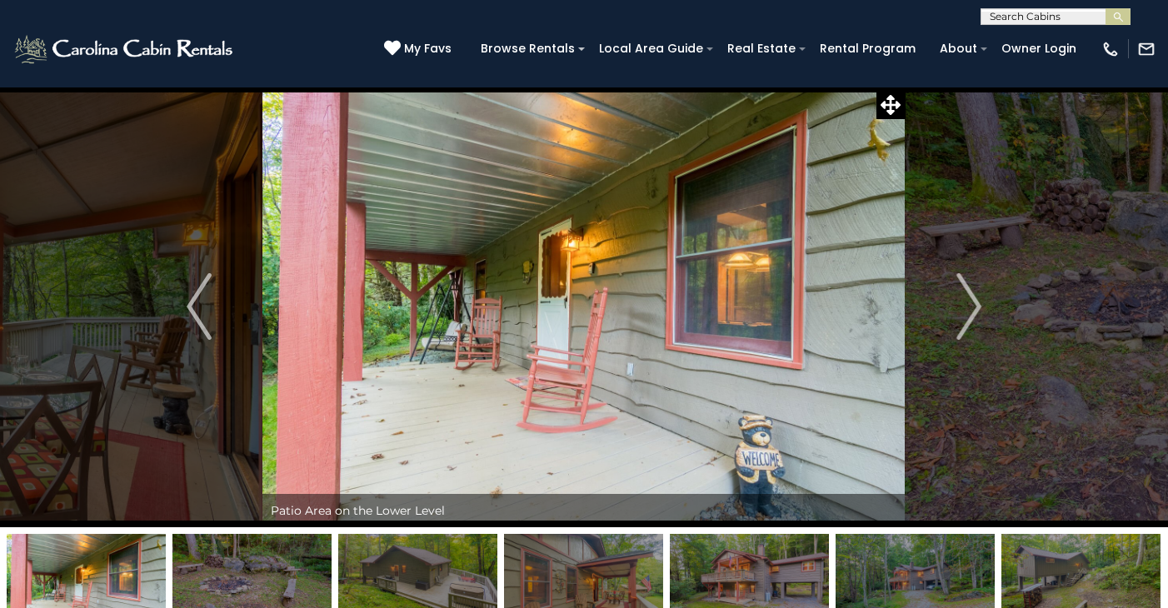
scroll to position [8, 0]
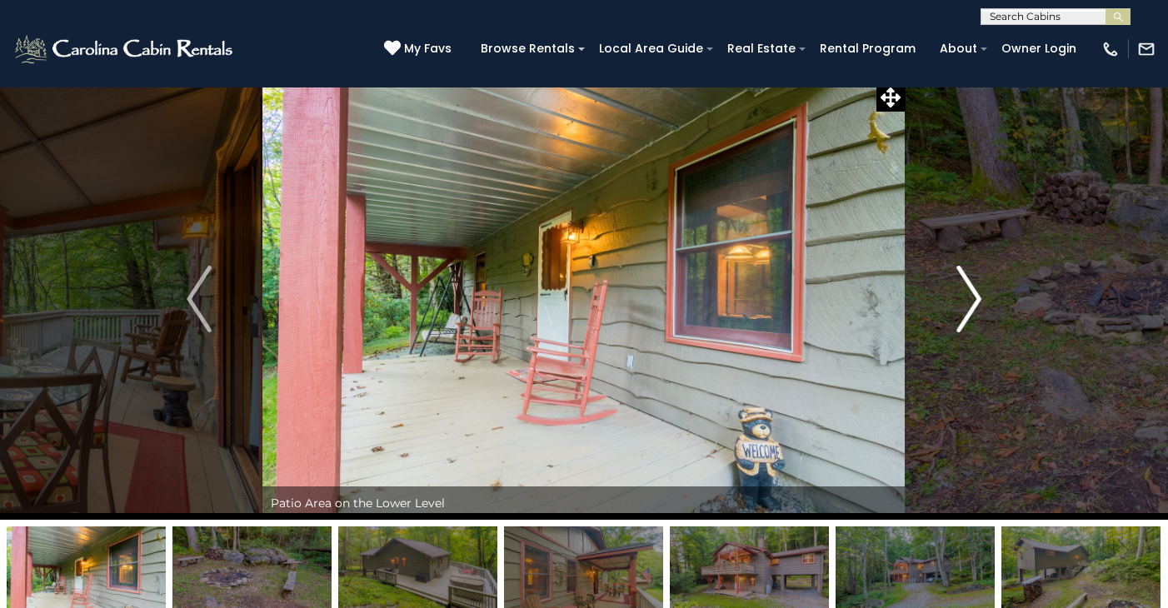
click at [980, 294] on img "Next" at bounding box center [969, 299] width 25 height 67
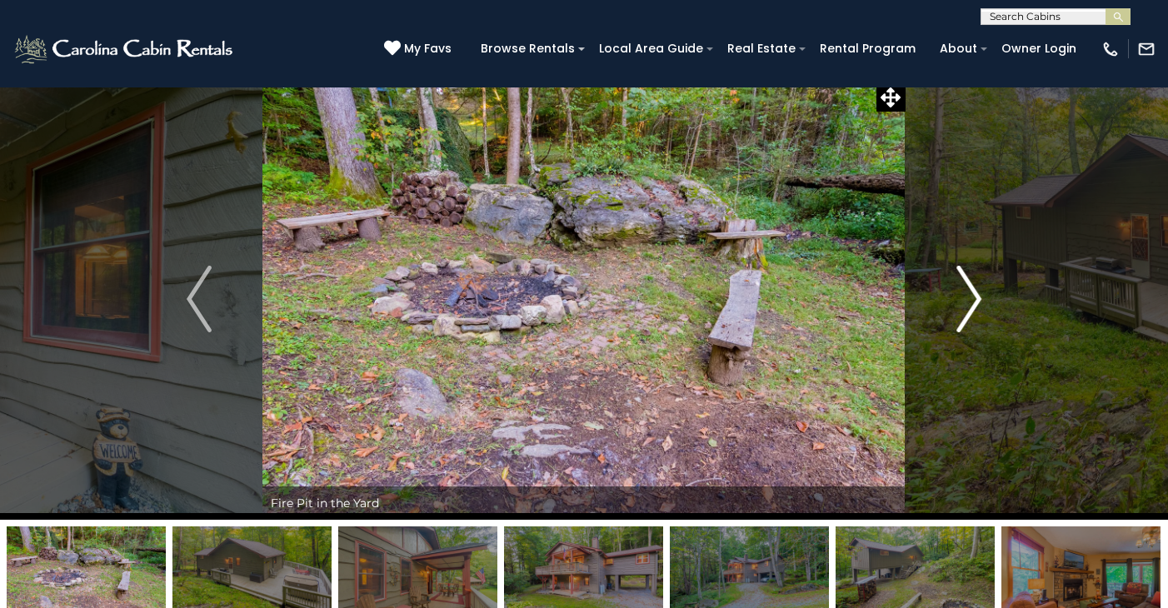
click at [980, 294] on img "Next" at bounding box center [969, 299] width 25 height 67
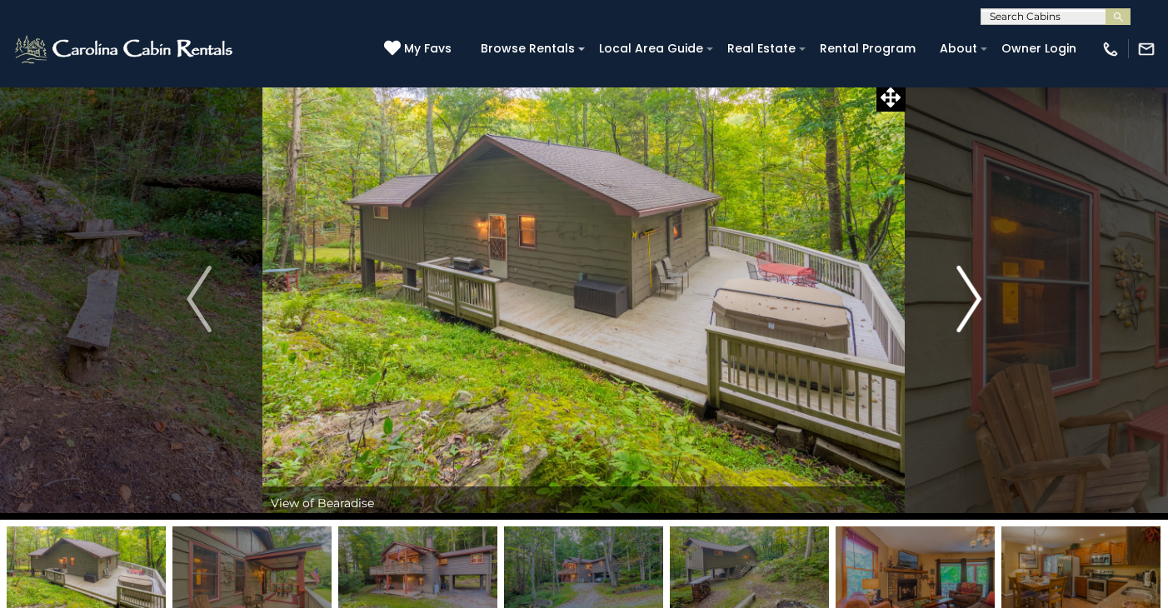
click at [980, 294] on img "Next" at bounding box center [969, 299] width 25 height 67
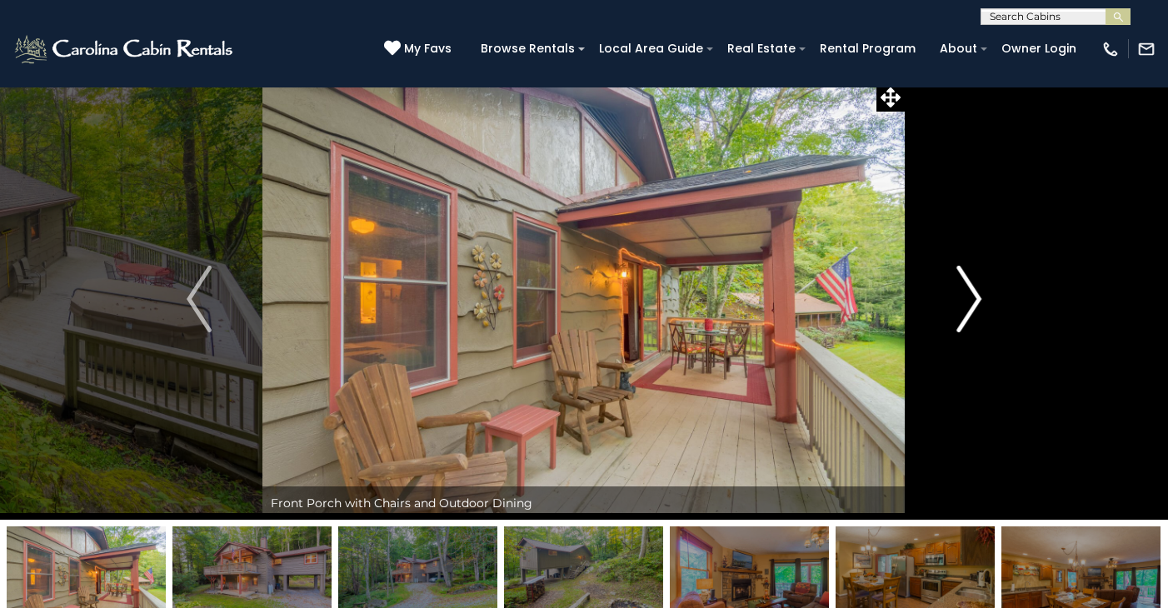
click at [980, 295] on img "Next" at bounding box center [969, 299] width 25 height 67
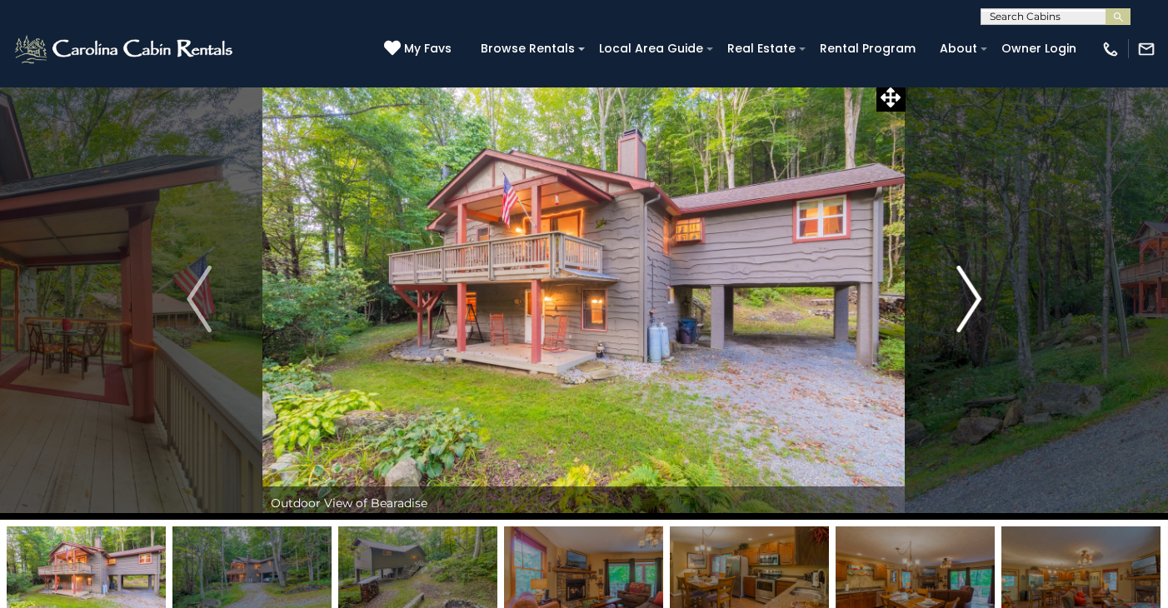
click at [981, 294] on img "Next" at bounding box center [969, 299] width 25 height 67
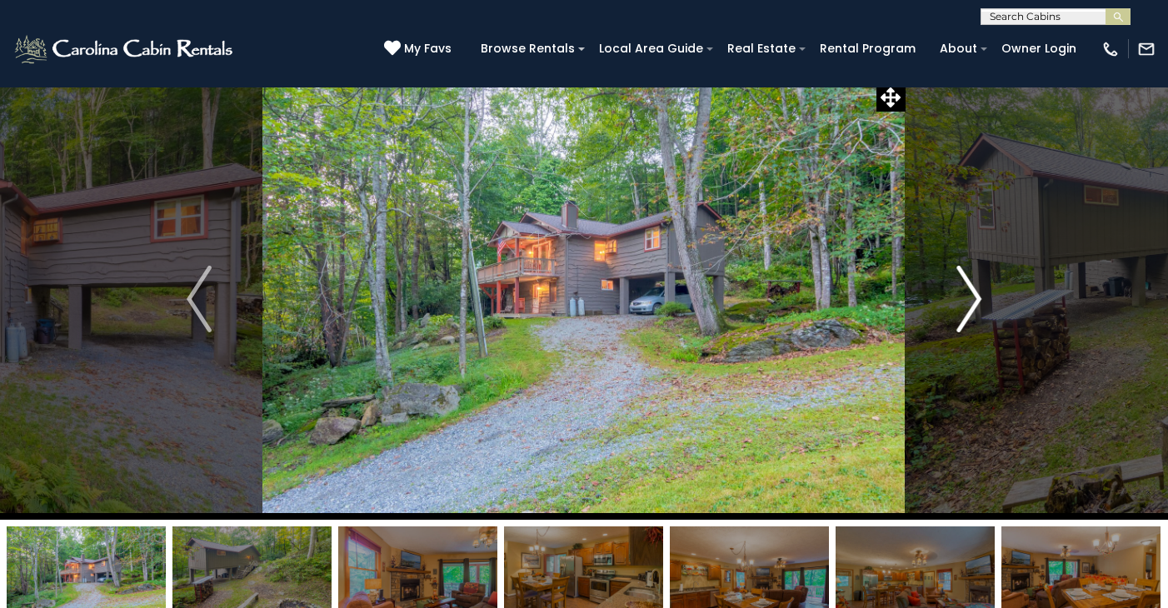
click at [981, 294] on img "Next" at bounding box center [969, 299] width 25 height 67
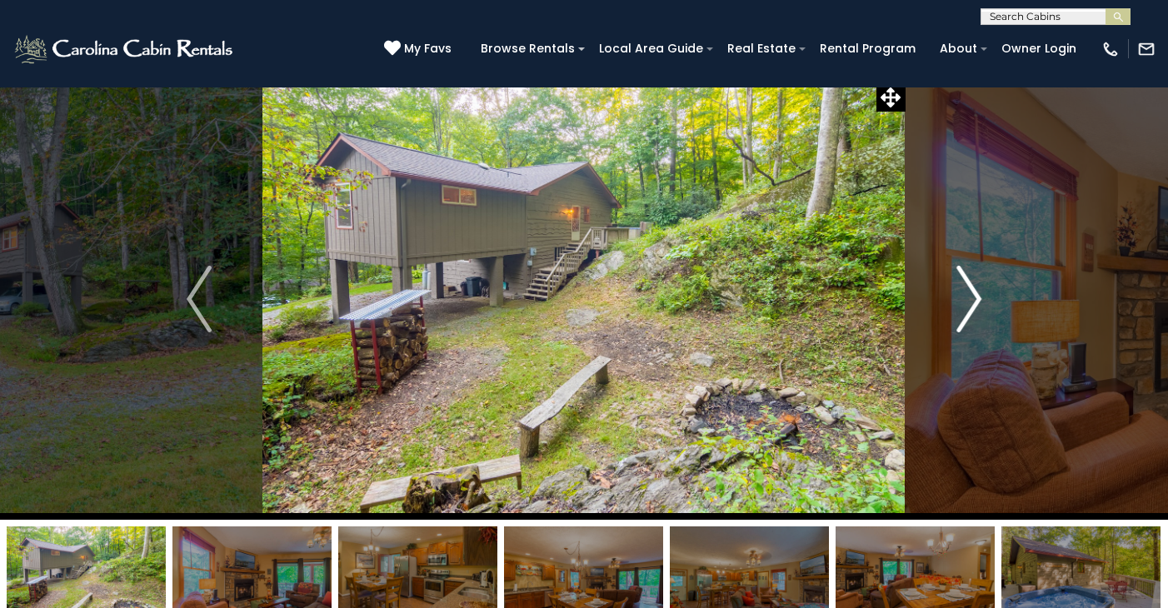
click at [981, 294] on img "Next" at bounding box center [969, 299] width 25 height 67
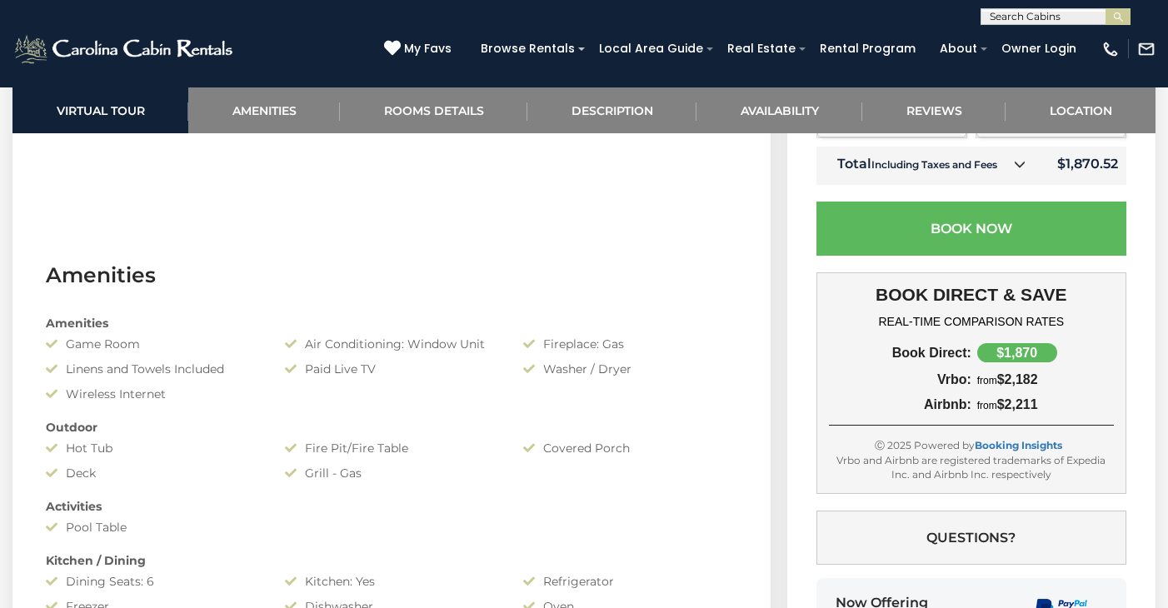
scroll to position [1093, 0]
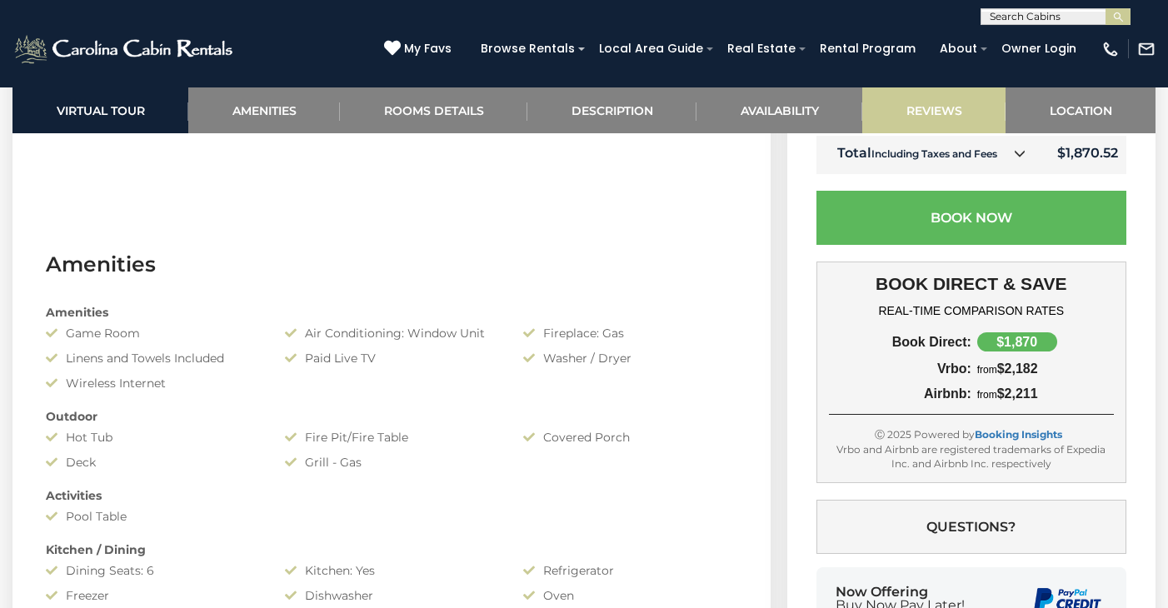
click at [940, 109] on link "Reviews" at bounding box center [934, 111] width 143 height 46
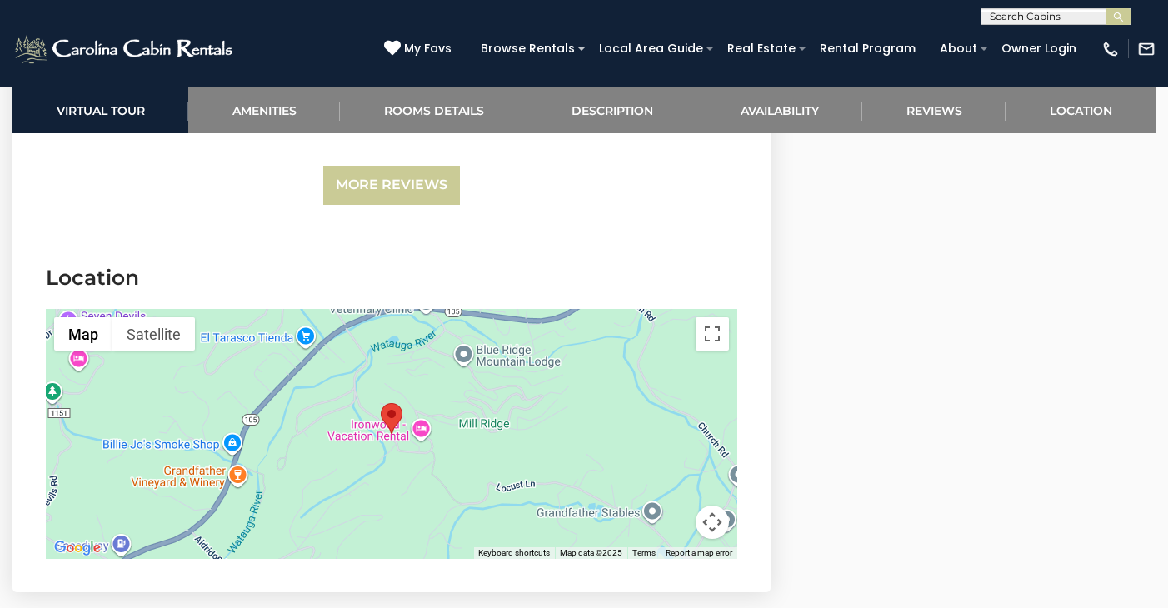
scroll to position [4135, 0]
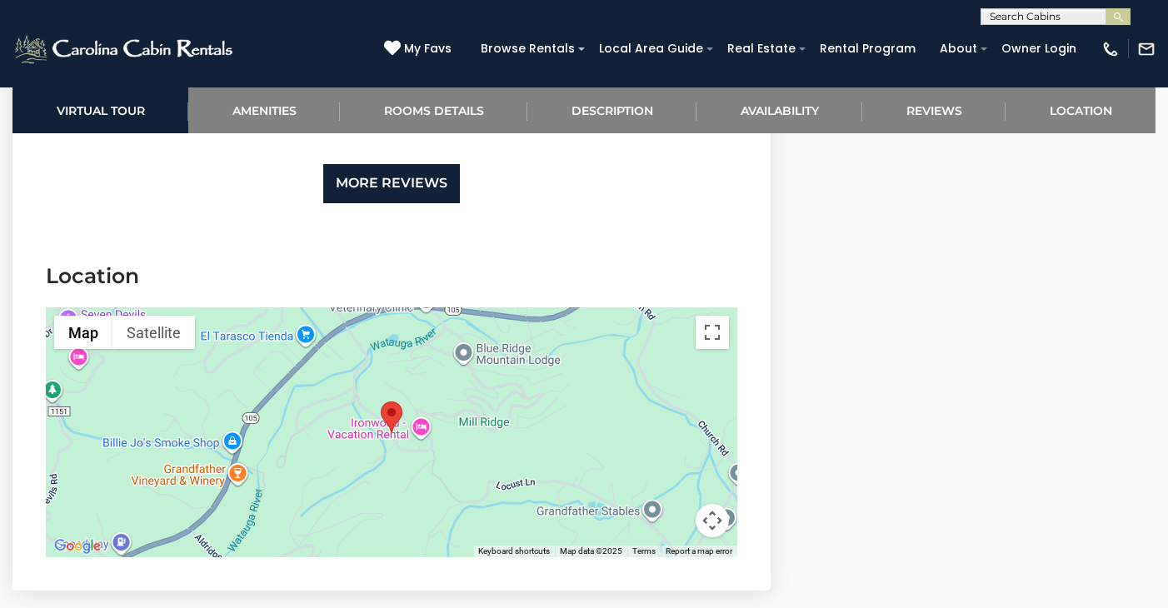
click at [421, 179] on link "More Reviews" at bounding box center [391, 183] width 137 height 39
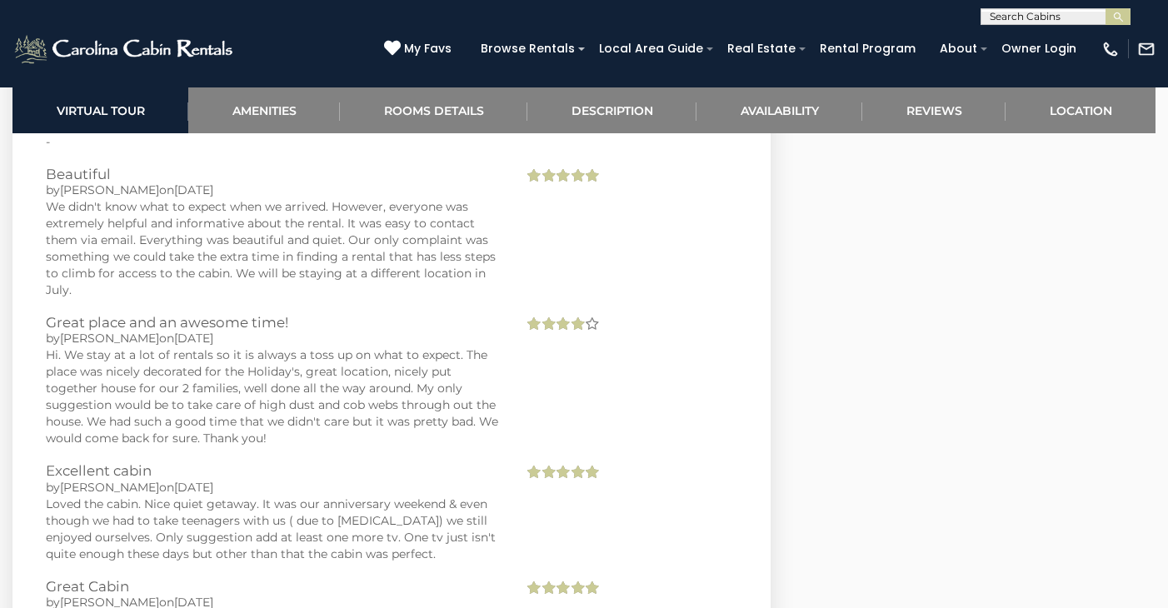
scroll to position [3784, 0]
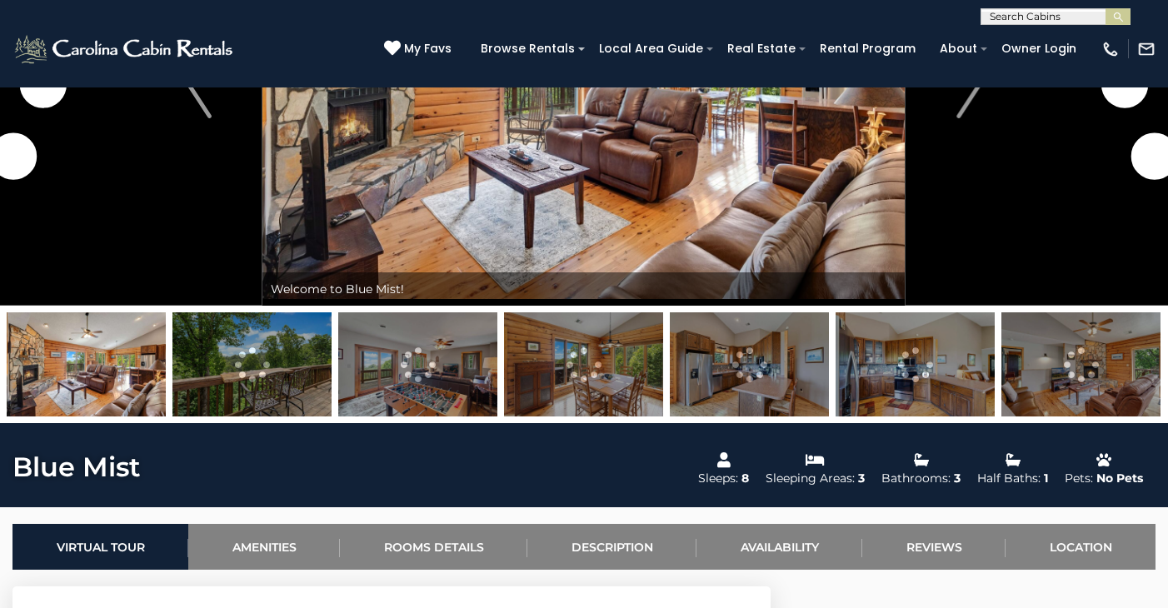
scroll to position [337, 0]
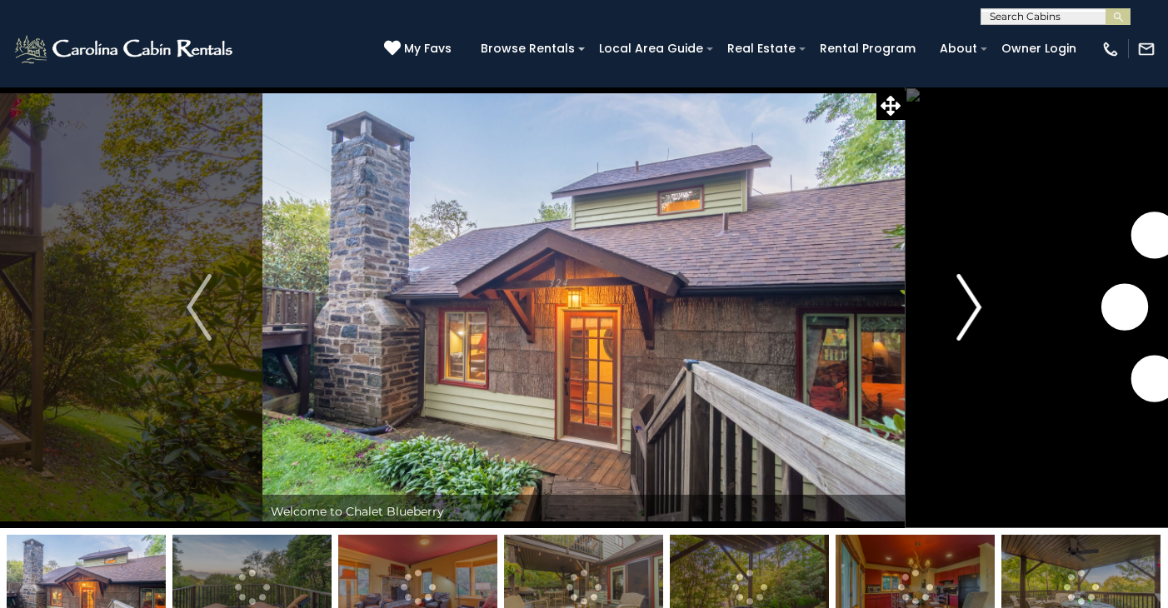
click at [978, 305] on img "Next" at bounding box center [969, 307] width 25 height 67
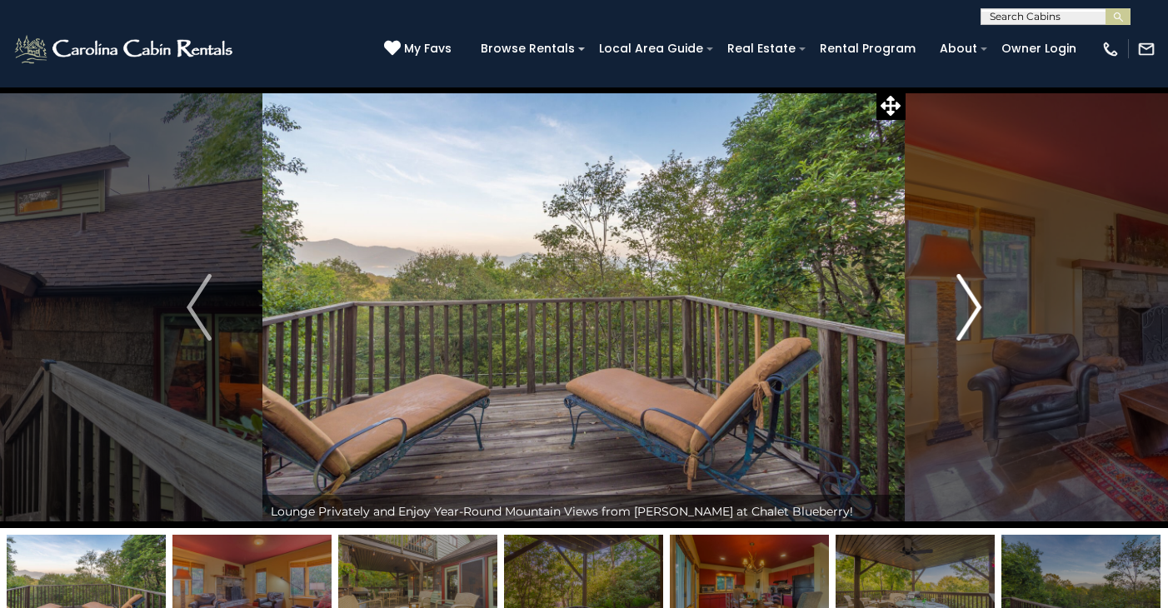
click at [978, 305] on img "Next" at bounding box center [969, 307] width 25 height 67
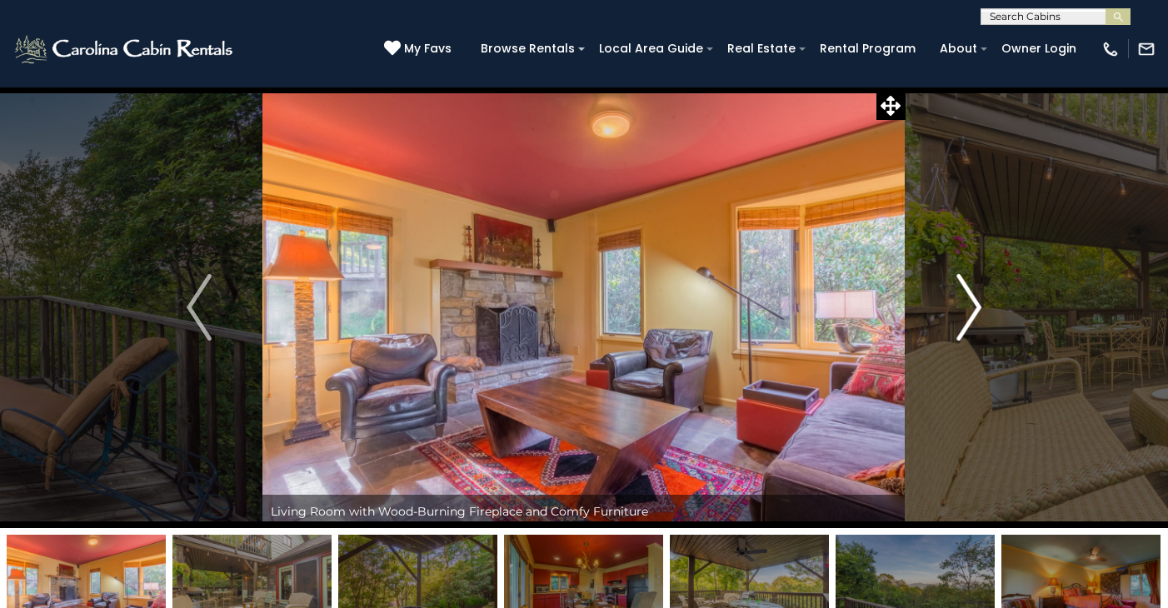
click at [978, 305] on img "Next" at bounding box center [969, 307] width 25 height 67
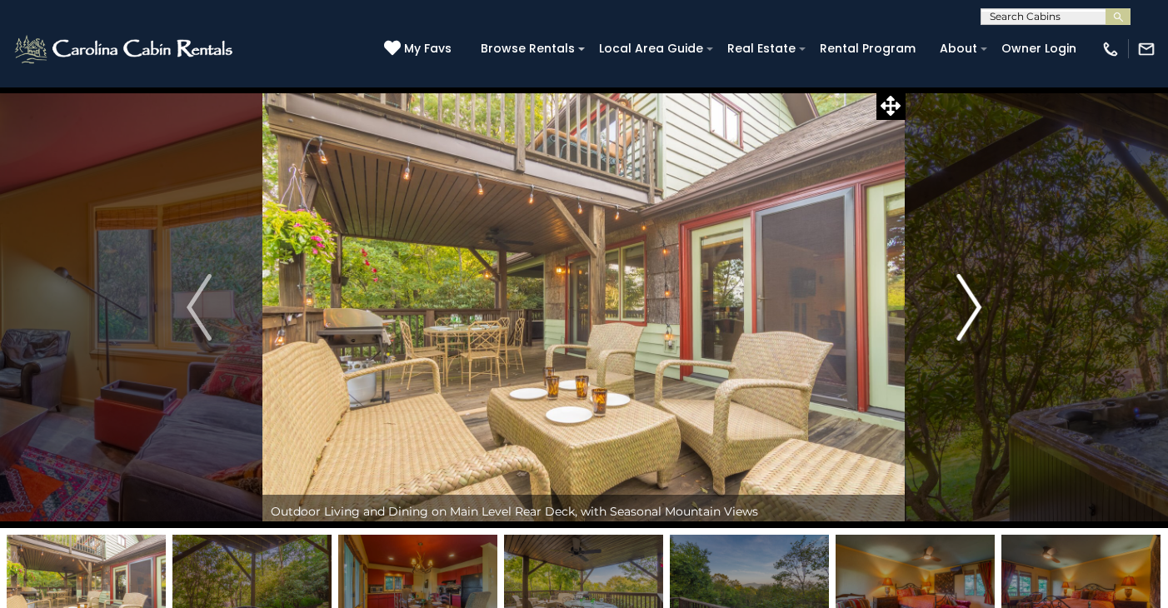
click at [978, 305] on img "Next" at bounding box center [969, 307] width 25 height 67
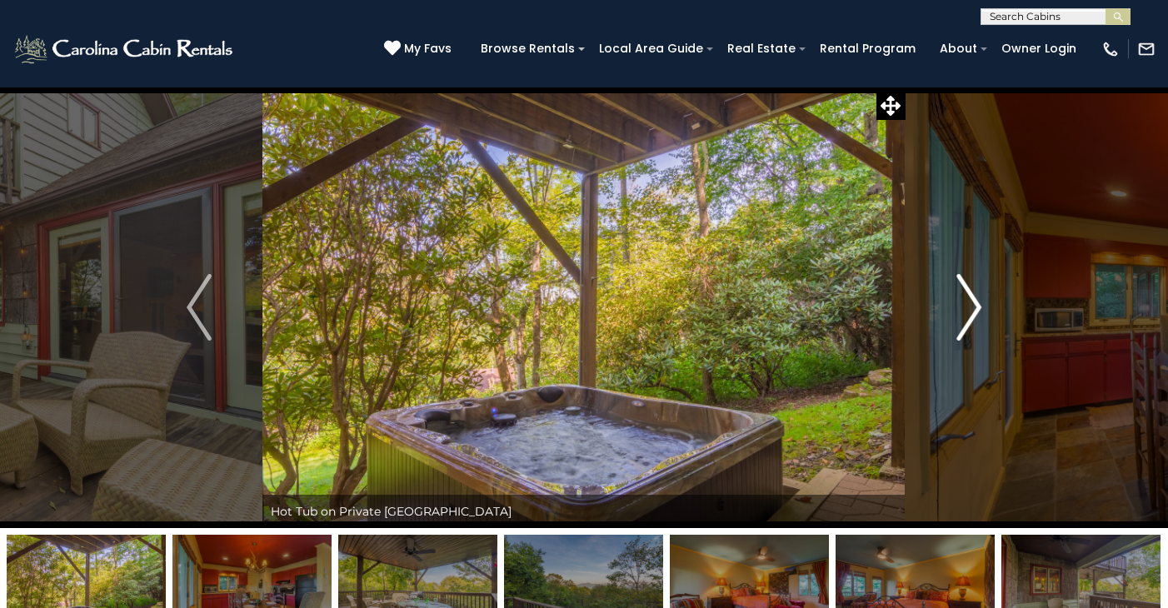
click at [978, 305] on img "Next" at bounding box center [969, 307] width 25 height 67
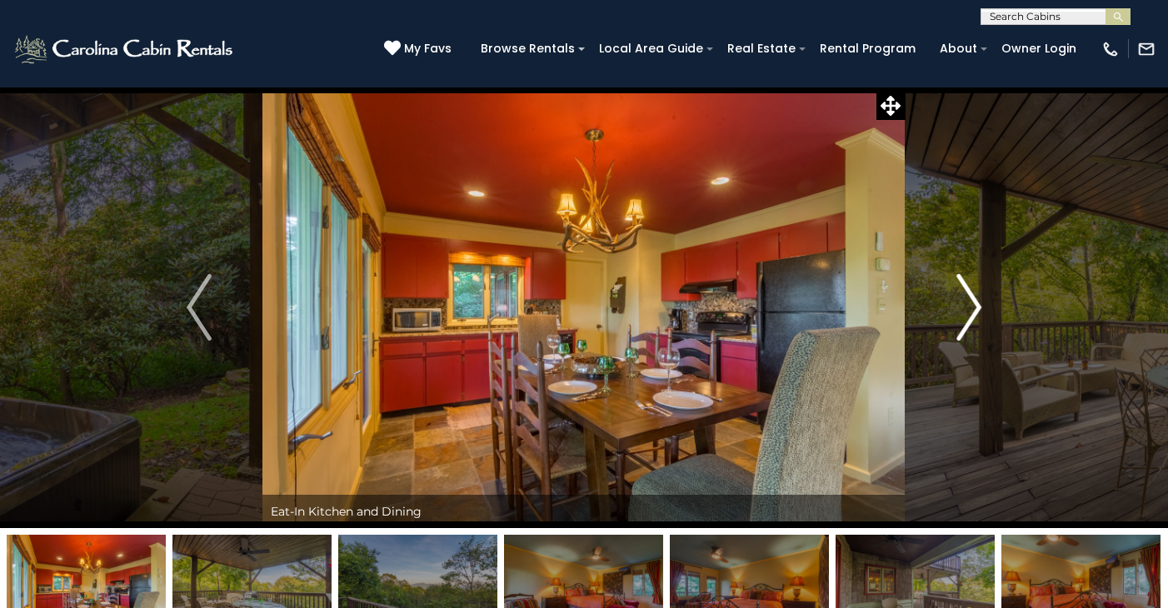
click at [978, 305] on img "Next" at bounding box center [969, 307] width 25 height 67
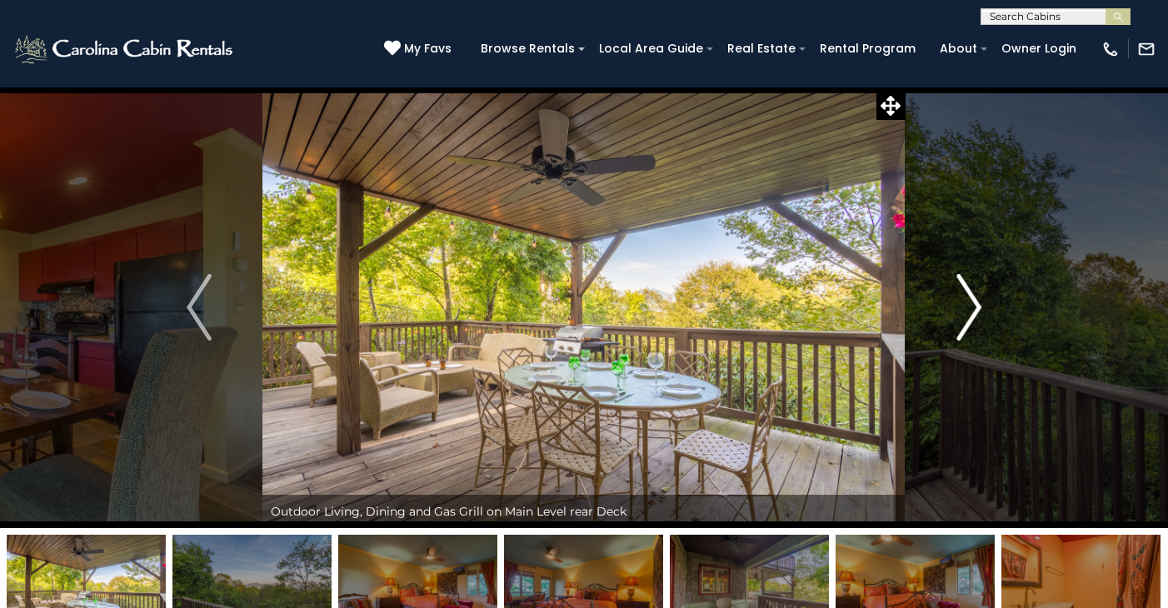
click at [978, 305] on img "Next" at bounding box center [969, 307] width 25 height 67
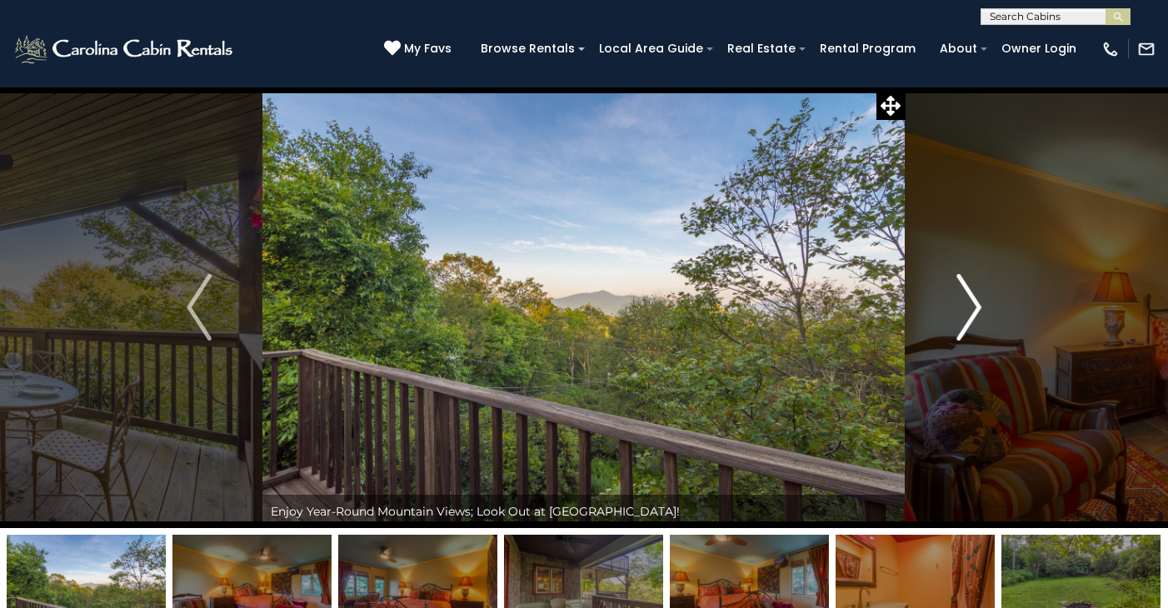
click at [978, 305] on img "Next" at bounding box center [969, 307] width 25 height 67
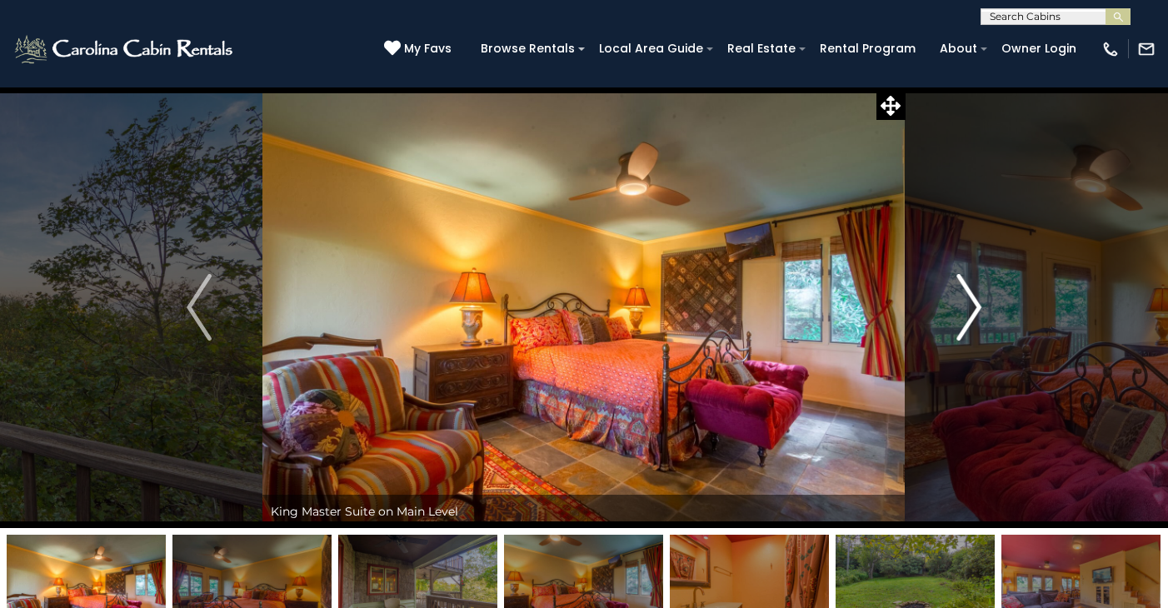
click at [978, 305] on img "Next" at bounding box center [969, 307] width 25 height 67
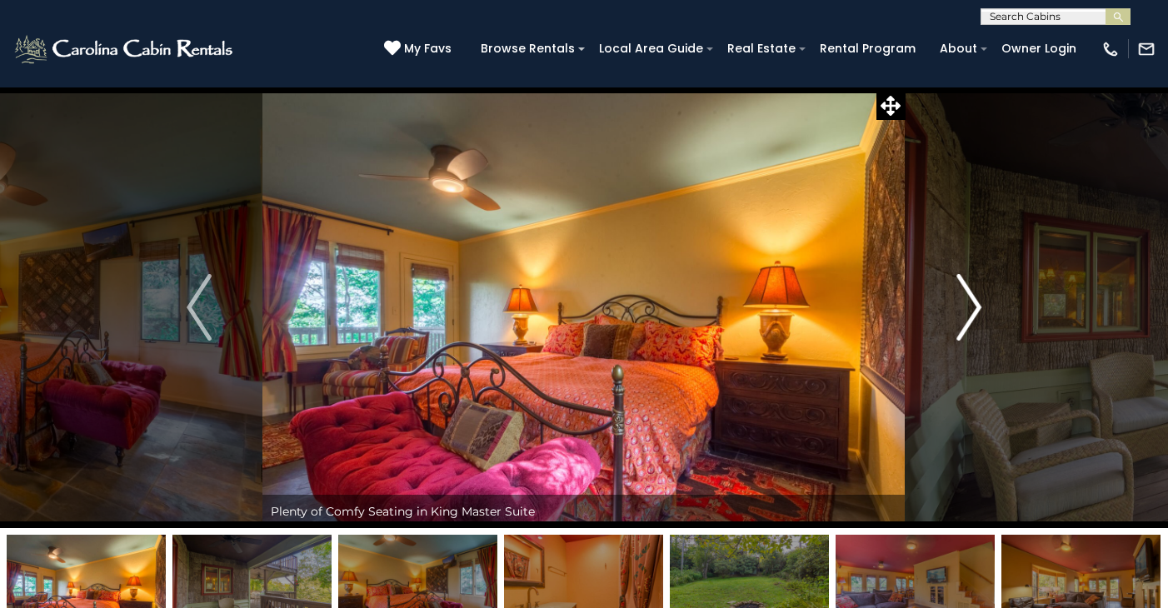
click at [978, 305] on img "Next" at bounding box center [969, 307] width 25 height 67
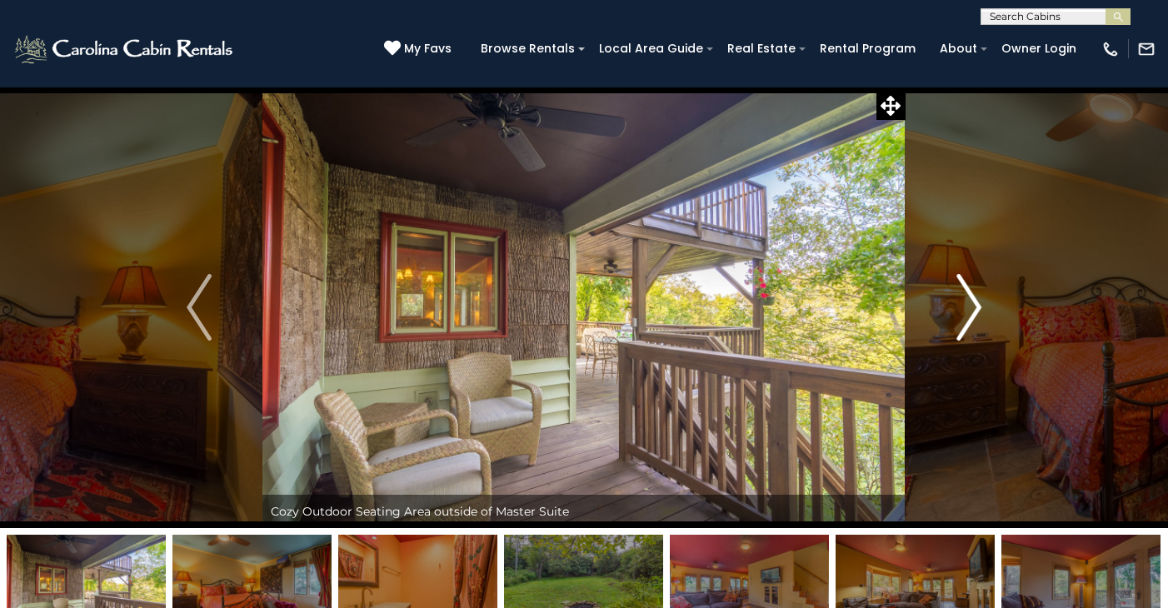
click at [978, 305] on img "Next" at bounding box center [969, 307] width 25 height 67
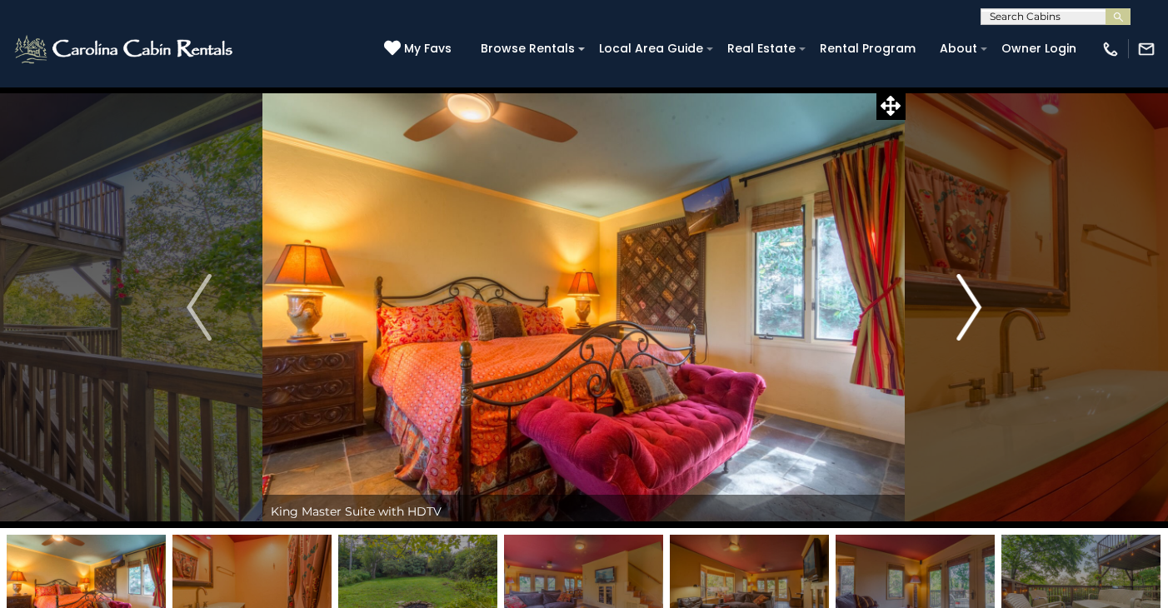
click at [978, 305] on img "Next" at bounding box center [969, 307] width 25 height 67
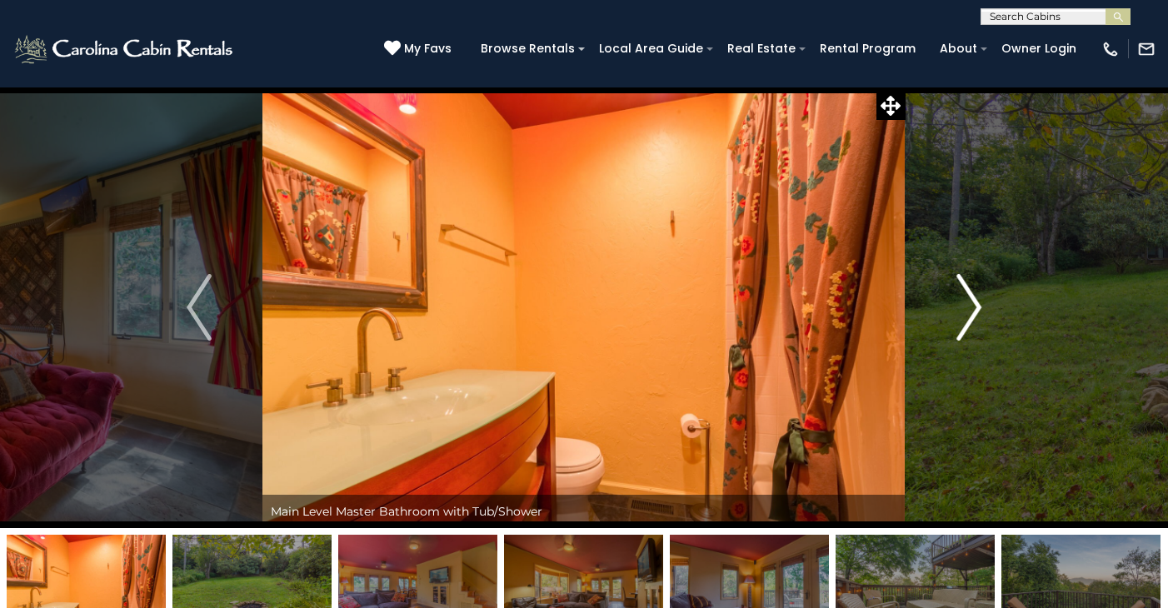
click at [978, 305] on img "Next" at bounding box center [969, 307] width 25 height 67
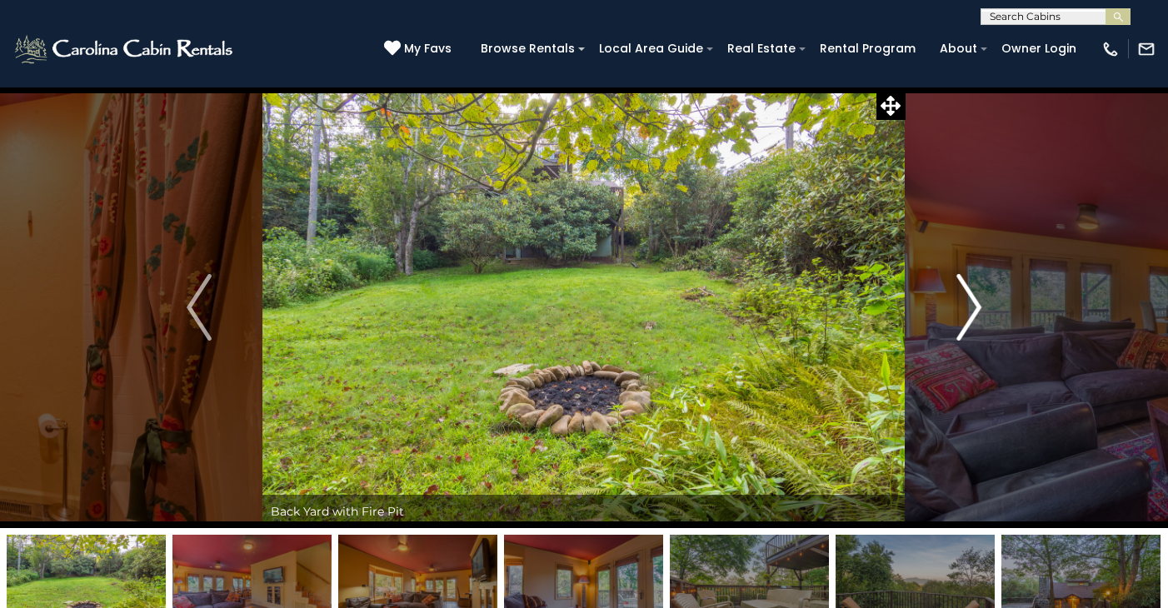
click at [978, 305] on img "Next" at bounding box center [969, 307] width 25 height 67
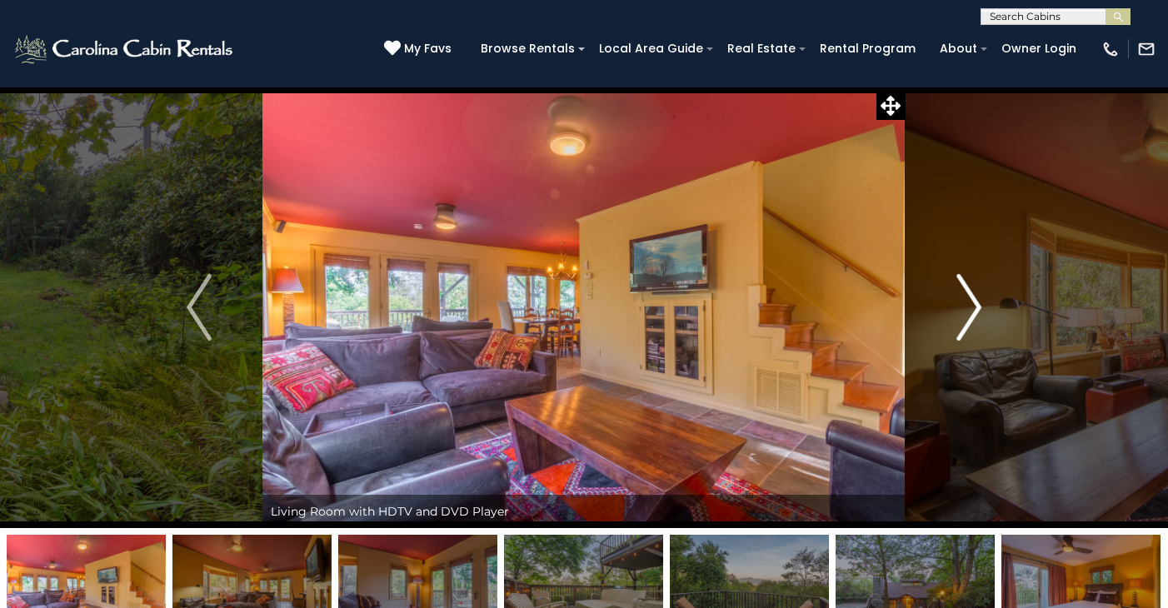
click at [978, 305] on img "Next" at bounding box center [969, 307] width 25 height 67
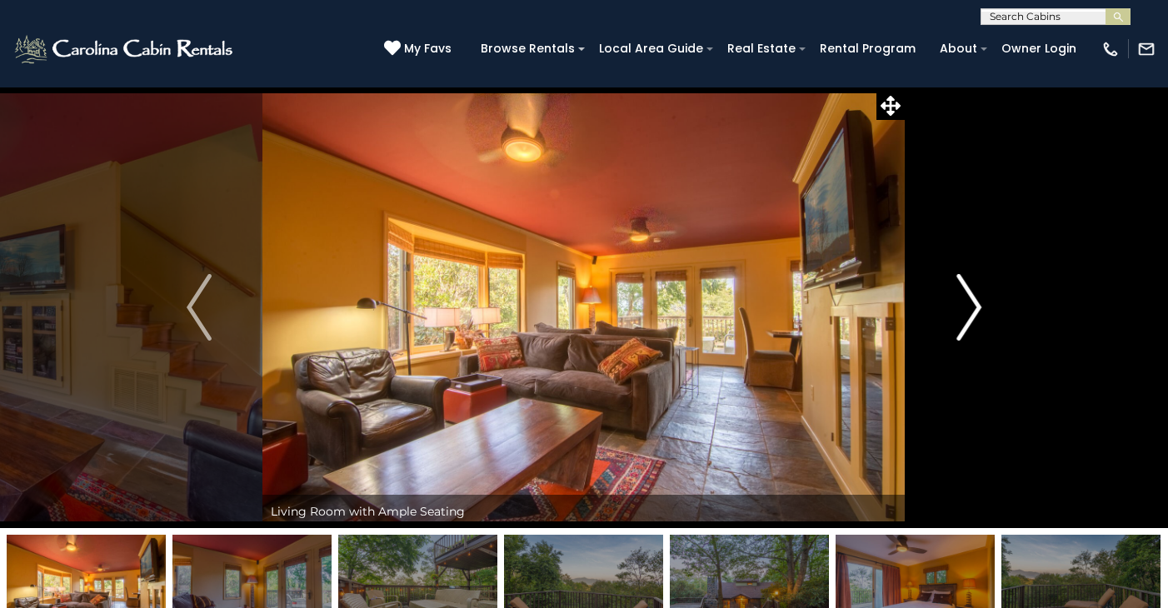
click at [978, 305] on img "Next" at bounding box center [969, 307] width 25 height 67
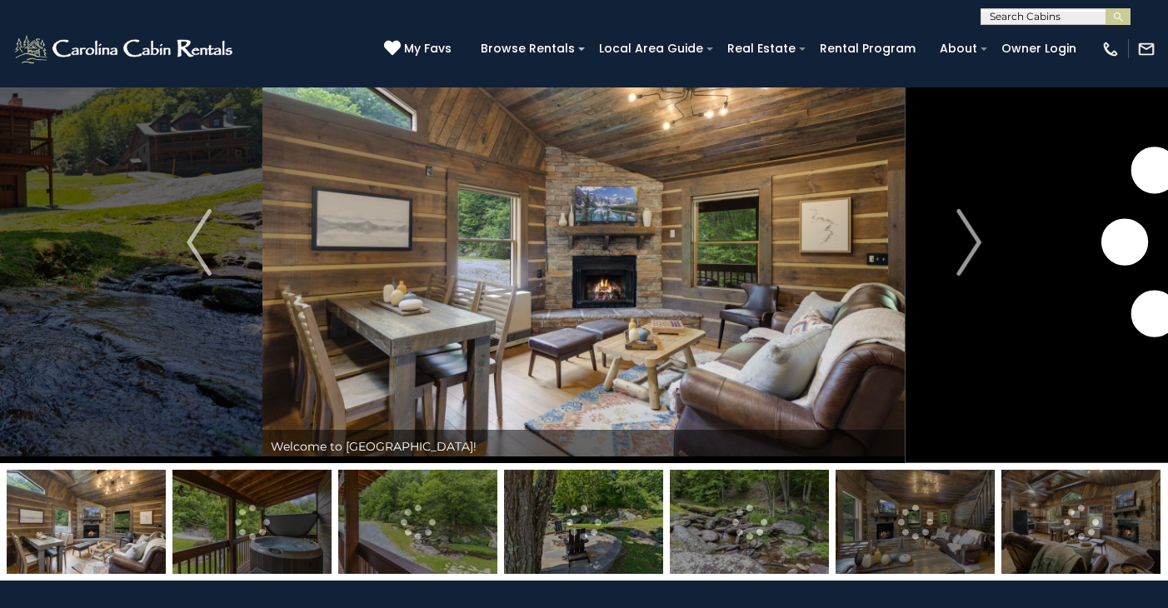
scroll to position [80, 0]
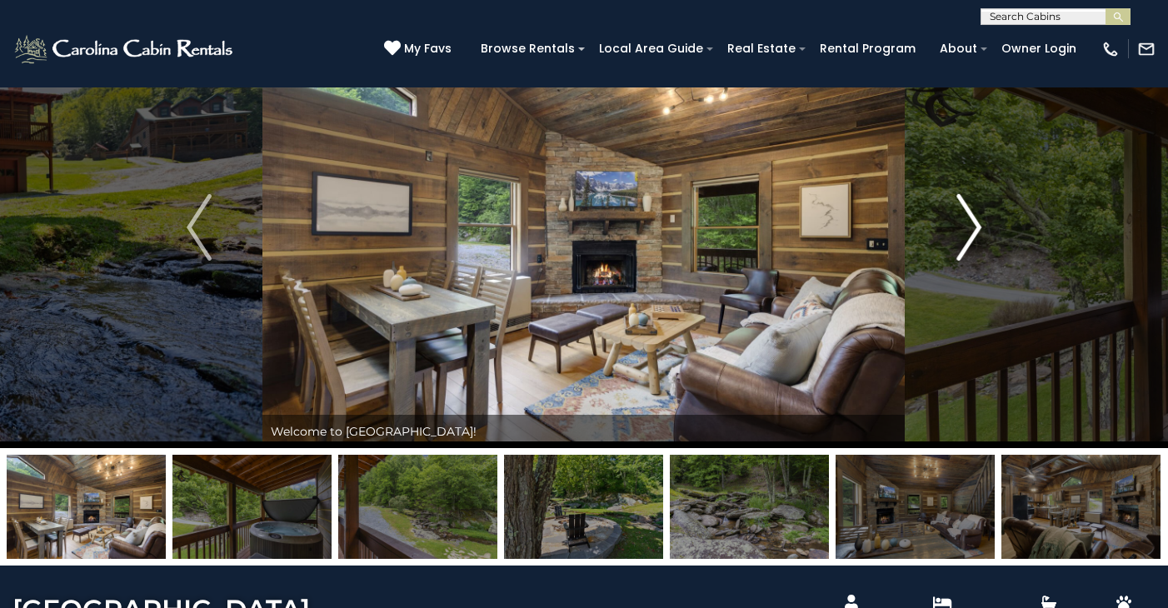
click at [974, 219] on img "Next" at bounding box center [969, 227] width 25 height 67
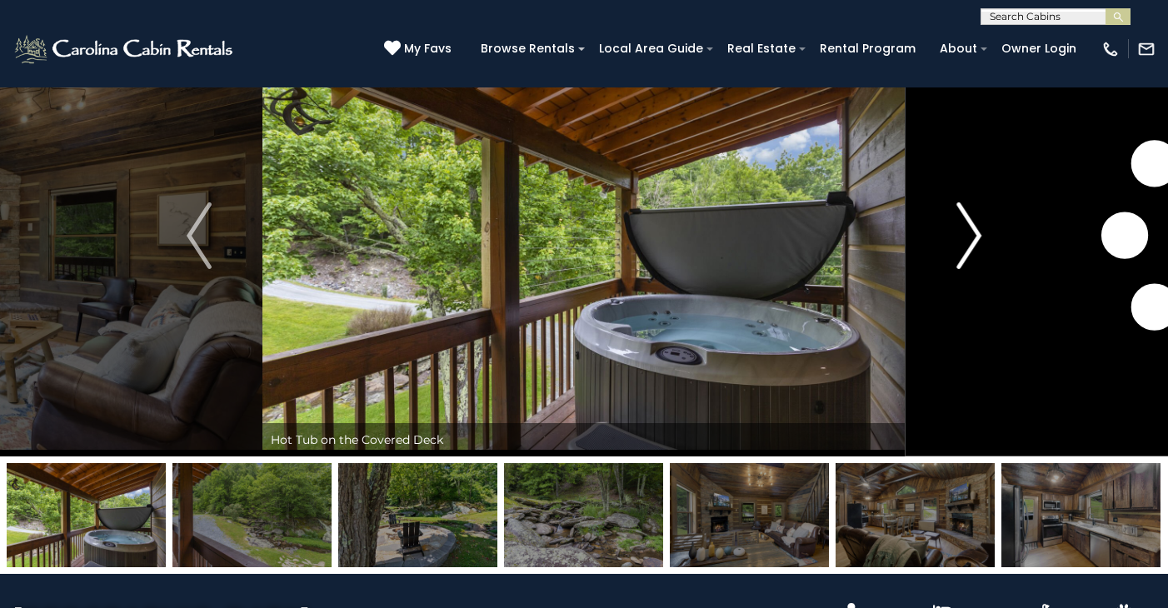
scroll to position [71, 0]
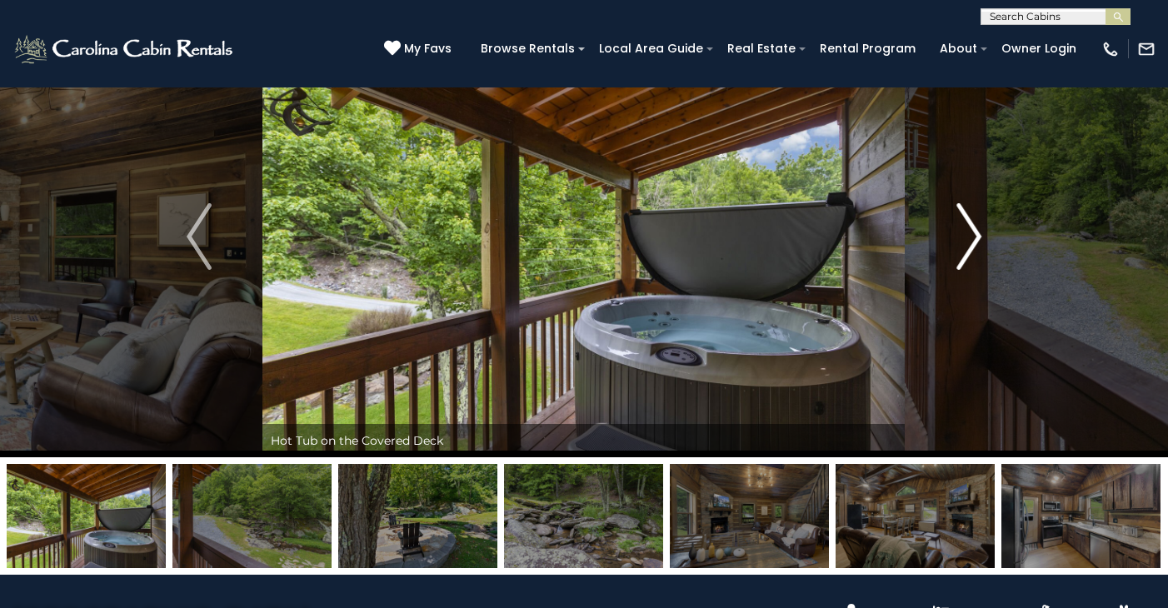
click at [973, 219] on img "Next" at bounding box center [969, 236] width 25 height 67
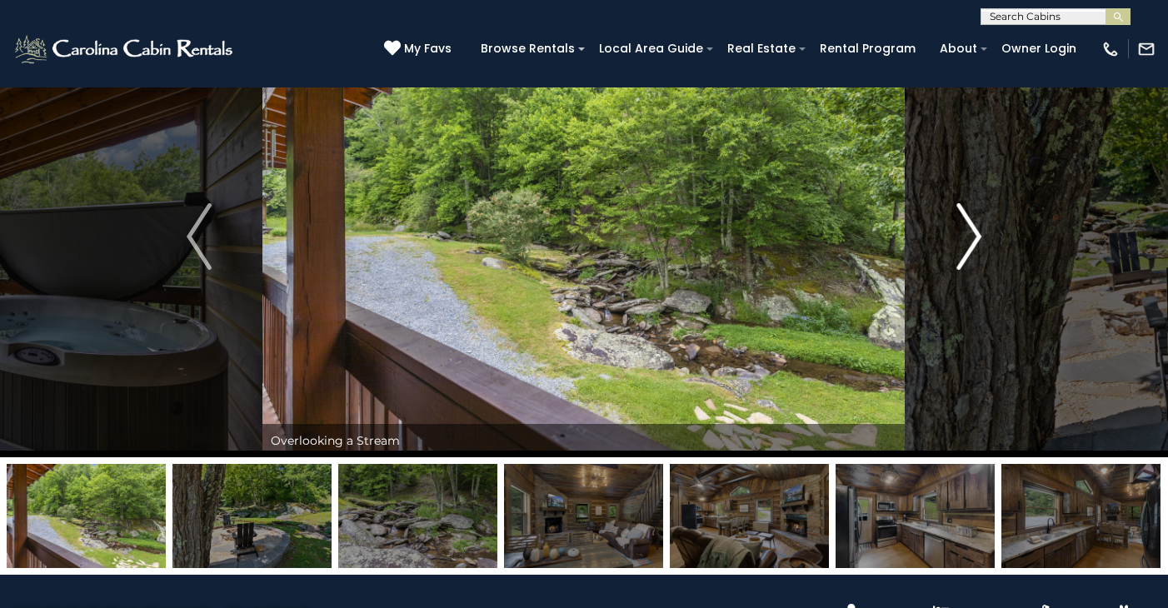
click at [973, 219] on img "Next" at bounding box center [969, 236] width 25 height 67
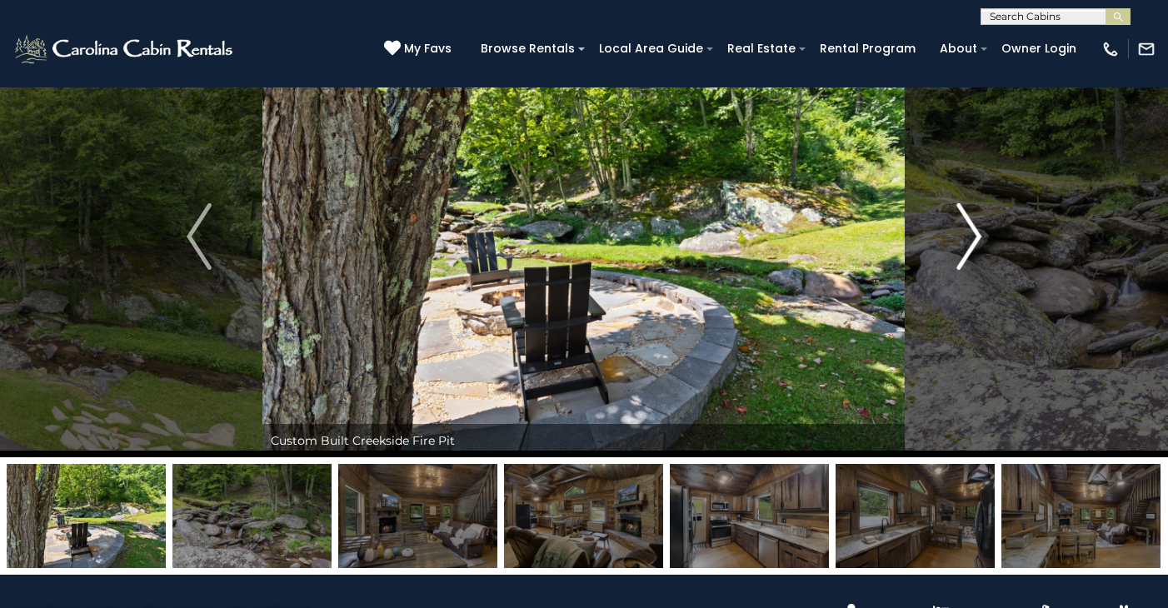
click at [973, 219] on img "Next" at bounding box center [969, 236] width 25 height 67
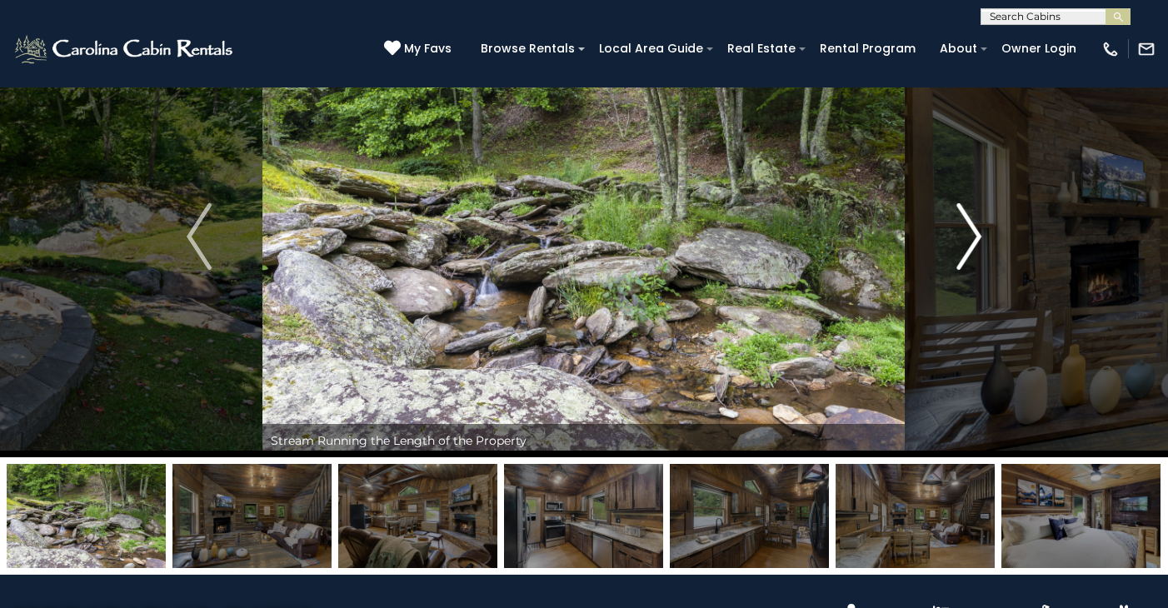
click at [973, 219] on img "Next" at bounding box center [969, 236] width 25 height 67
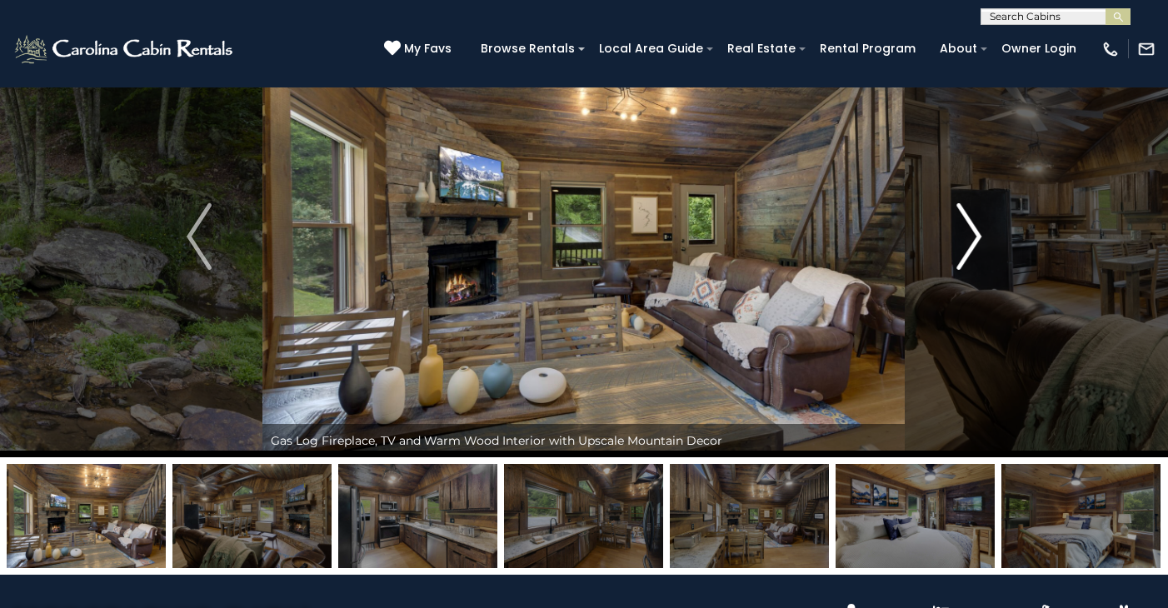
click at [973, 219] on img "Next" at bounding box center [969, 236] width 25 height 67
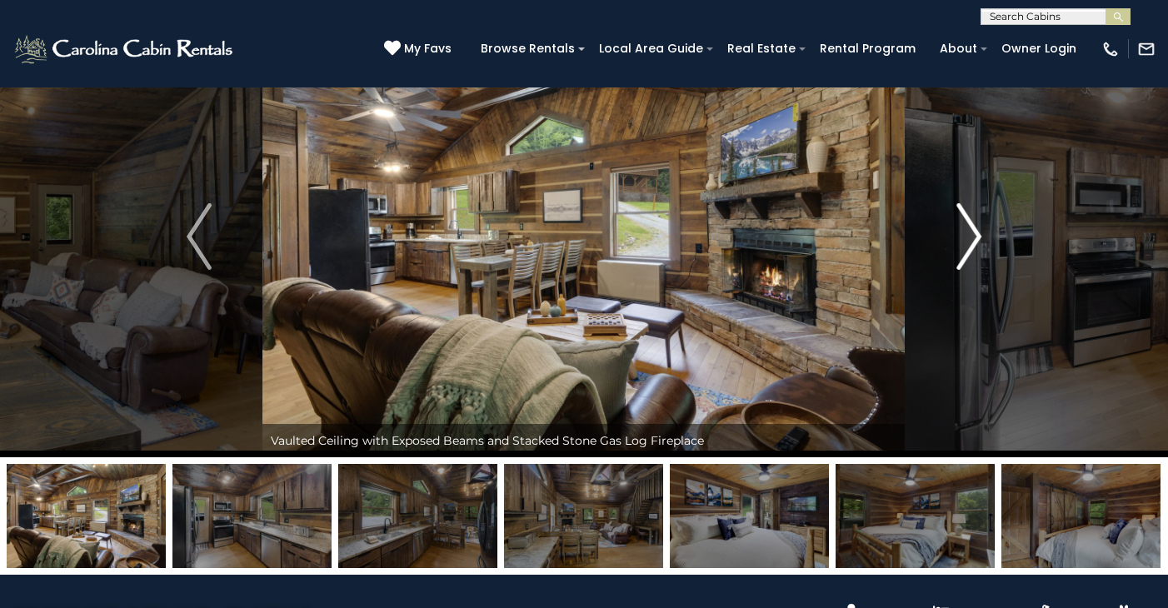
click at [973, 219] on img "Next" at bounding box center [969, 236] width 25 height 67
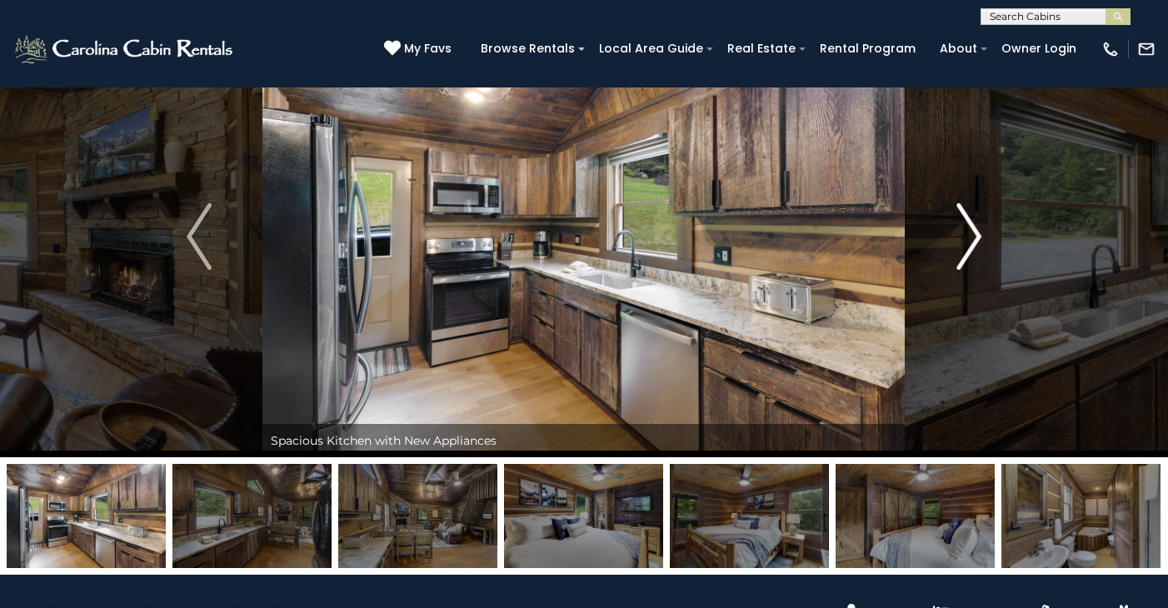
click at [973, 219] on img "Next" at bounding box center [969, 236] width 25 height 67
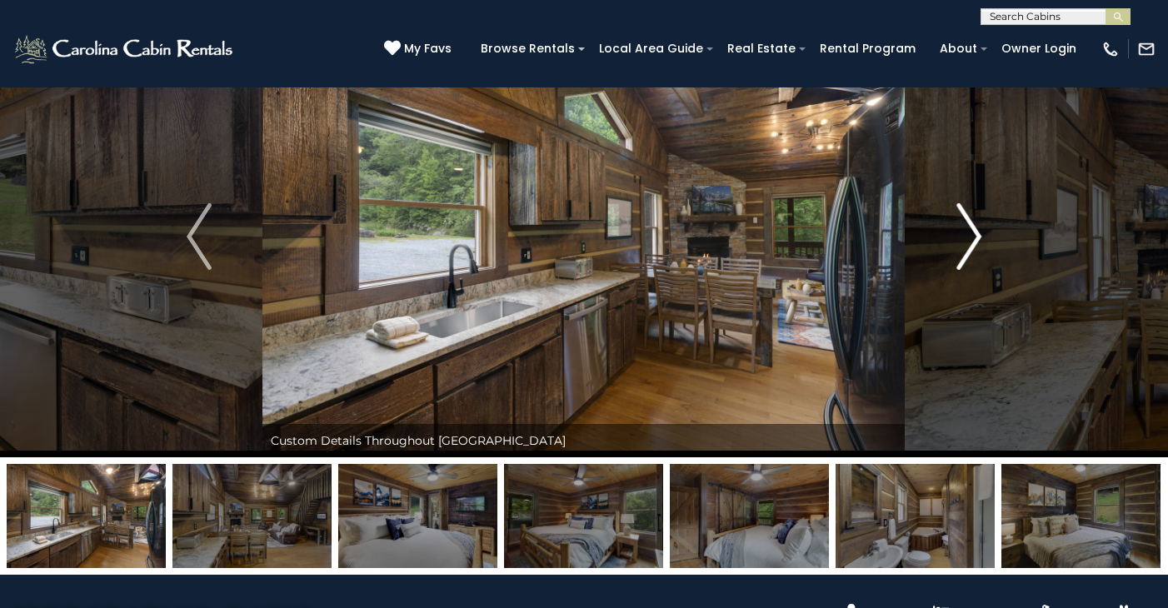
click at [973, 219] on img "Next" at bounding box center [969, 236] width 25 height 67
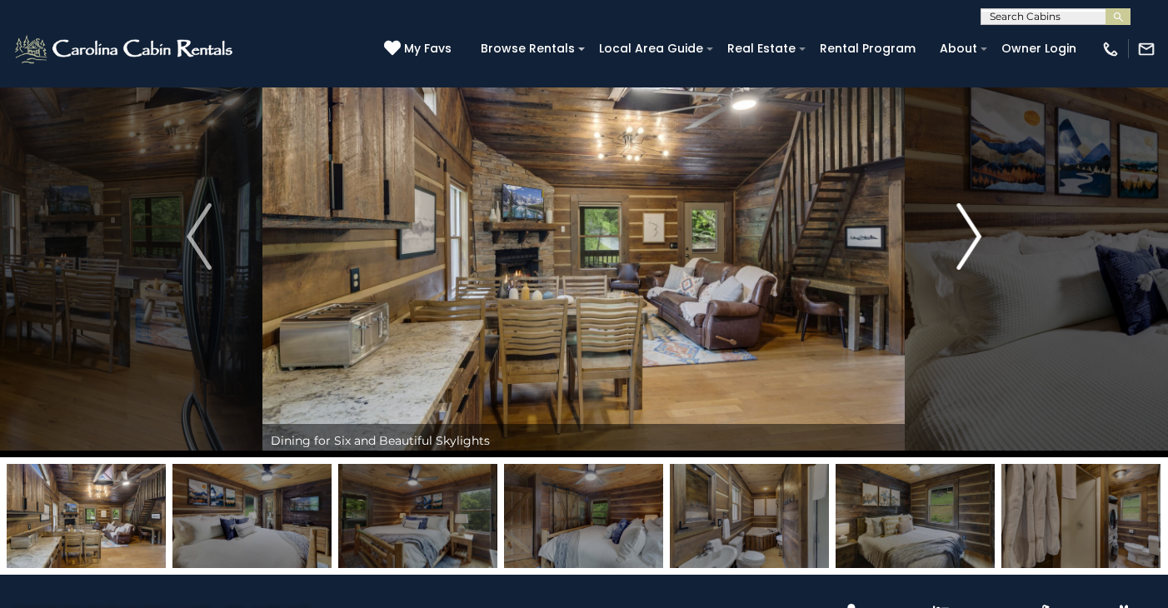
click at [973, 219] on img "Next" at bounding box center [969, 236] width 25 height 67
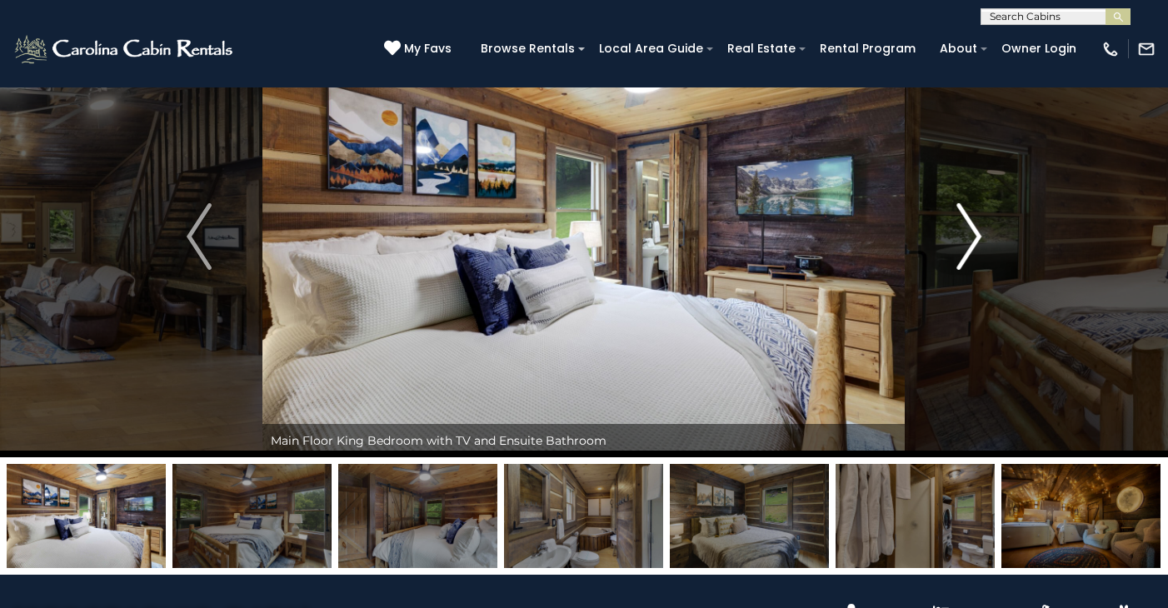
click at [973, 219] on img "Next" at bounding box center [969, 236] width 25 height 67
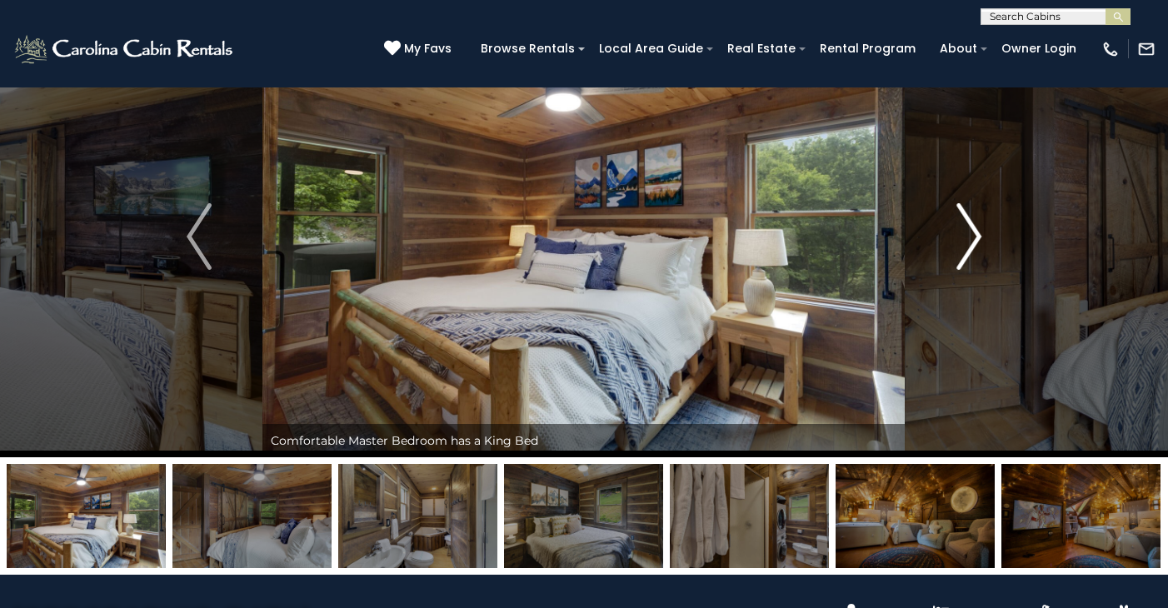
click at [973, 219] on img "Next" at bounding box center [969, 236] width 25 height 67
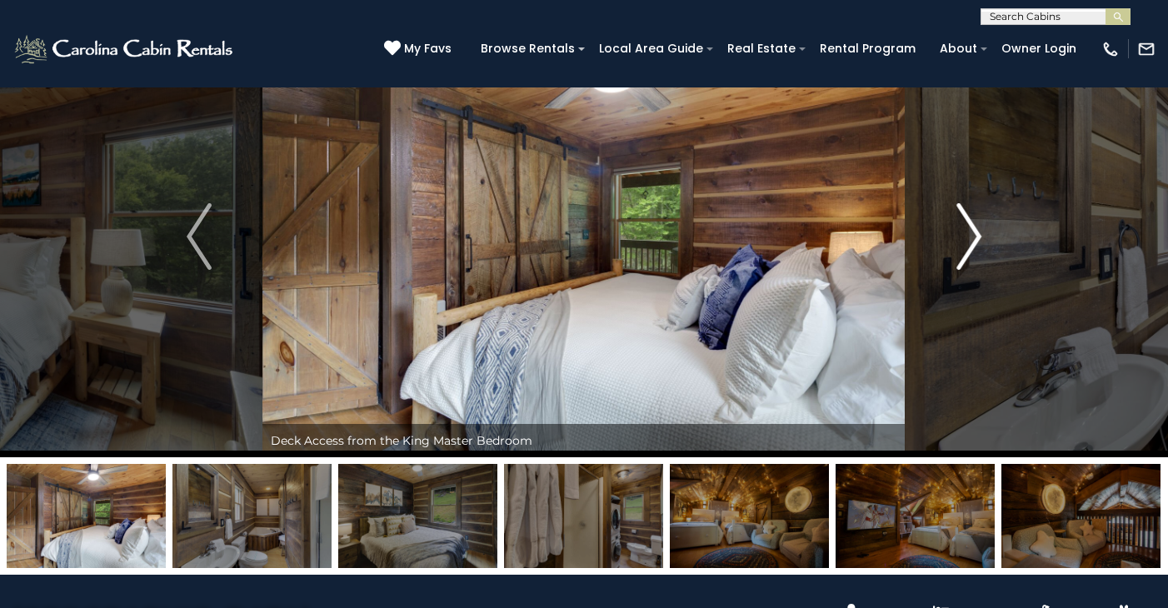
click at [973, 219] on img "Next" at bounding box center [969, 236] width 25 height 67
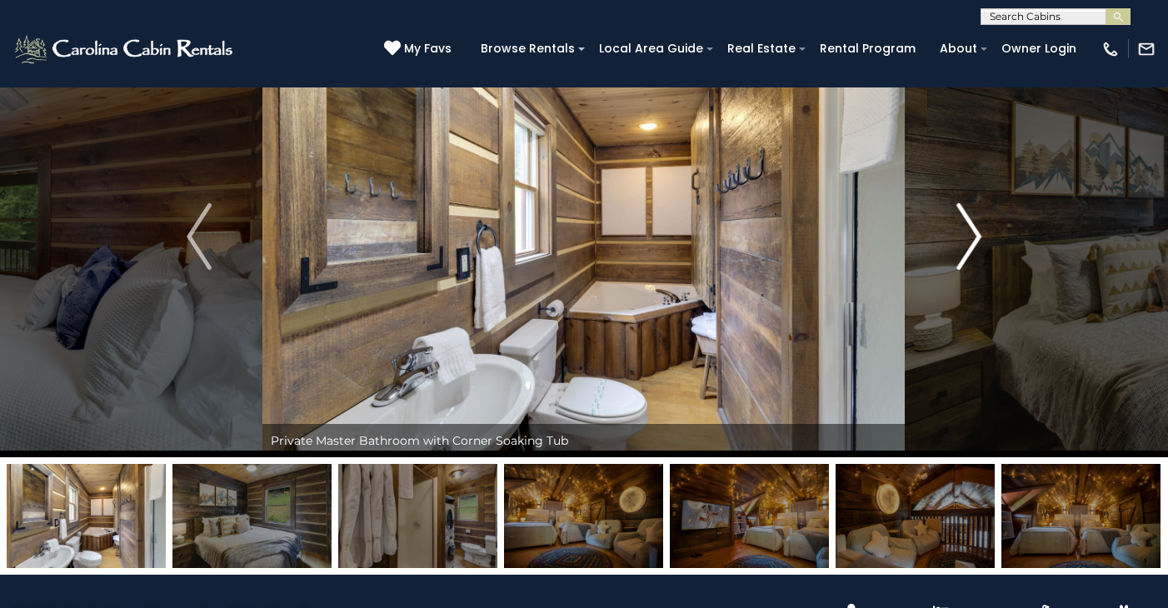
click at [973, 219] on img "Next" at bounding box center [969, 236] width 25 height 67
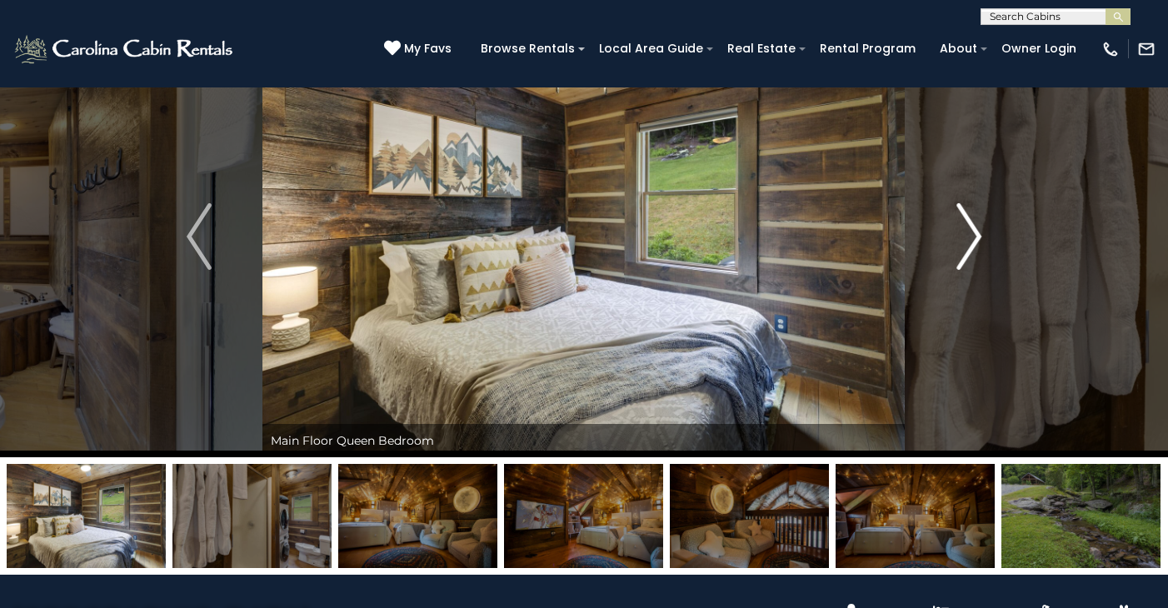
click at [973, 218] on img "Next" at bounding box center [969, 236] width 25 height 67
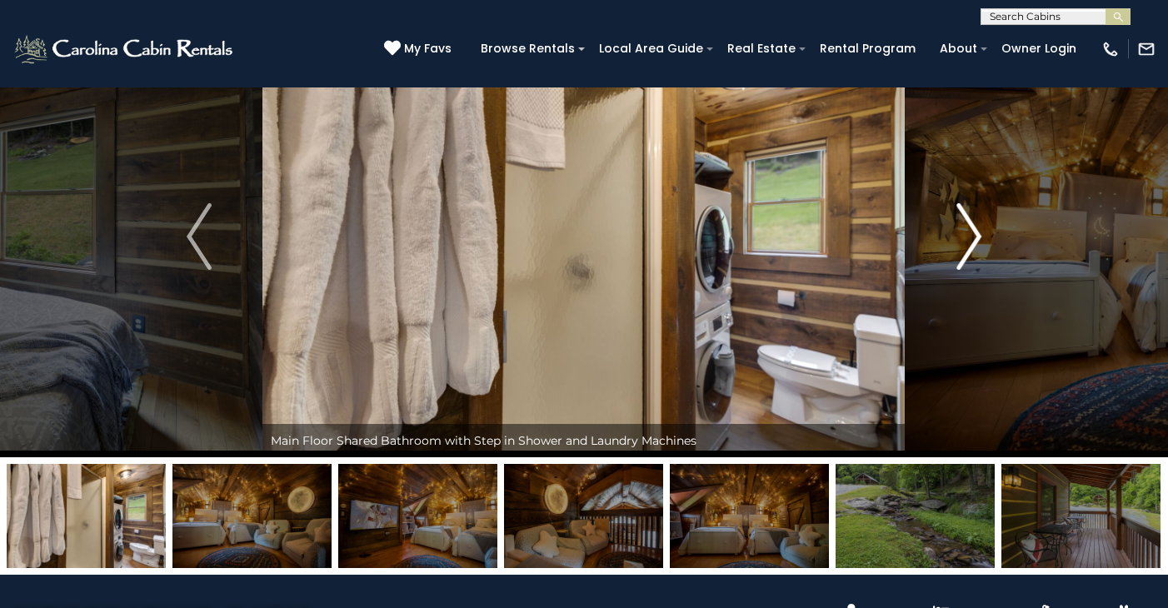
click at [973, 218] on img "Next" at bounding box center [969, 236] width 25 height 67
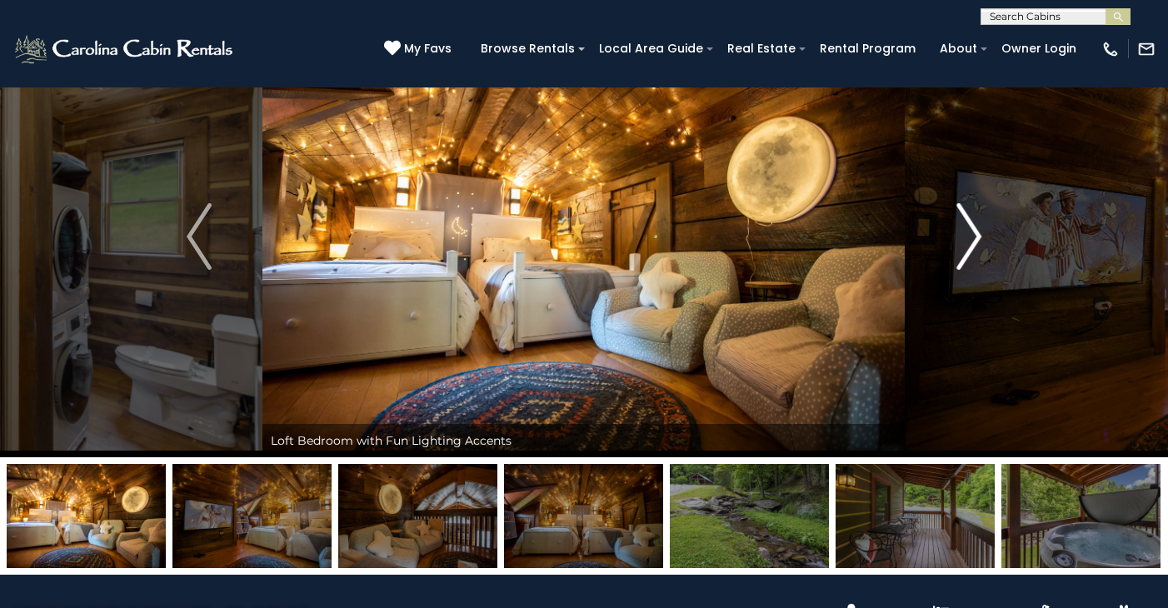
click at [973, 218] on img "Next" at bounding box center [969, 236] width 25 height 67
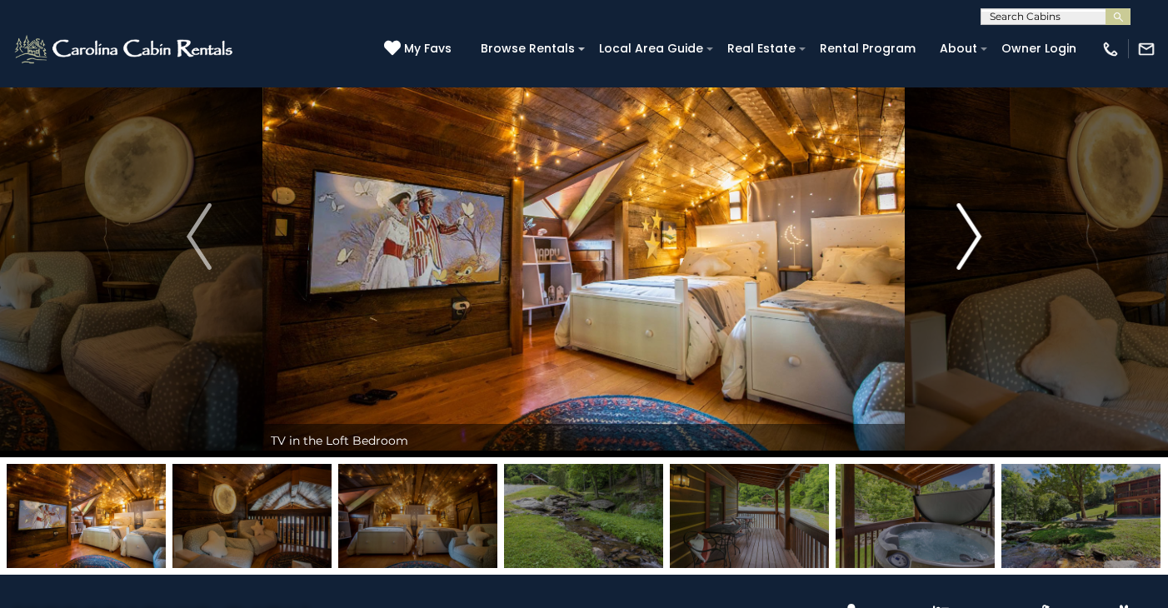
click at [973, 218] on img "Next" at bounding box center [969, 236] width 25 height 67
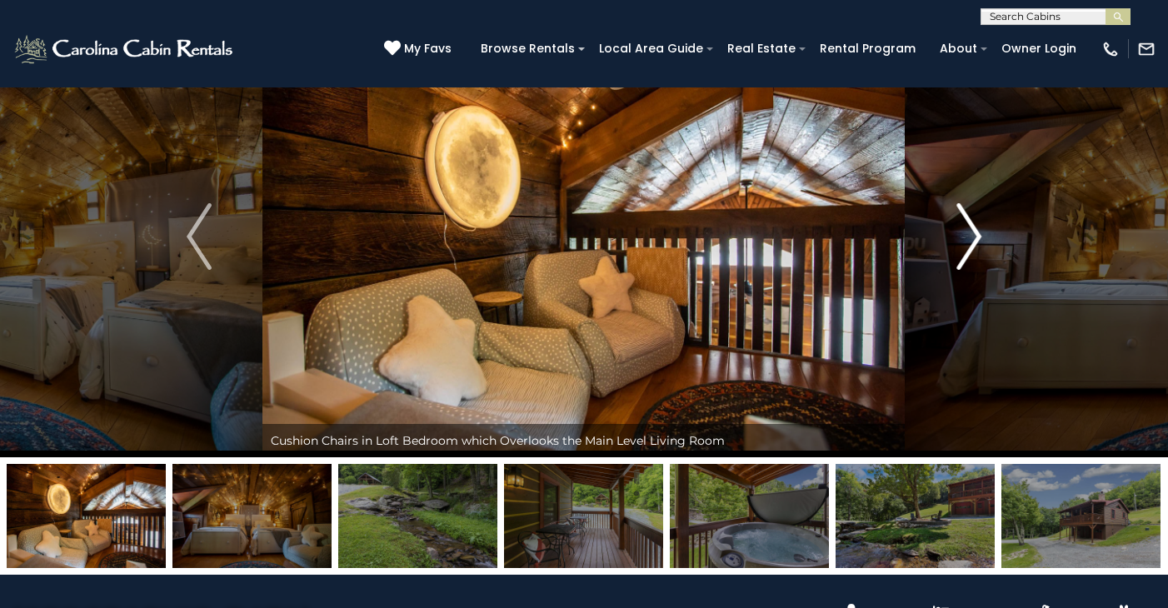
click at [973, 218] on img "Next" at bounding box center [969, 236] width 25 height 67
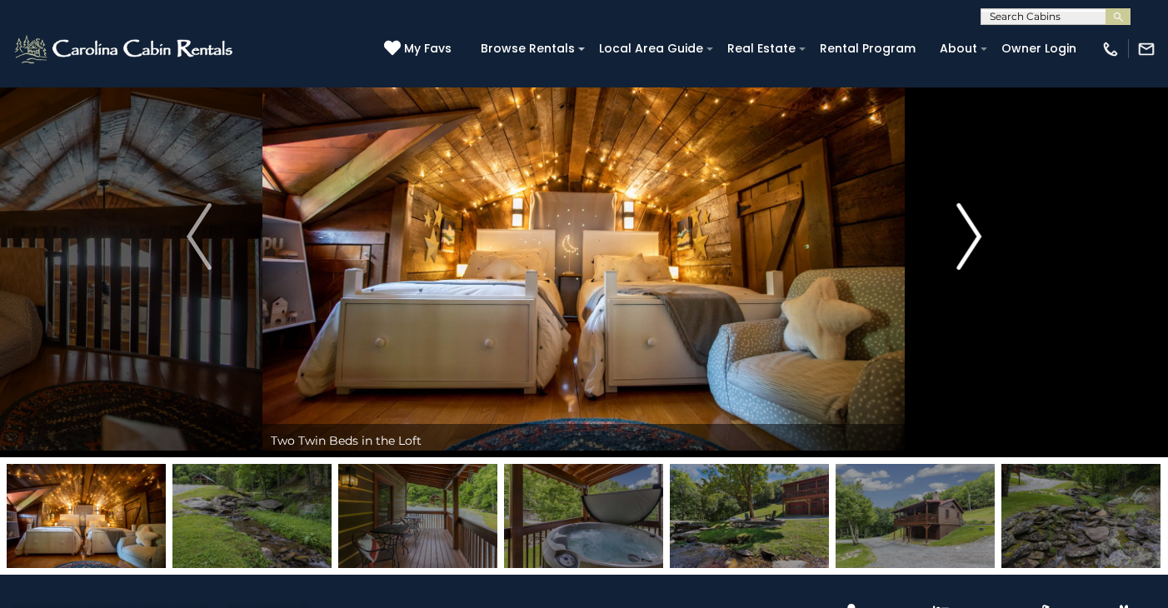
click at [973, 218] on img "Next" at bounding box center [969, 236] width 25 height 67
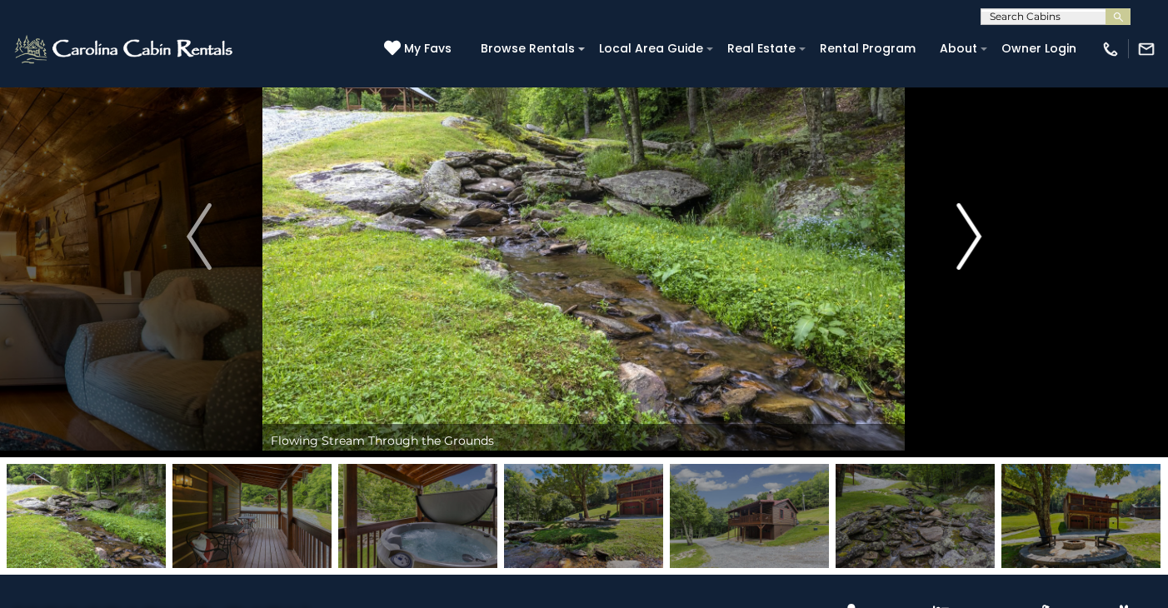
click at [973, 218] on img "Next" at bounding box center [969, 236] width 25 height 67
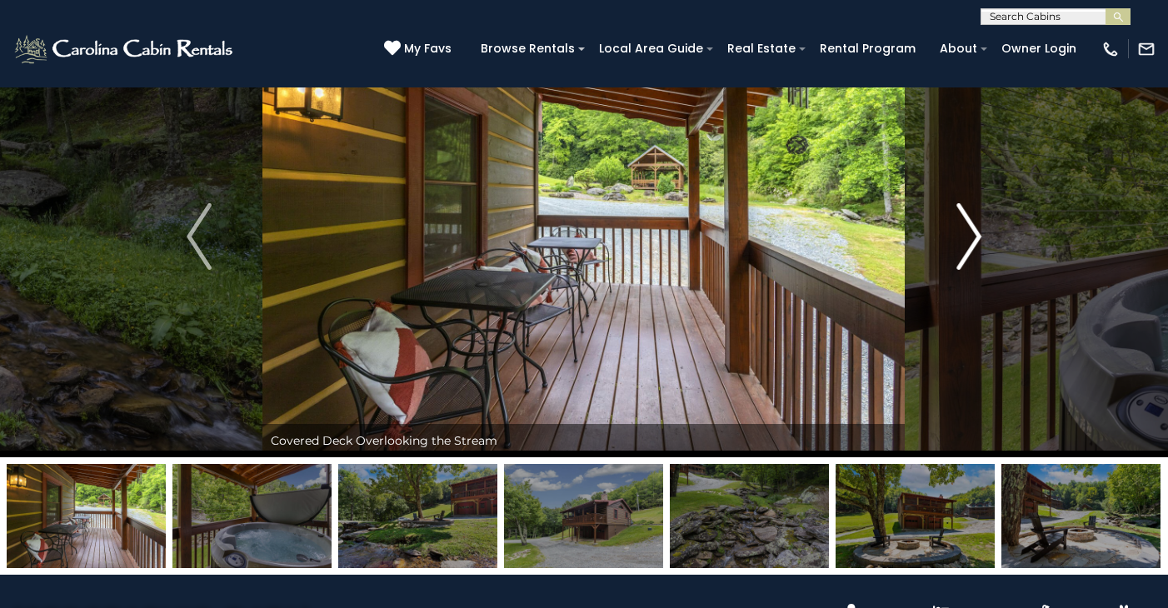
click at [973, 218] on img "Next" at bounding box center [969, 236] width 25 height 67
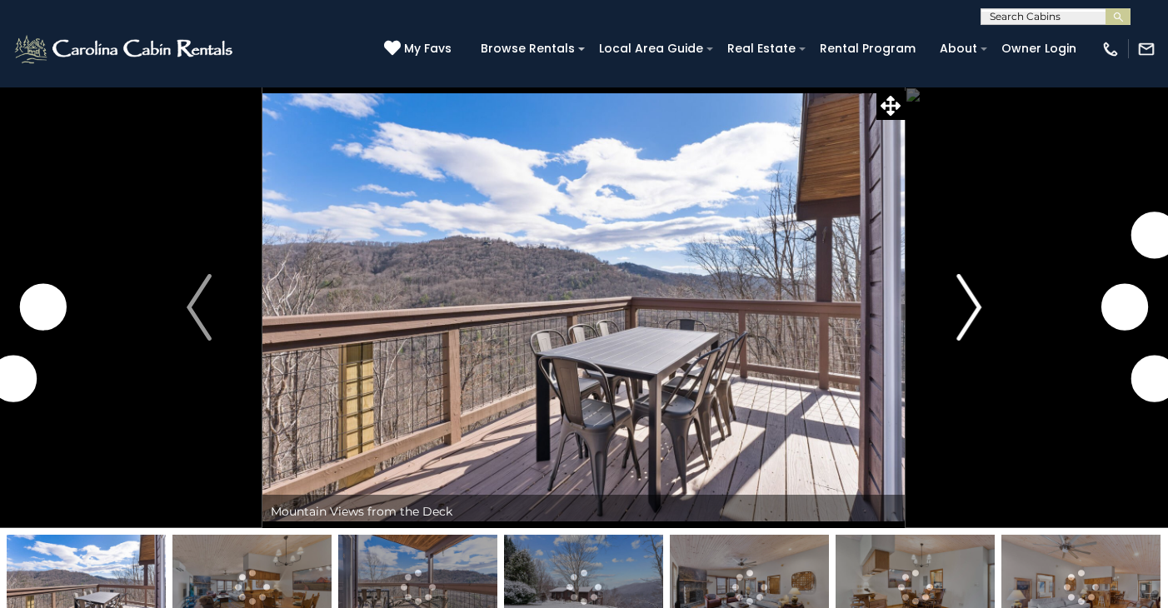
click at [973, 302] on img "Next" at bounding box center [969, 307] width 25 height 67
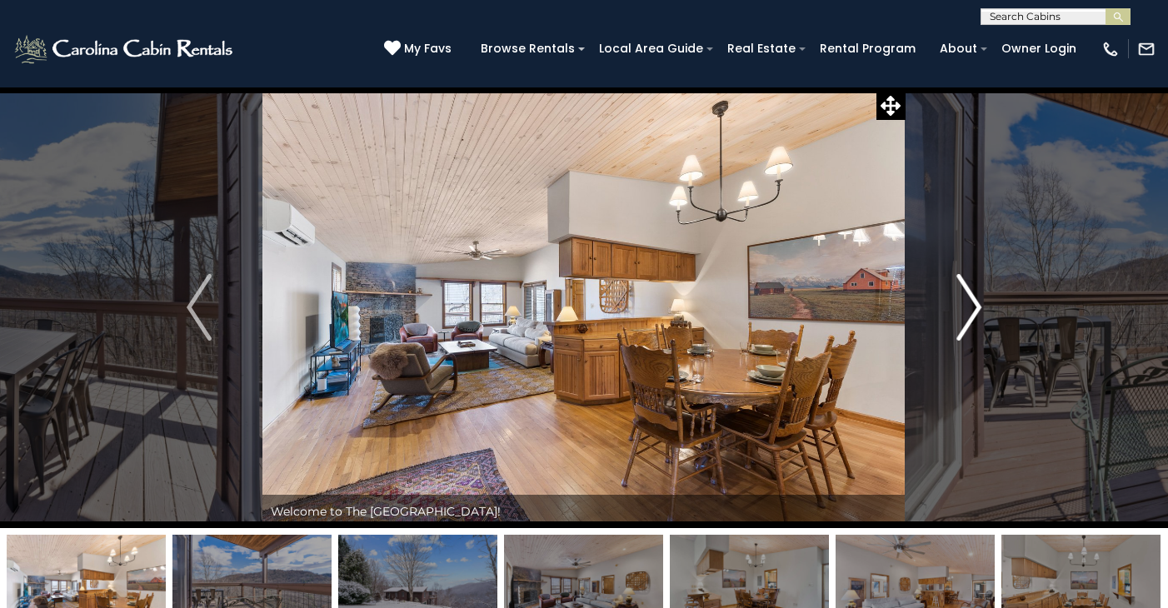
click at [976, 303] on img "Next" at bounding box center [969, 307] width 25 height 67
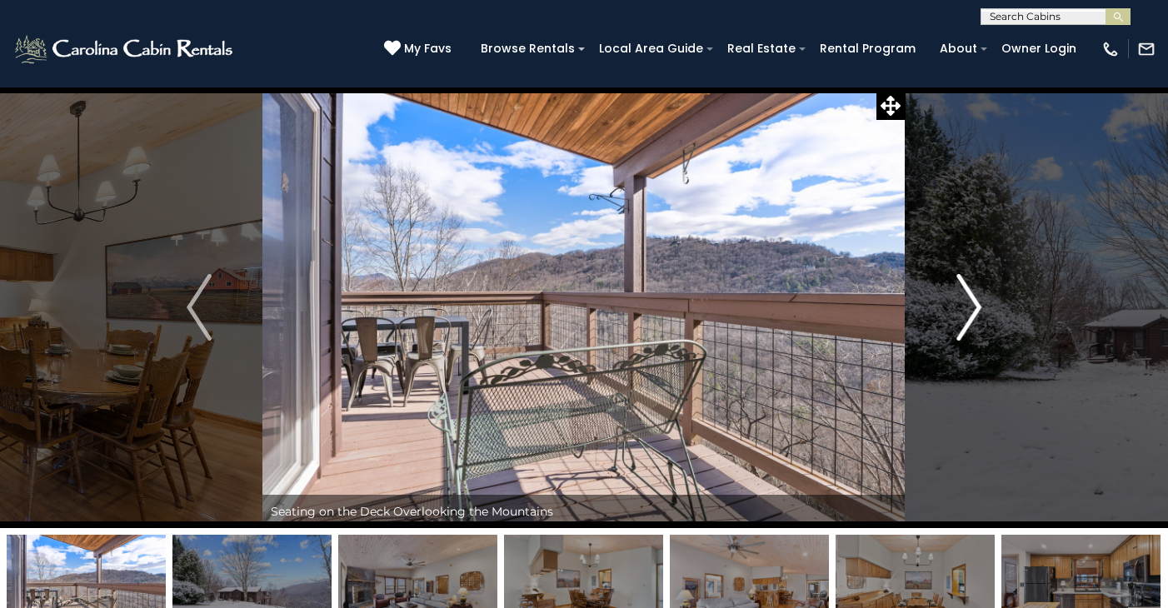
click at [976, 303] on img "Next" at bounding box center [969, 307] width 25 height 67
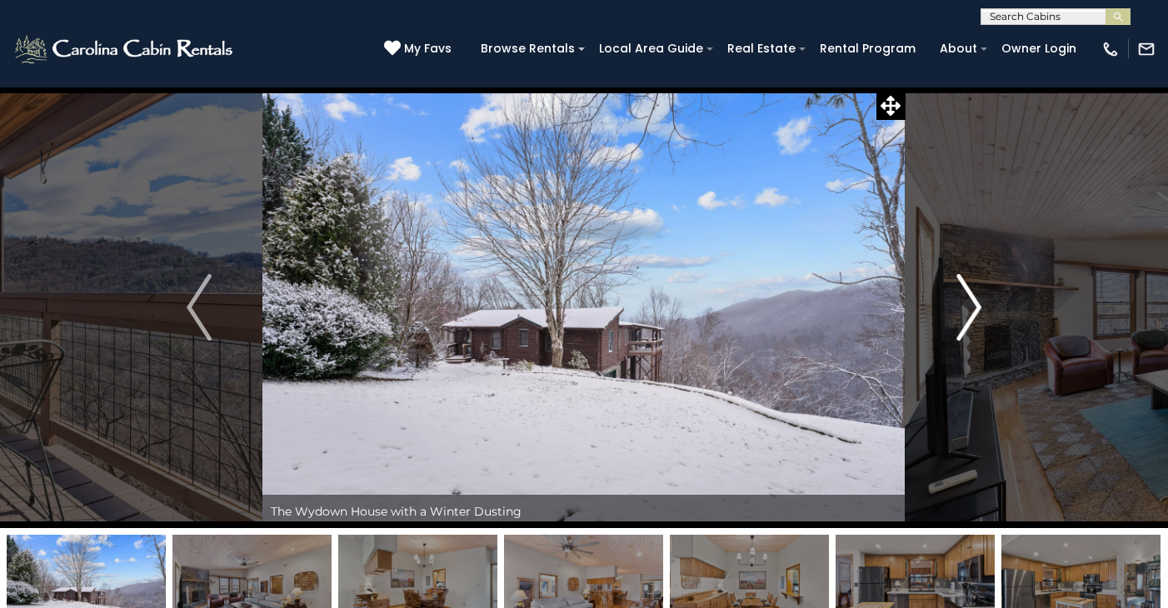
click at [976, 303] on img "Next" at bounding box center [969, 307] width 25 height 67
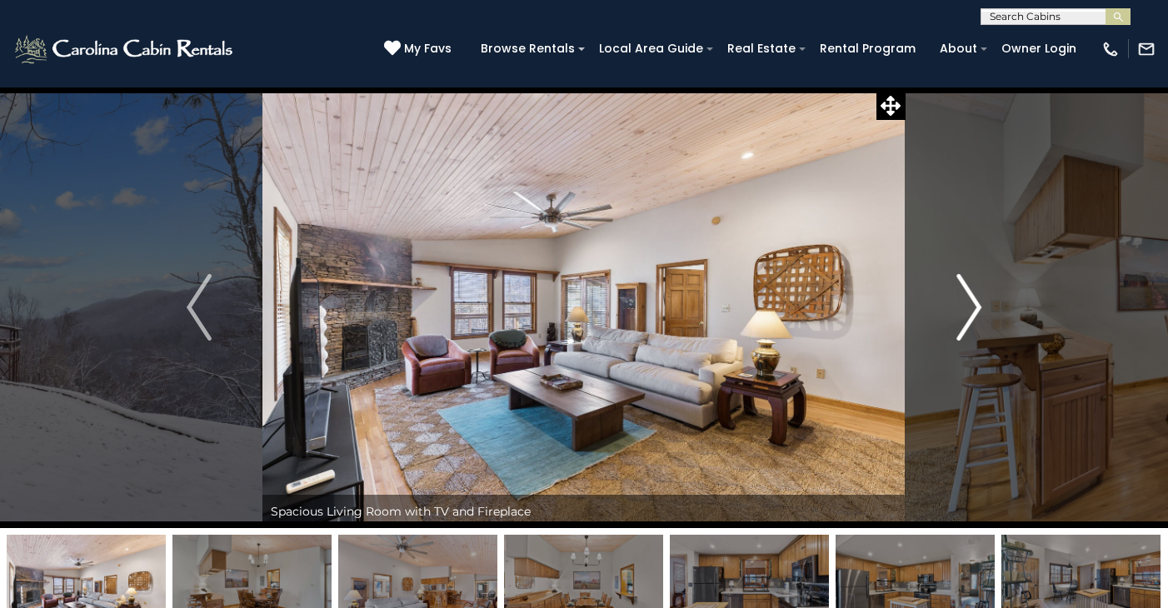
click at [976, 303] on img "Next" at bounding box center [969, 307] width 25 height 67
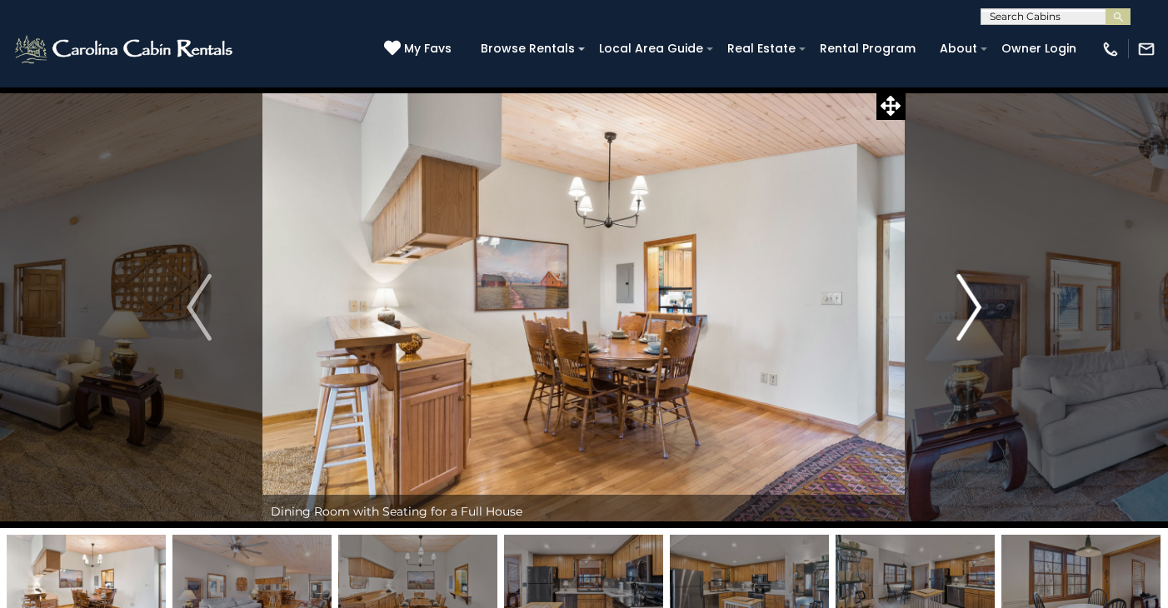
click at [976, 303] on img "Next" at bounding box center [969, 307] width 25 height 67
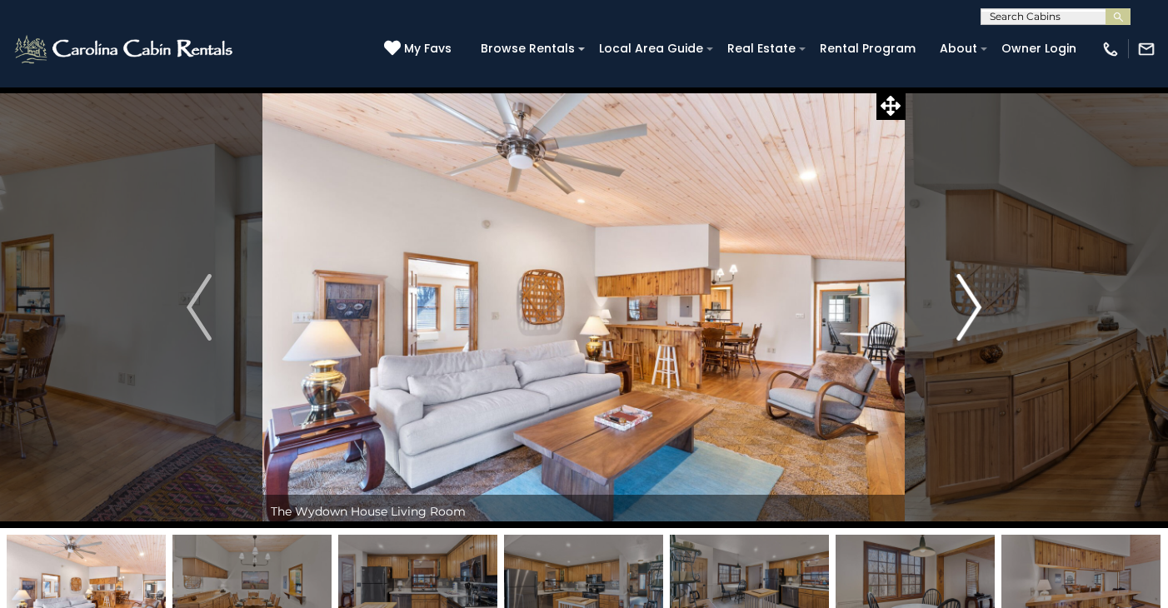
click at [976, 303] on img "Next" at bounding box center [969, 307] width 25 height 67
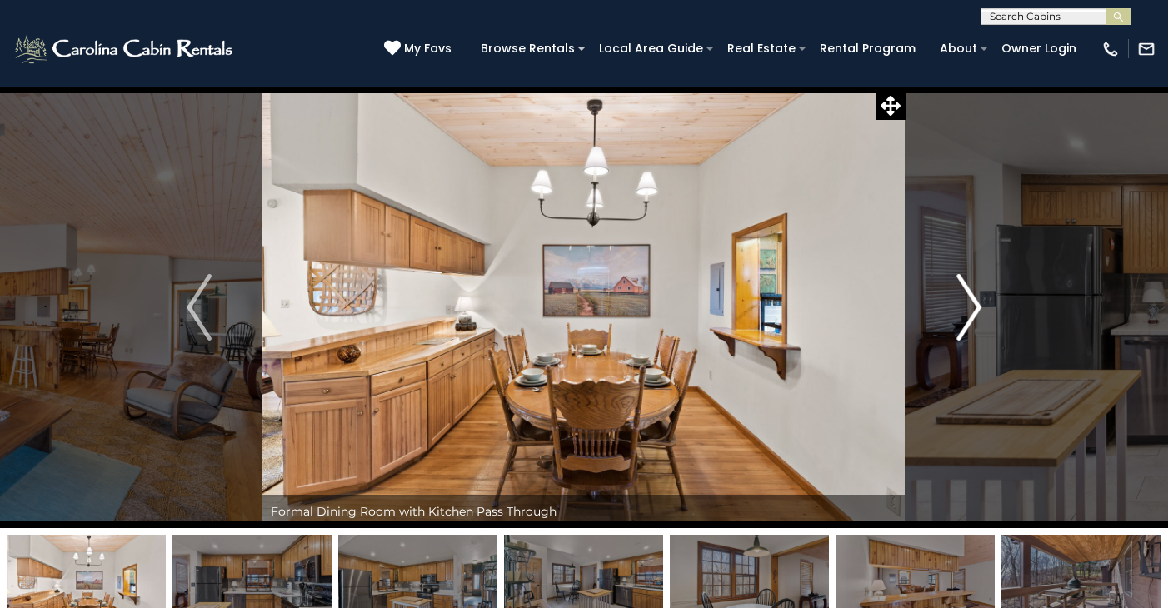
click at [976, 303] on img "Next" at bounding box center [969, 307] width 25 height 67
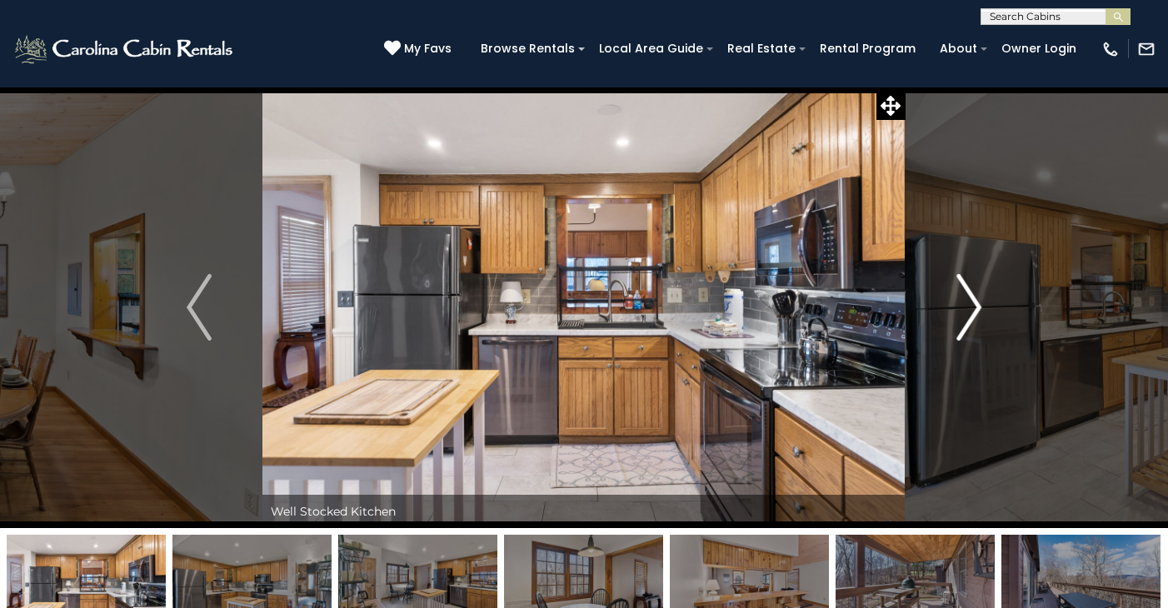
click at [977, 303] on img "Next" at bounding box center [969, 307] width 25 height 67
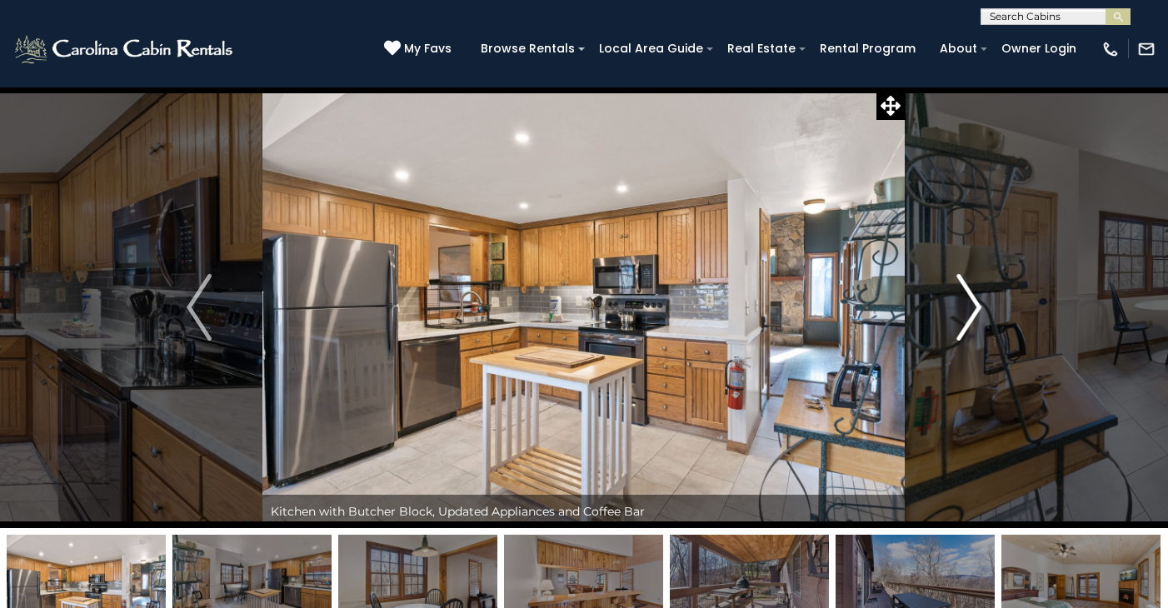
click at [977, 303] on img "Next" at bounding box center [969, 307] width 25 height 67
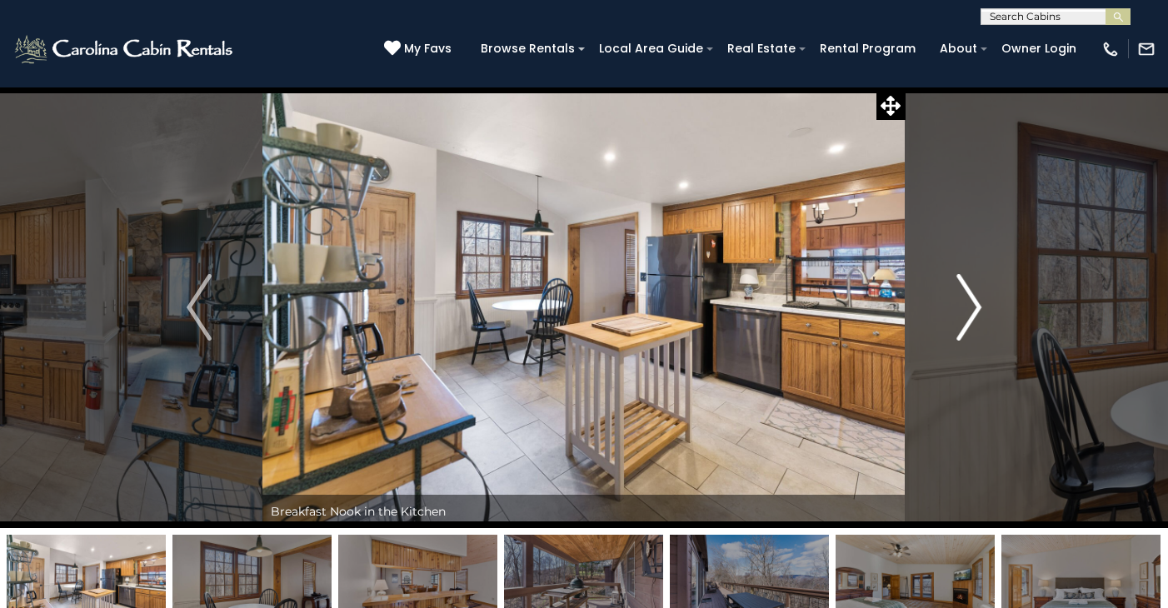
click at [977, 303] on img "Next" at bounding box center [969, 307] width 25 height 67
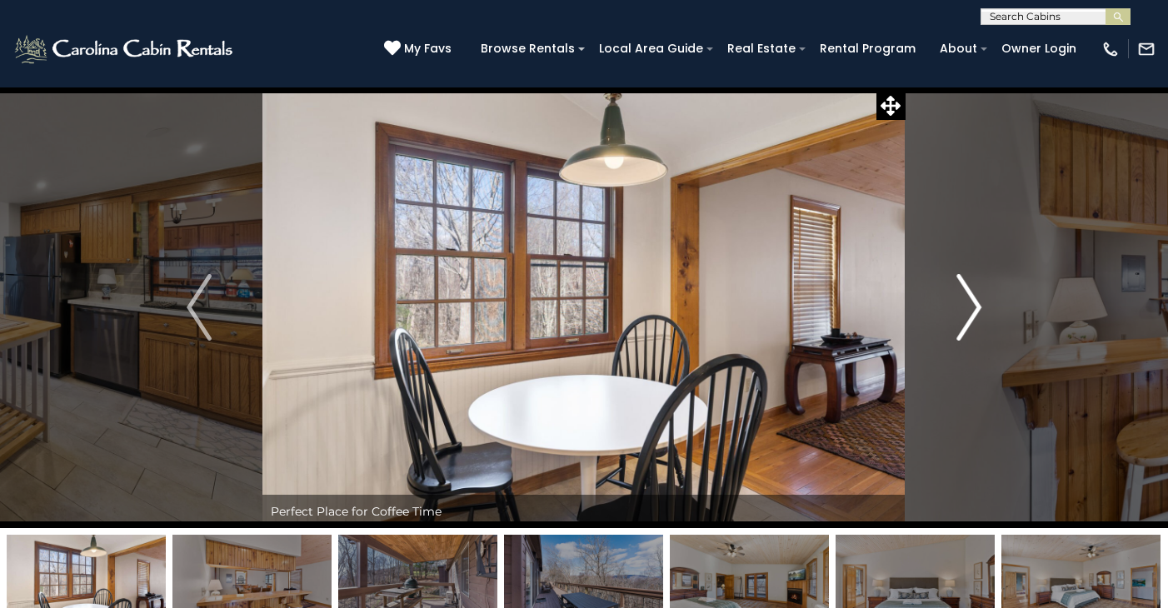
click at [977, 303] on img "Next" at bounding box center [969, 307] width 25 height 67
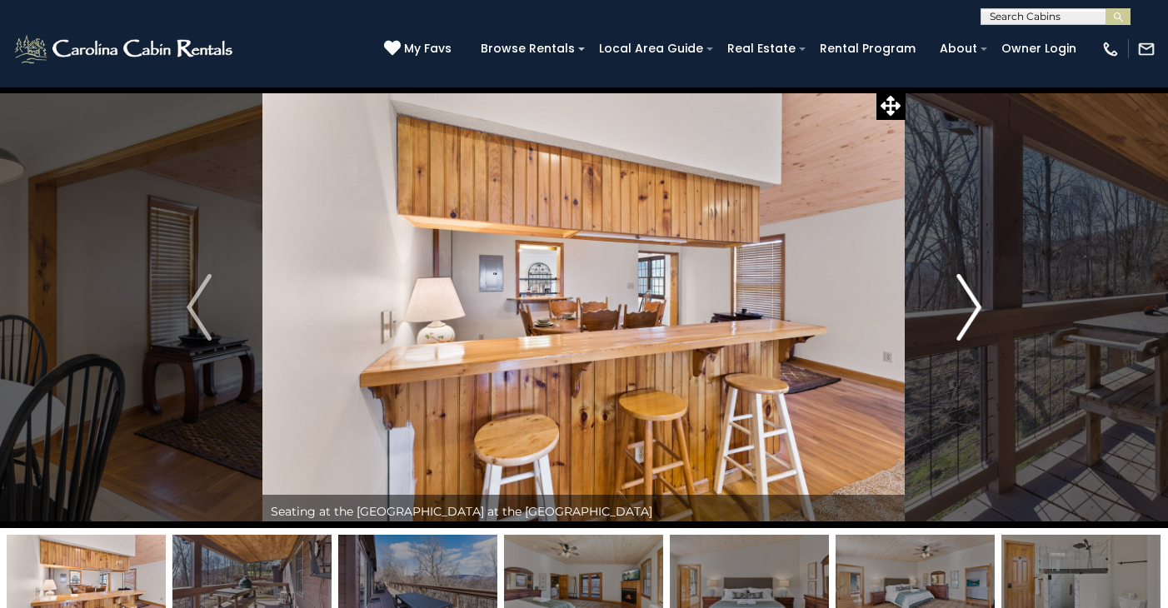
click at [977, 303] on img "Next" at bounding box center [969, 307] width 25 height 67
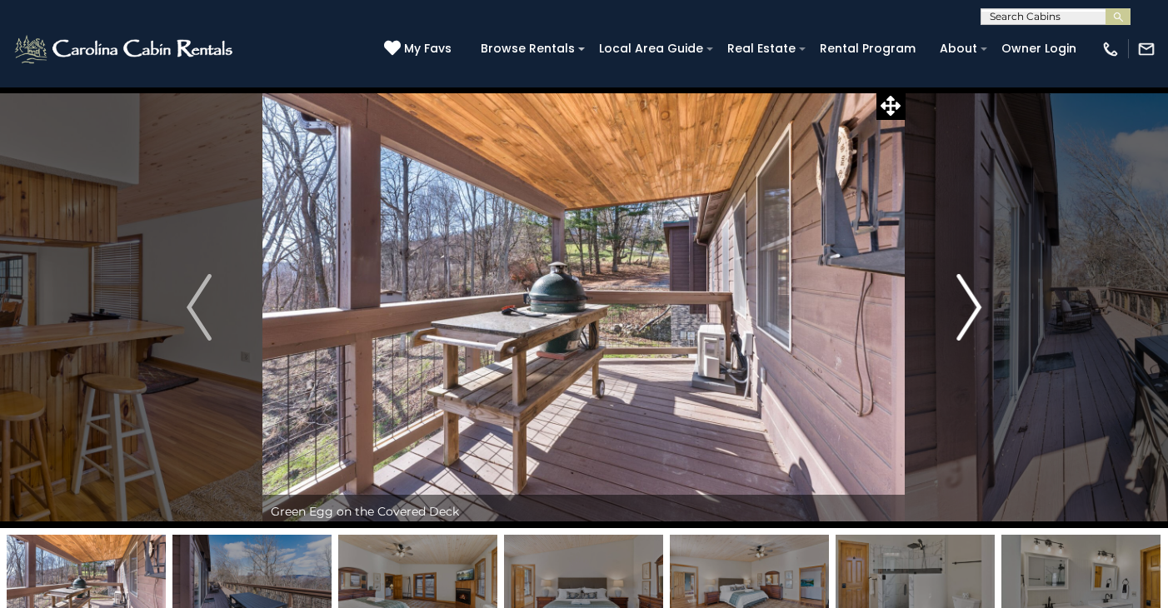
click at [977, 303] on img "Next" at bounding box center [969, 307] width 25 height 67
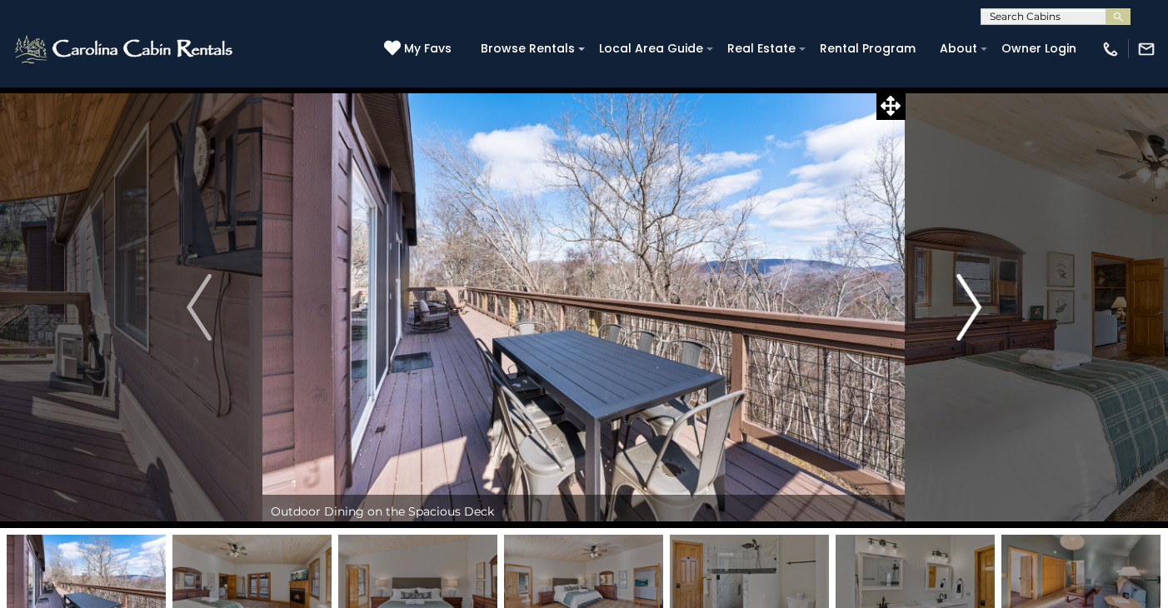
click at [977, 303] on img "Next" at bounding box center [969, 307] width 25 height 67
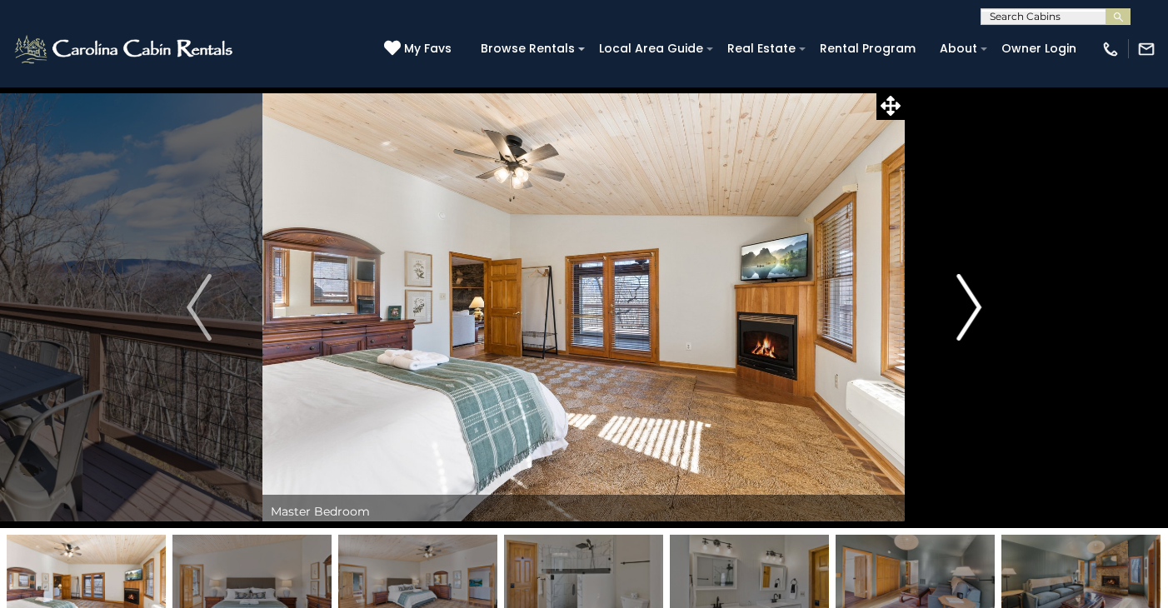
click at [977, 303] on img "Next" at bounding box center [969, 307] width 25 height 67
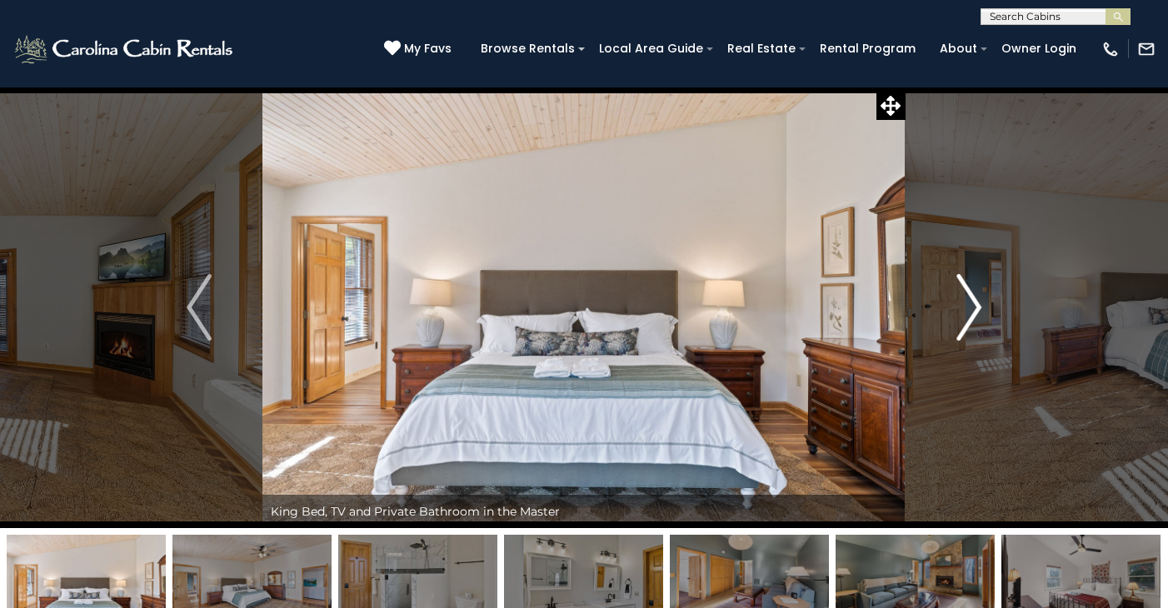
click at [977, 303] on img "Next" at bounding box center [969, 307] width 25 height 67
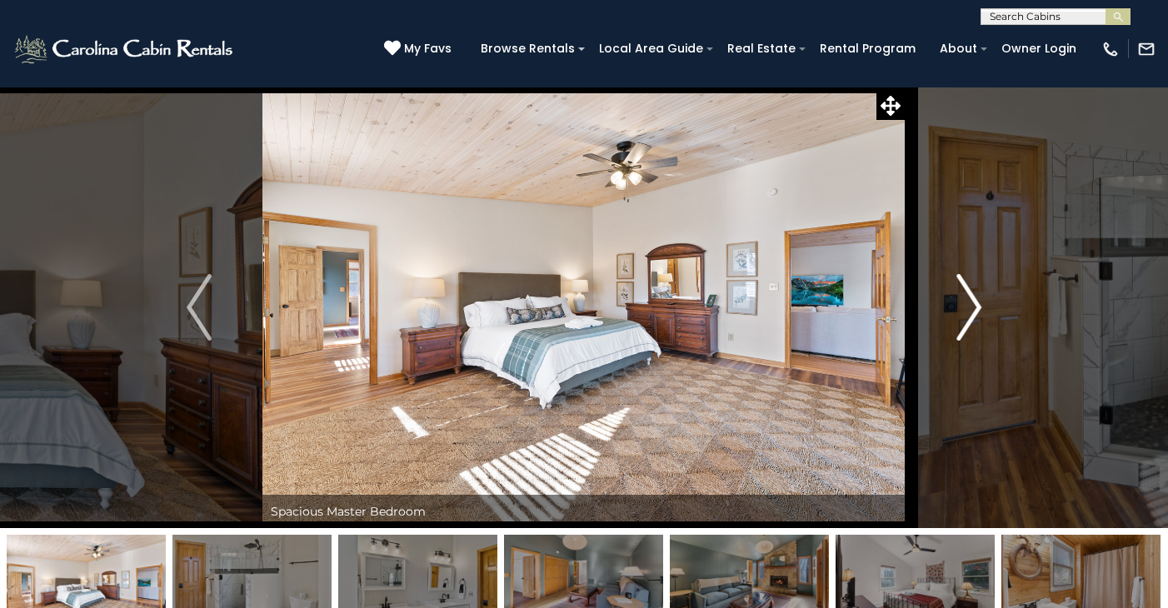
click at [977, 303] on img "Next" at bounding box center [969, 307] width 25 height 67
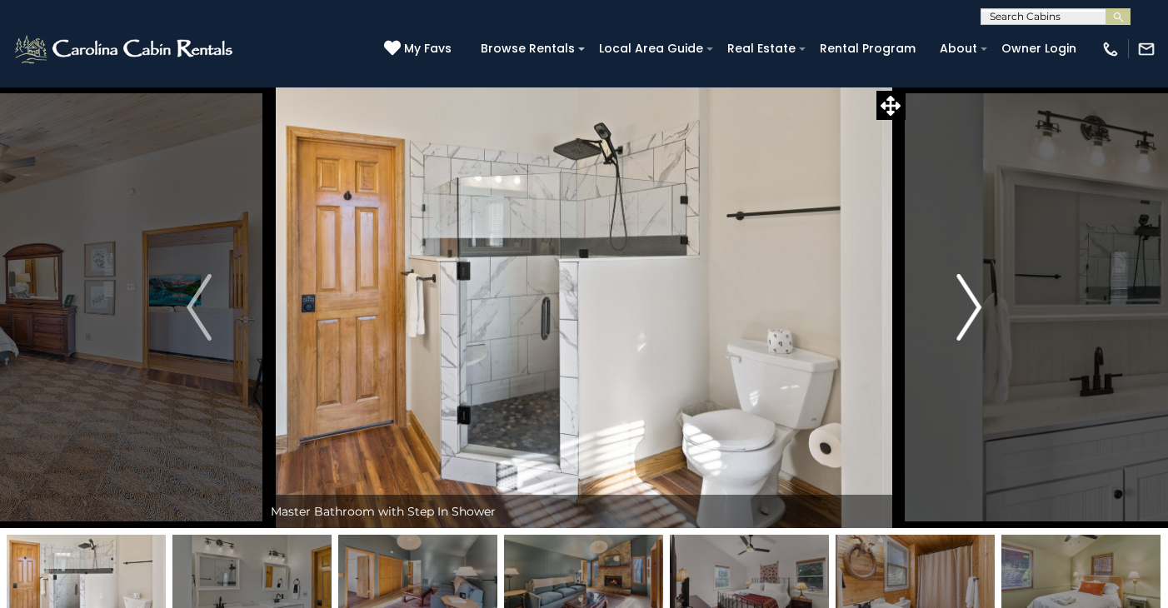
click at [977, 303] on img "Next" at bounding box center [969, 307] width 25 height 67
